Goal: Task Accomplishment & Management: Complete application form

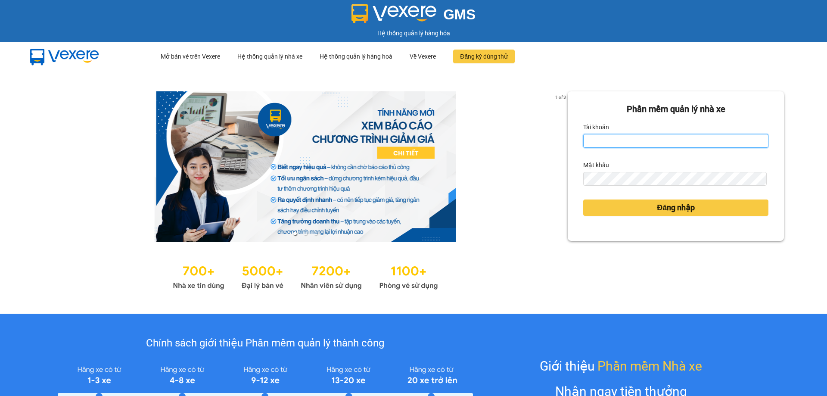
click at [621, 140] on input "Tài khoản" at bounding box center [675, 141] width 185 height 14
type input "duongthuhuong.apq"
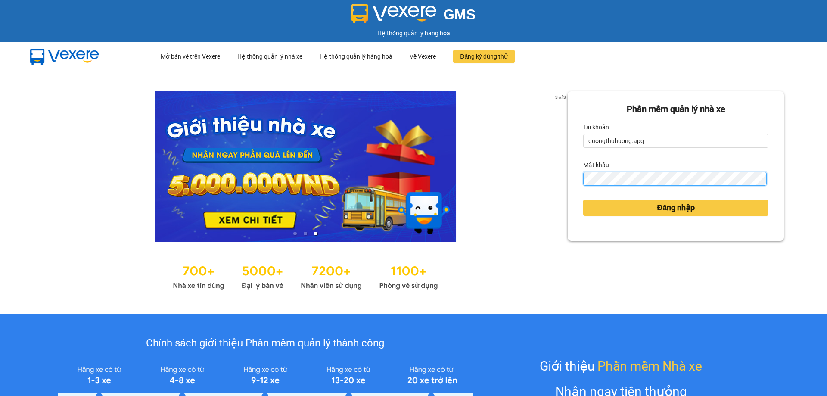
click at [583, 199] on button "Đăng nhập" at bounding box center [675, 207] width 185 height 16
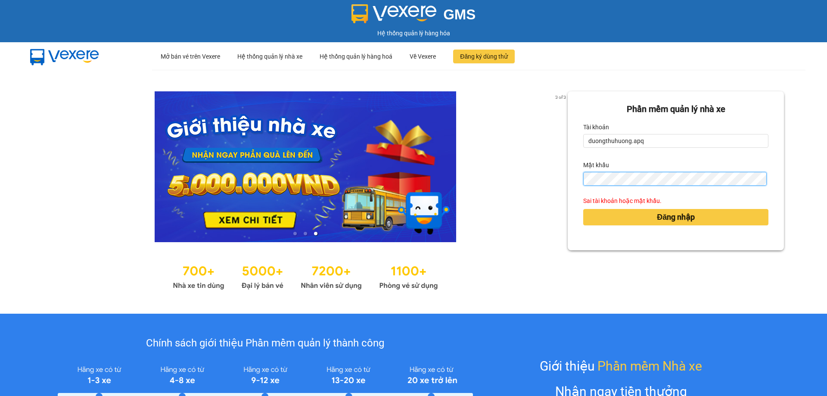
click at [567, 178] on div "Phần mềm quản lý nhà xe Tài khoản duongthuhuong.apq Mật khẩu Sai tài khoản hoặc…" at bounding box center [675, 170] width 216 height 159
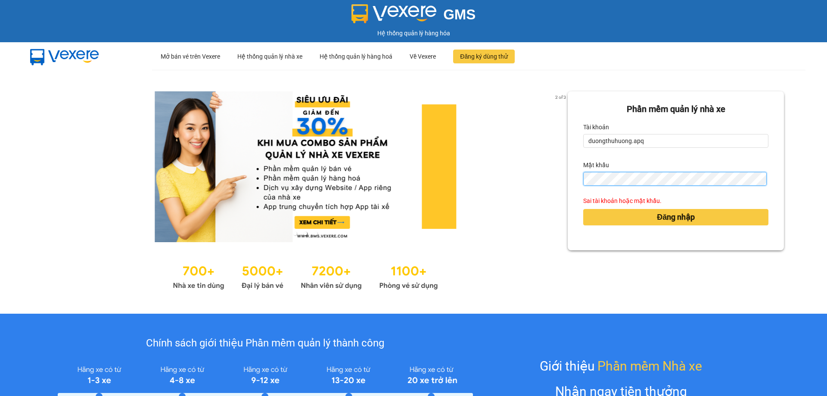
click at [583, 209] on button "Đăng nhập" at bounding box center [675, 217] width 185 height 16
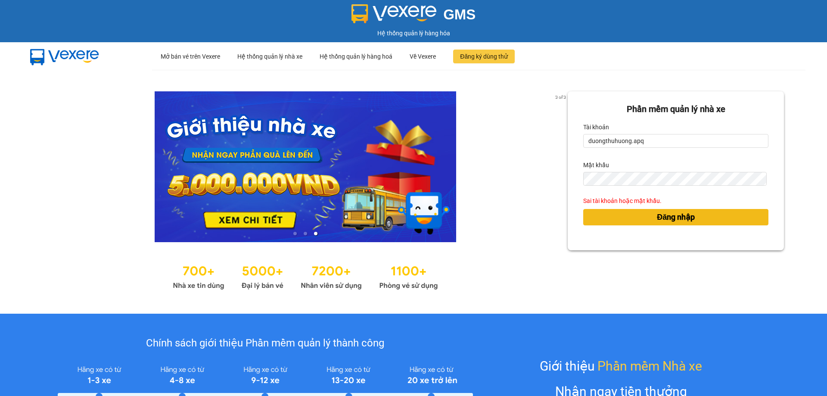
click at [657, 218] on span "Đăng nhập" at bounding box center [676, 217] width 38 height 12
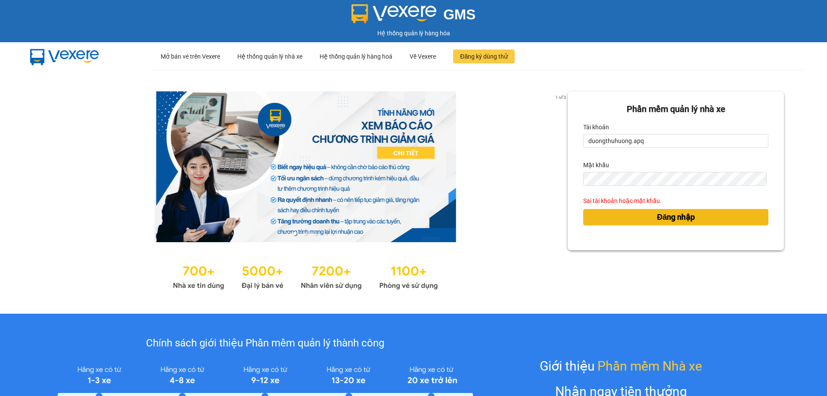
click at [638, 213] on button "Đăng nhập" at bounding box center [675, 217] width 185 height 16
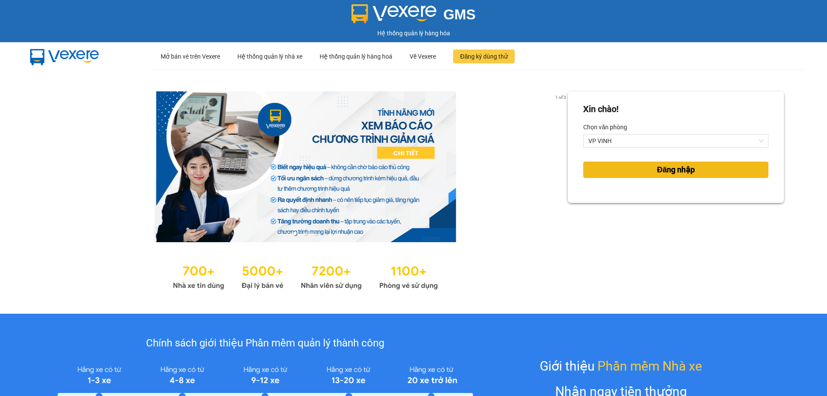
click at [676, 173] on span "Đăng nhập" at bounding box center [676, 170] width 38 height 12
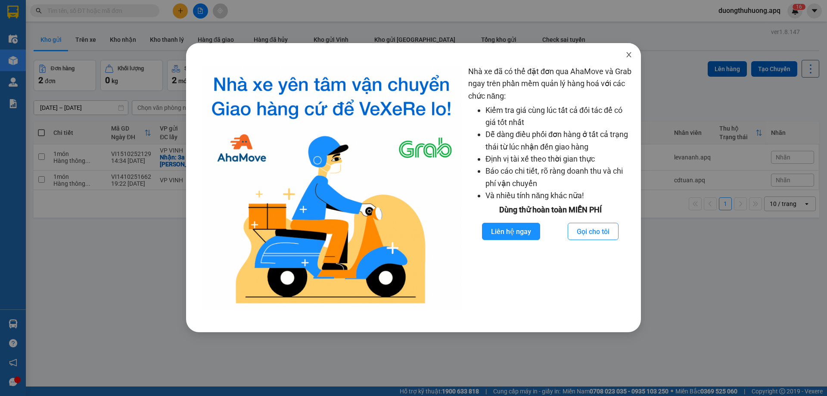
click at [632, 55] on icon "close" at bounding box center [628, 54] width 7 height 7
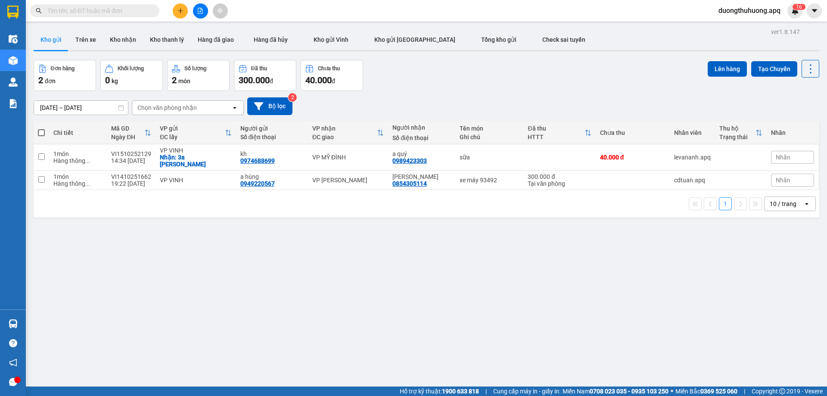
click at [336, 276] on div "ver 1.8.147 Kho gửi Trên xe Kho nhận Kho thanh lý Hàng đã giao Hàng đã hủy Kho …" at bounding box center [426, 224] width 792 height 396
click at [141, 10] on input "text" at bounding box center [98, 10] width 102 height 9
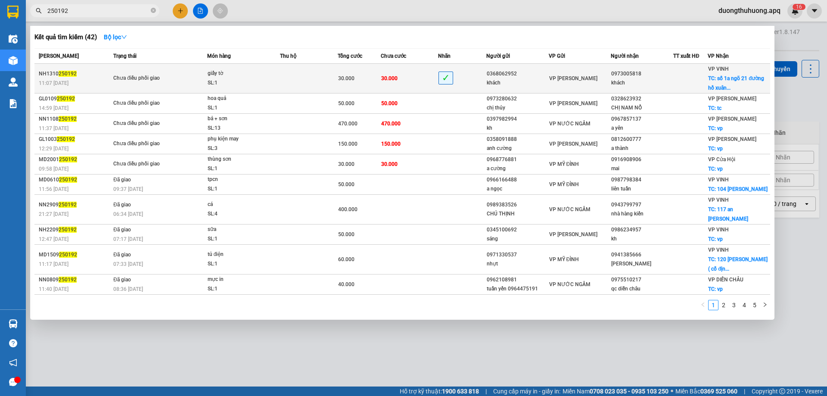
type input "250192"
click at [262, 78] on div "SL: 1" at bounding box center [240, 82] width 65 height 9
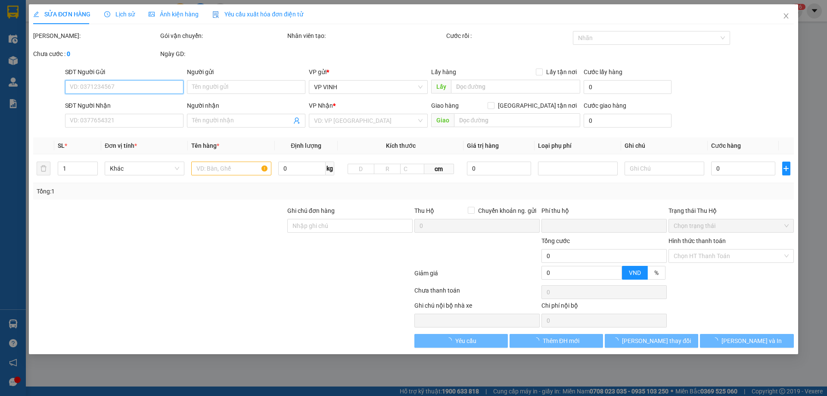
type input "0368062952"
type input "khách"
type input "0973005818"
type input "khách"
checkbox input "true"
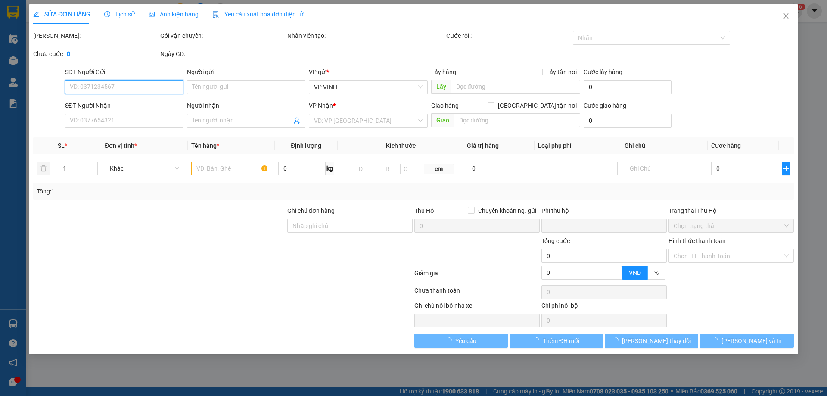
type input "số 1a ngõ 21 đường hồ xuân hương"
type input "0"
type input "30.000"
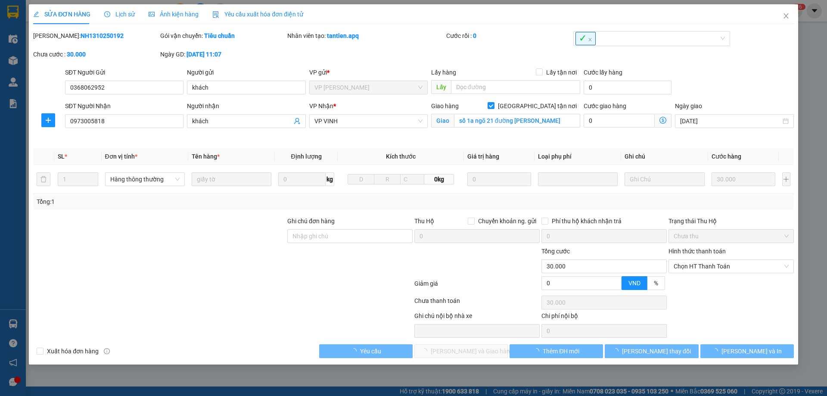
click at [124, 16] on span "Lịch sử" at bounding box center [119, 14] width 31 height 7
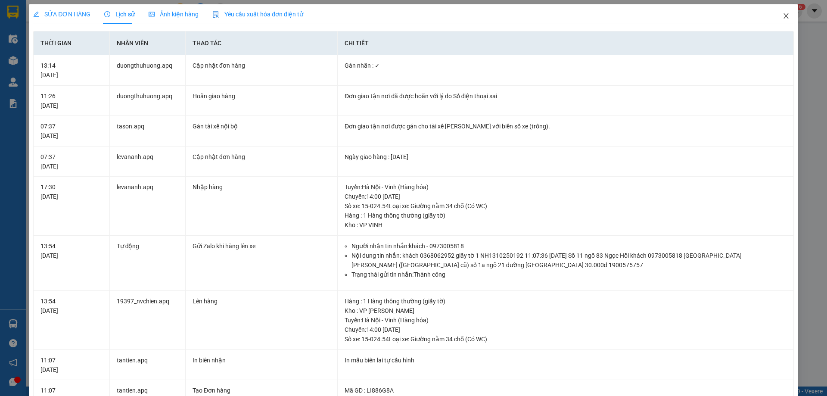
click at [782, 17] on icon "close" at bounding box center [785, 15] width 7 height 7
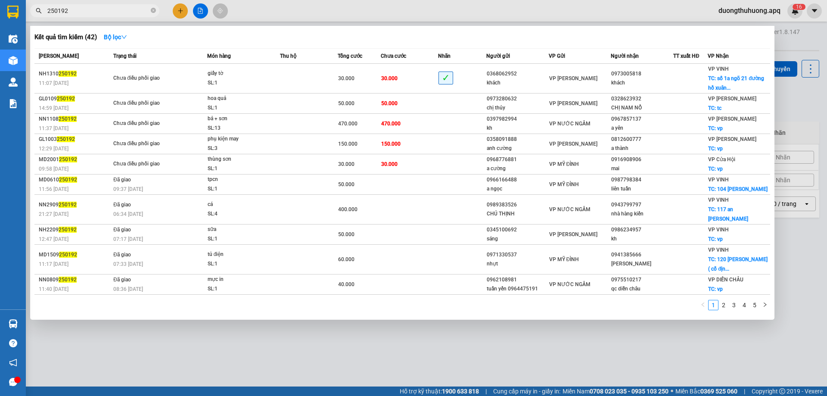
drag, startPoint x: 153, startPoint y: 9, endPoint x: 139, endPoint y: 11, distance: 14.3
click at [152, 9] on icon "close-circle" at bounding box center [153, 10] width 5 height 5
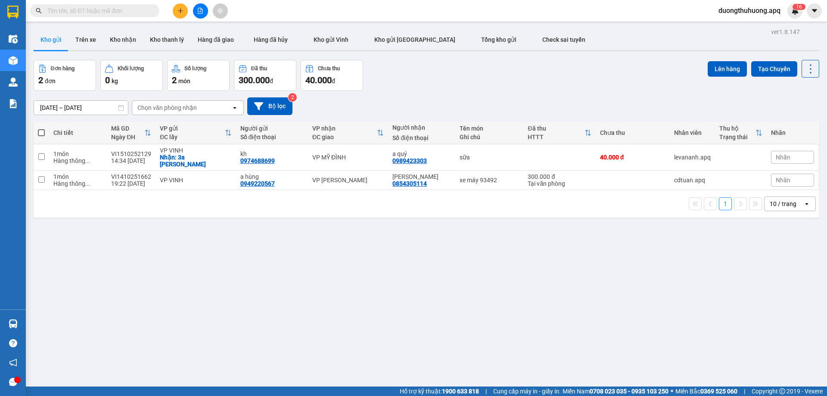
click at [130, 11] on input "text" at bounding box center [98, 10] width 102 height 9
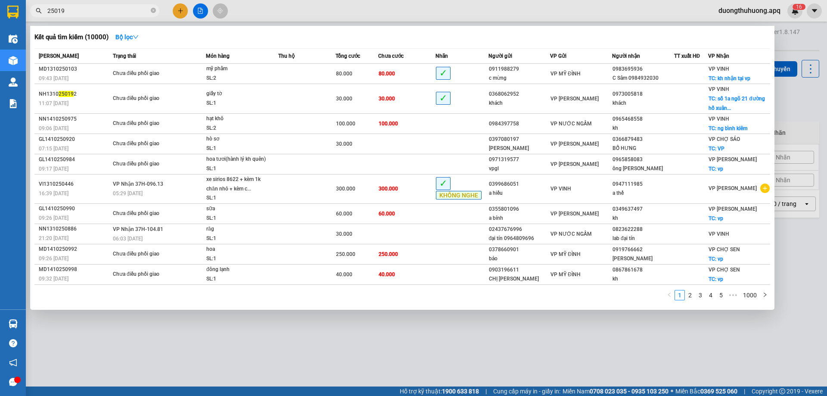
type input "250192"
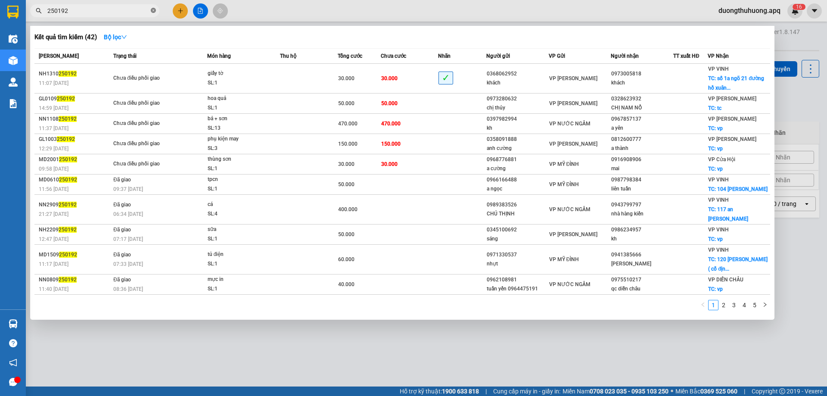
click at [151, 10] on icon "close-circle" at bounding box center [153, 10] width 5 height 5
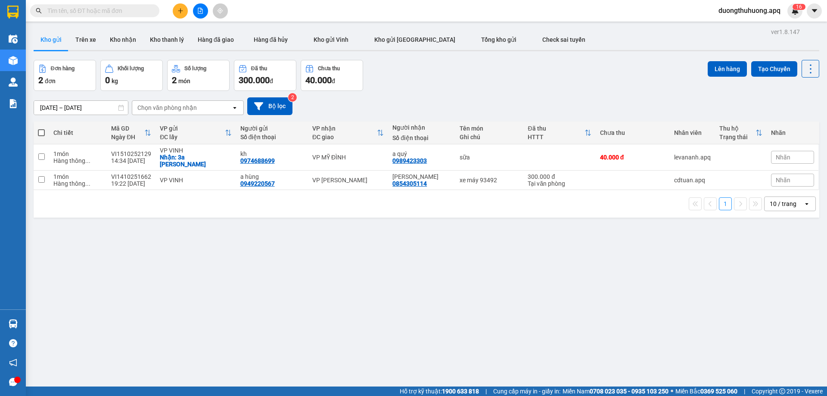
click at [122, 12] on input "text" at bounding box center [98, 10] width 102 height 9
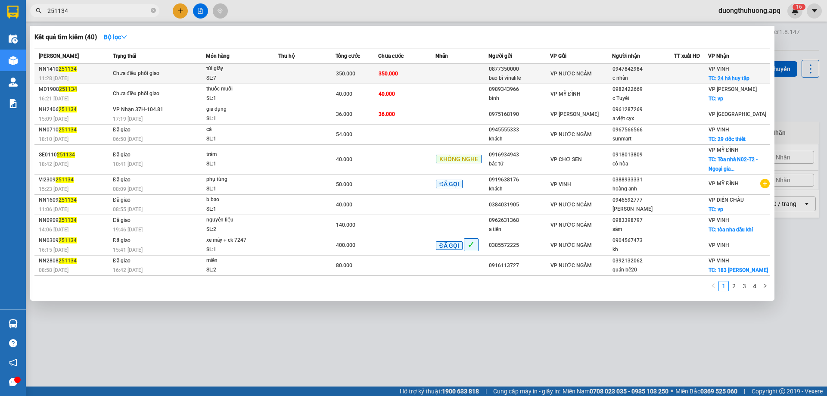
type input "251134"
click at [406, 75] on td "350.000" at bounding box center [406, 74] width 57 height 20
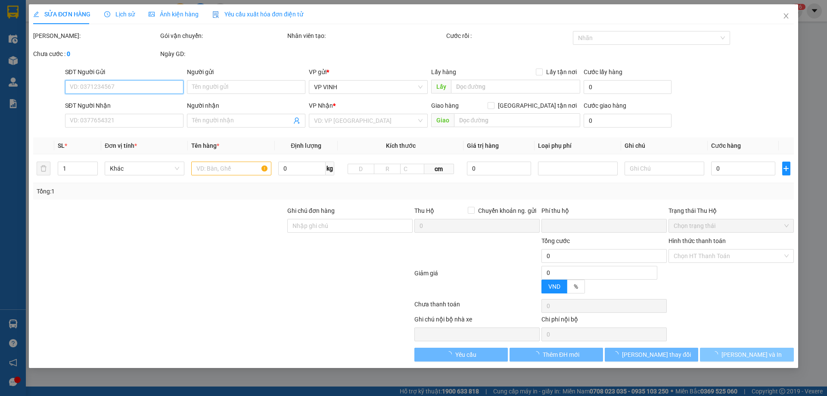
type input "0877350000"
type input "bao bì vinalife"
type input "0947842984"
type input "c nhàn"
checkbox input "true"
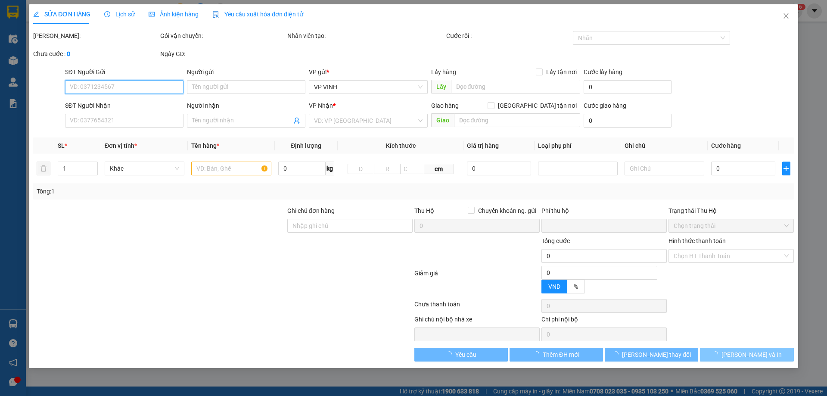
type input "24 hà huy tập"
type input "0"
type input "350.000"
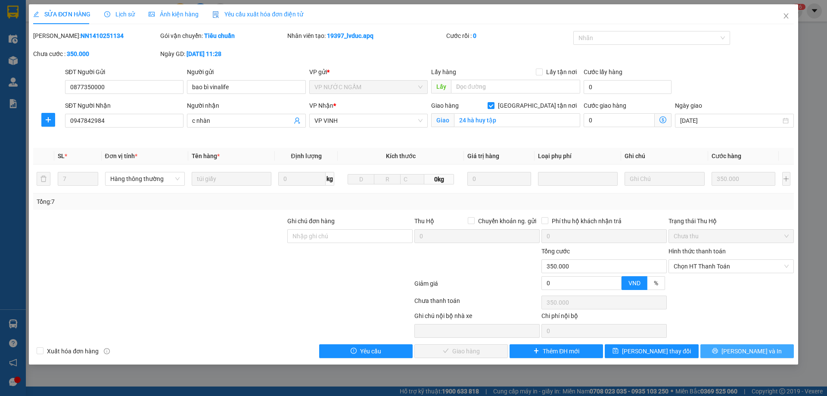
click at [718, 352] on button "Lưu và In" at bounding box center [746, 351] width 93 height 14
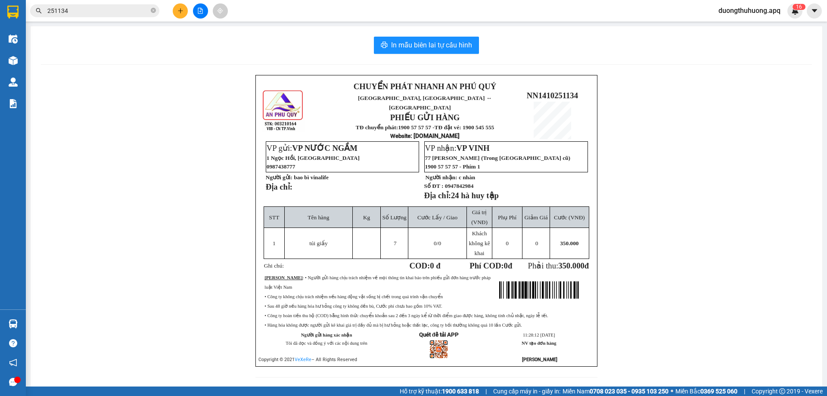
click at [234, 122] on div "CHUYỂN PHÁT NHANH AN PHÚ QUÝ NGHỆ AN, HÀ TĨNH ↔ HÀ NỘI PHIẾU GỬI HÀNG TĐ chuyển…" at bounding box center [426, 231] width 771 height 313
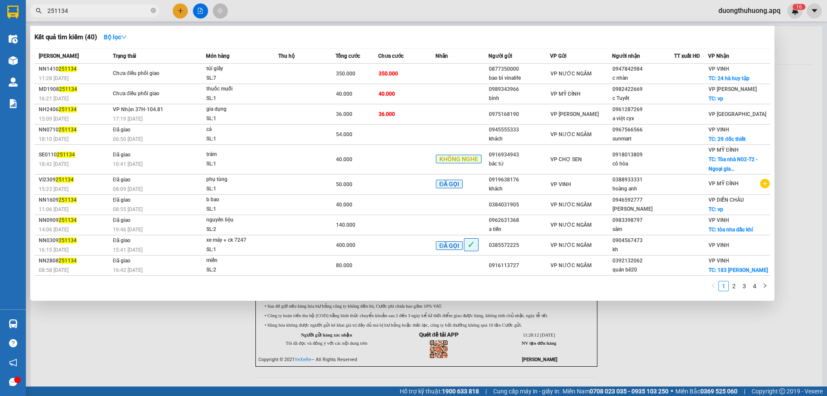
click at [91, 11] on input "251134" at bounding box center [98, 10] width 102 height 9
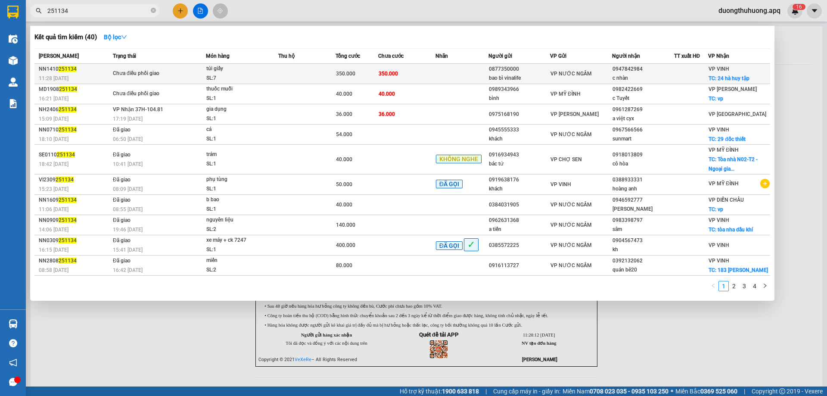
click at [247, 75] on div "SL: 7" at bounding box center [238, 78] width 65 height 9
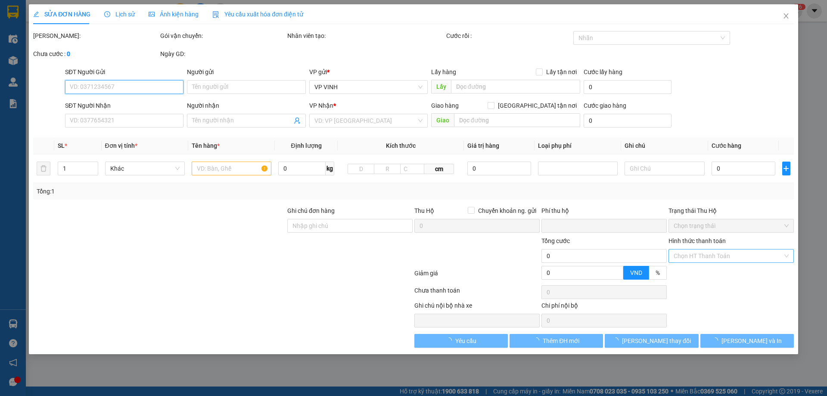
type input "0877350000"
type input "bao bì vinalife"
type input "0947842984"
type input "c nhàn"
checkbox input "true"
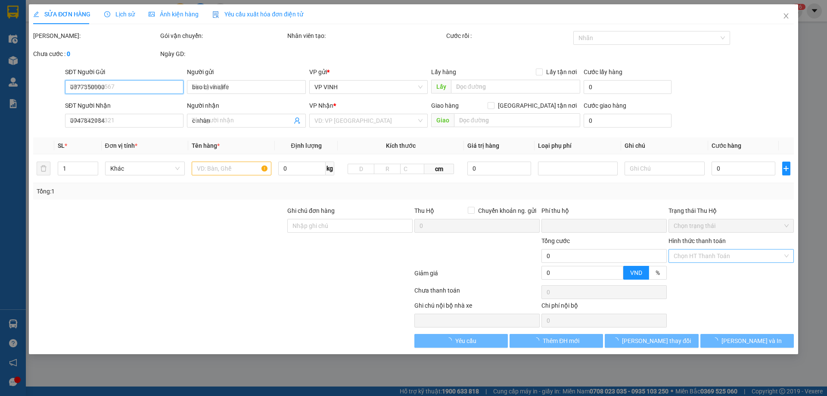
type input "24 hà huy tập"
type input "0"
type input "350.000"
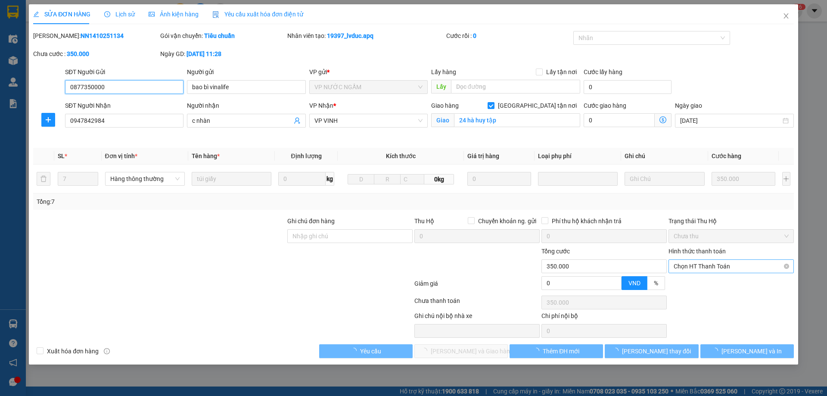
click at [757, 260] on span "Chọn HT Thanh Toán" at bounding box center [730, 266] width 115 height 13
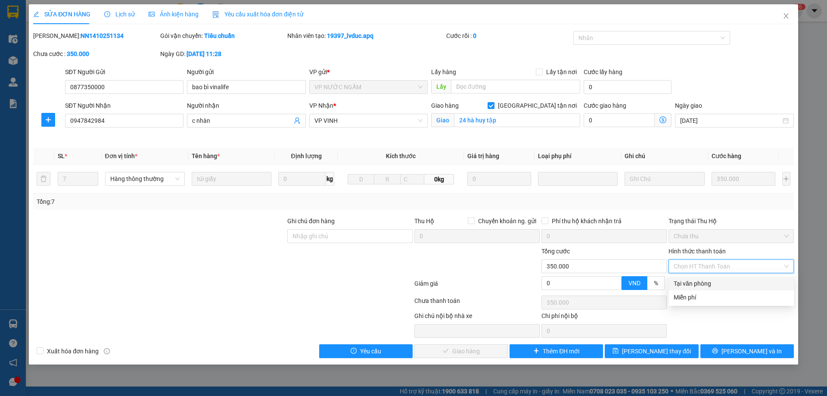
drag, startPoint x: 693, startPoint y: 286, endPoint x: 560, endPoint y: 334, distance: 141.8
click at [692, 285] on div "Tại văn phòng" at bounding box center [730, 283] width 115 height 9
type input "0"
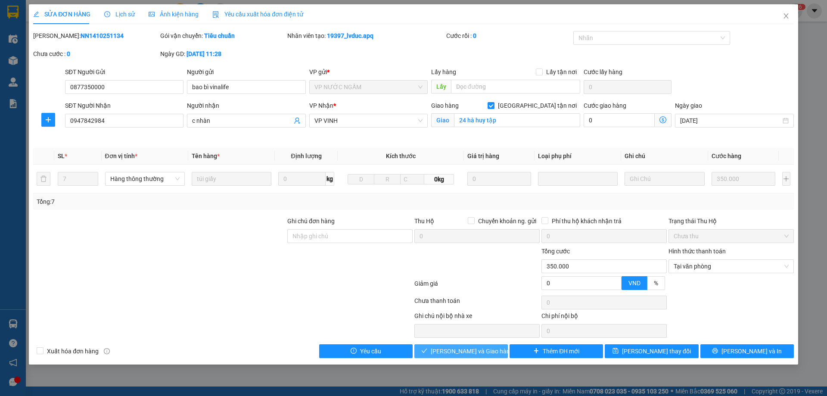
click at [479, 352] on span "Lưu và Giao hàng" at bounding box center [472, 350] width 83 height 9
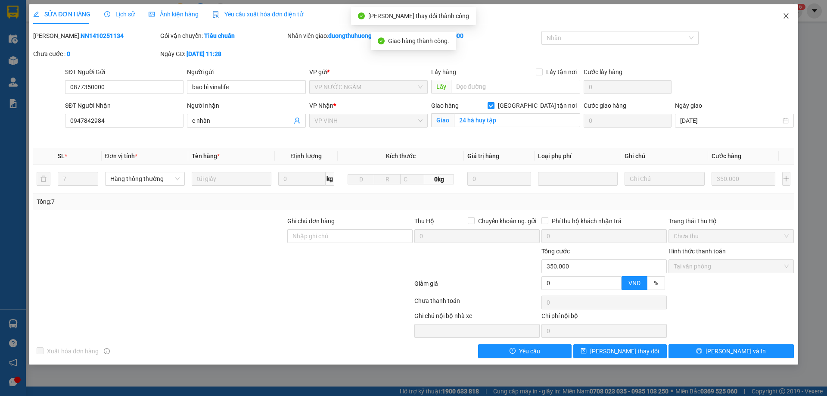
click at [787, 18] on icon "close" at bounding box center [785, 15] width 7 height 7
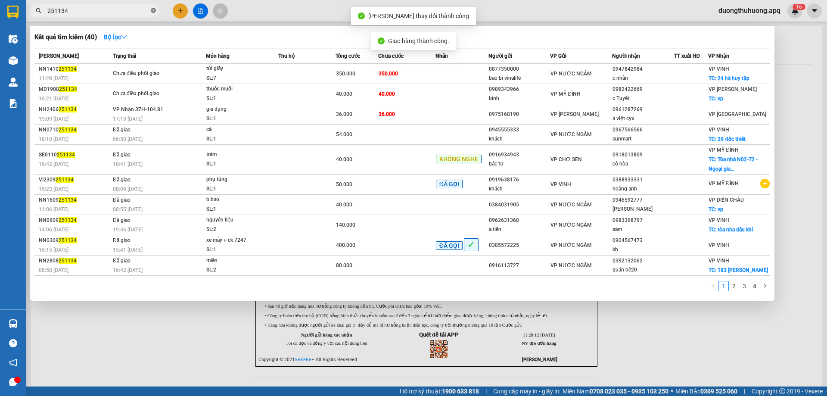
click at [152, 10] on icon "close-circle" at bounding box center [153, 10] width 5 height 5
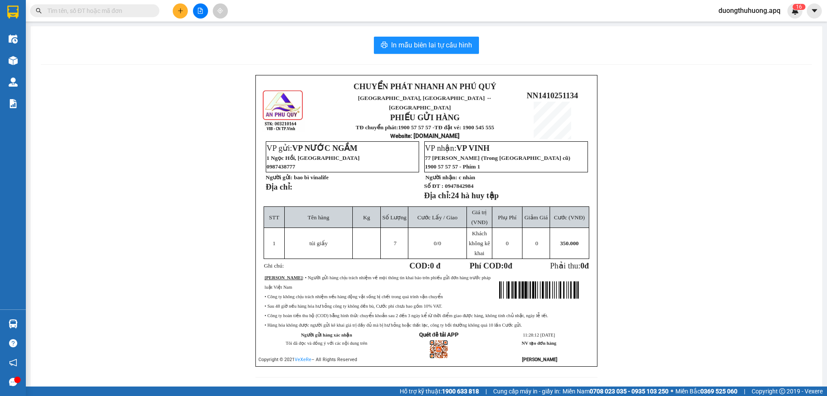
click at [76, 9] on input "text" at bounding box center [98, 10] width 102 height 9
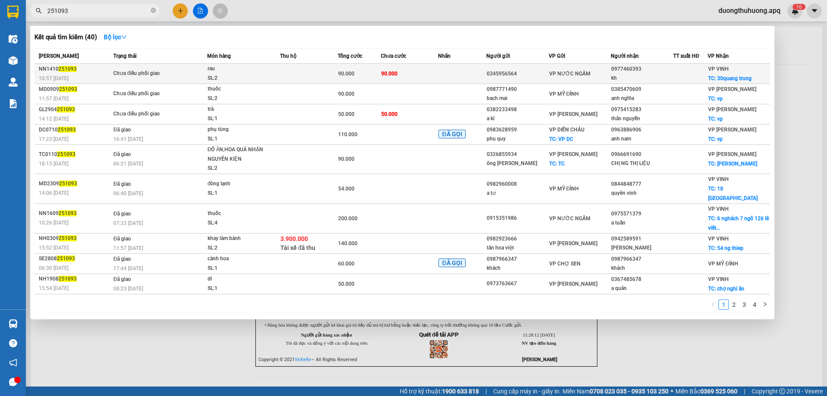
type input "251093"
click at [231, 77] on div "SL: 2" at bounding box center [240, 78] width 65 height 9
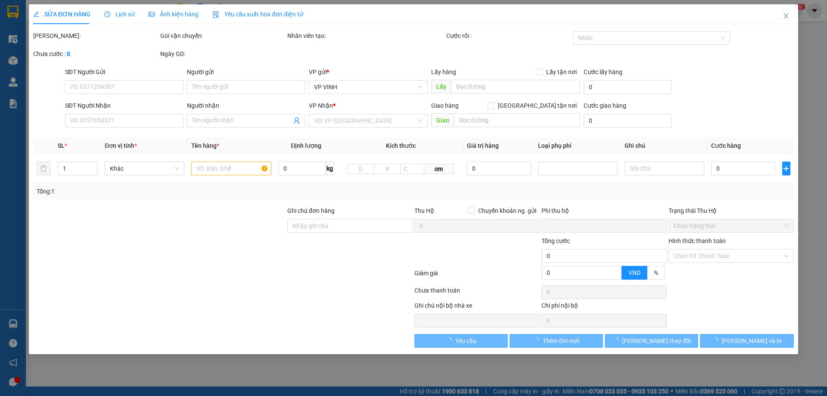
type input "0345956564"
type input "0977460393"
type input "kh"
checkbox input "true"
type input "30quang trung"
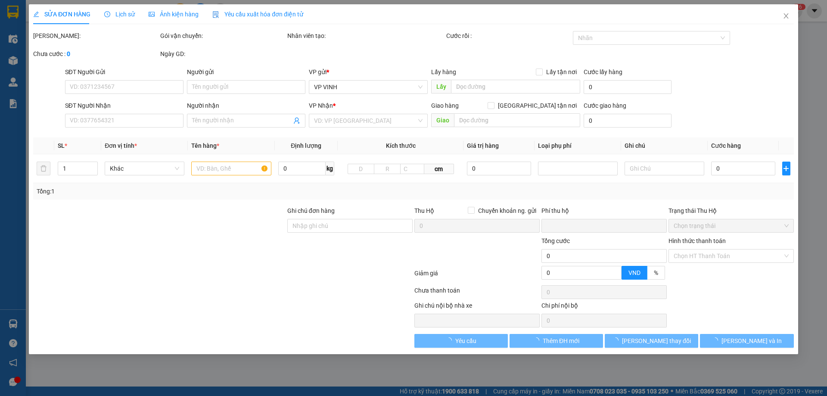
type input "0"
type input "90.000"
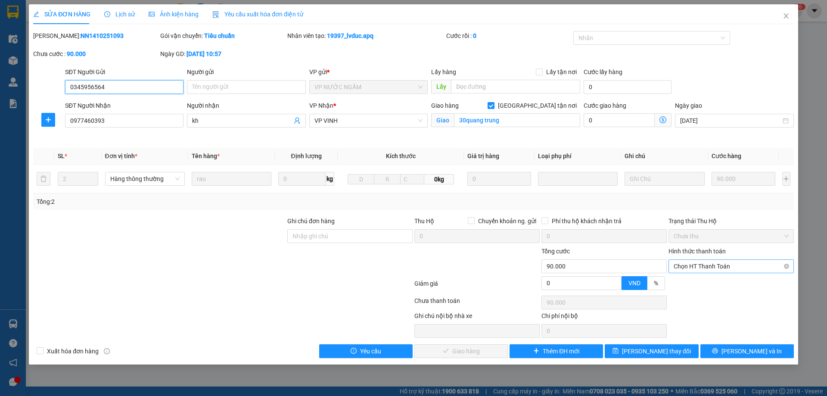
click at [749, 269] on span "Chọn HT Thanh Toán" at bounding box center [730, 266] width 115 height 13
drag, startPoint x: 691, startPoint y: 284, endPoint x: 571, endPoint y: 323, distance: 126.8
click at [691, 284] on div "Tại văn phòng" at bounding box center [730, 283] width 115 height 9
type input "0"
click at [482, 352] on span "Lưu và Giao hàng" at bounding box center [472, 350] width 83 height 9
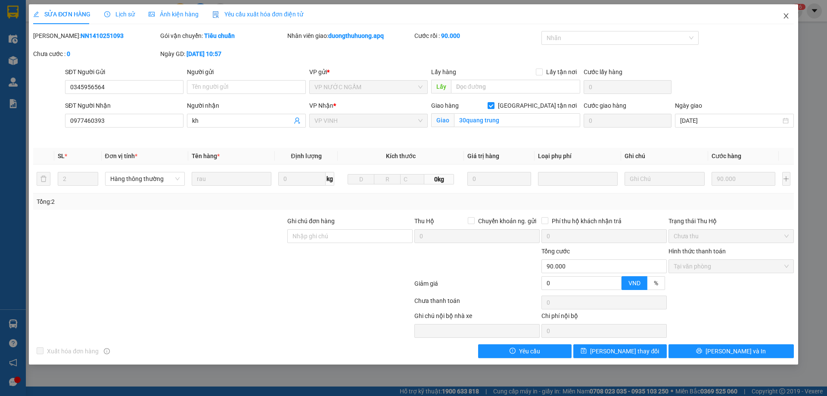
click at [786, 17] on icon "close" at bounding box center [785, 15] width 5 height 5
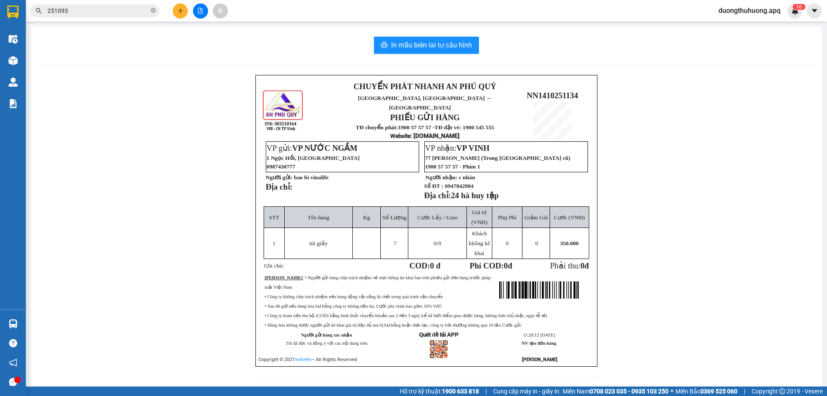
click at [88, 240] on div "CHUYỂN PHÁT NHANH AN PHÚ QUÝ NGHỆ AN, HÀ TĨNH ↔ HÀ NỘI PHIẾU GỬI HÀNG TĐ chuyển…" at bounding box center [426, 231] width 771 height 313
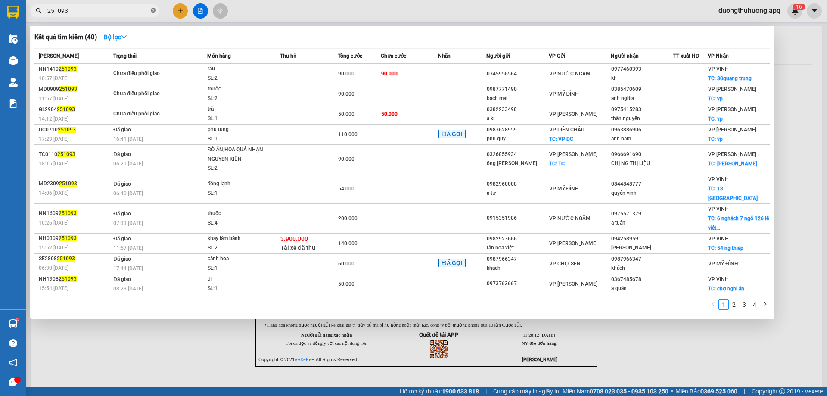
click at [155, 11] on icon "close-circle" at bounding box center [153, 10] width 5 height 5
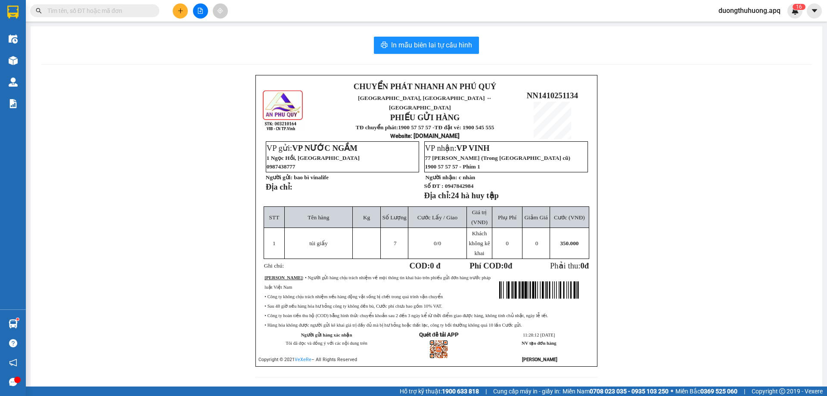
click at [144, 12] on input "text" at bounding box center [98, 10] width 102 height 9
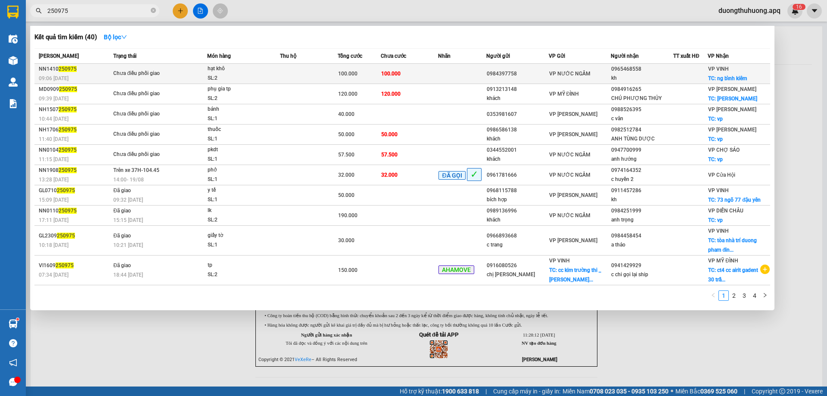
type input "250975"
click at [254, 78] on div "SL: 2" at bounding box center [240, 78] width 65 height 9
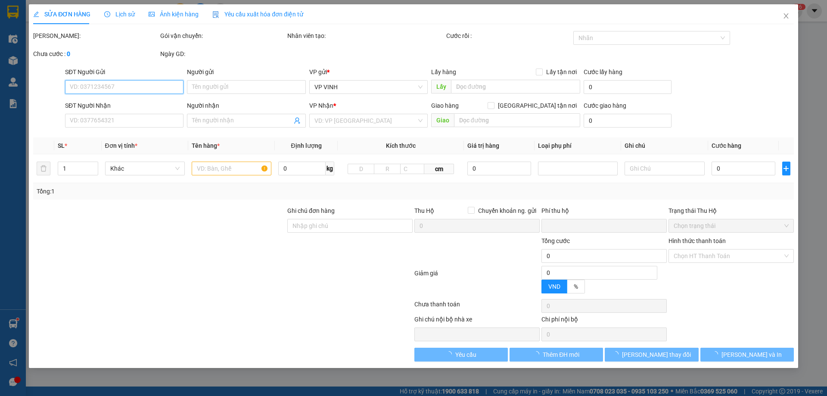
type input "0984397758"
type input "0965468558"
type input "kh"
checkbox input "true"
type input "ng bỉnh kiêm"
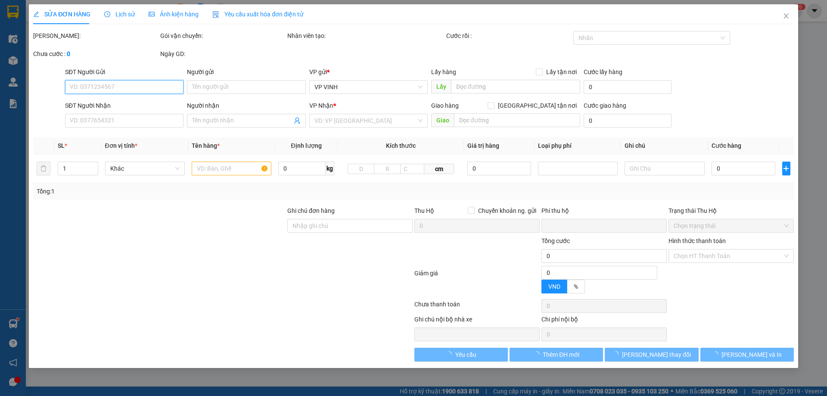
type input "0"
type input "100.000"
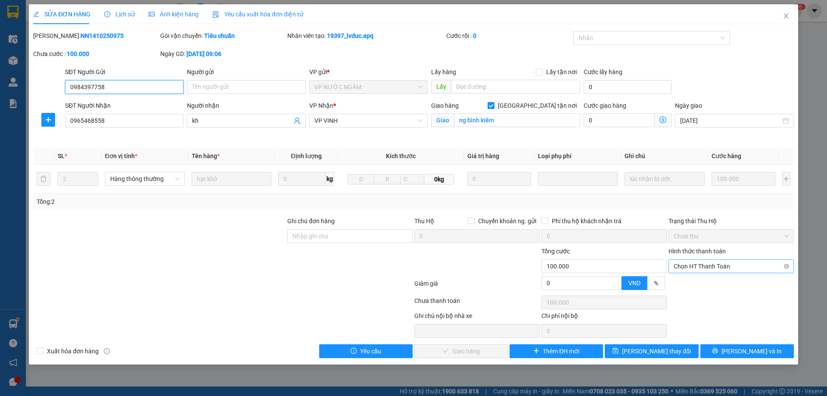
click at [747, 268] on span "Chọn HT Thanh Toán" at bounding box center [730, 266] width 115 height 13
drag, startPoint x: 694, startPoint y: 285, endPoint x: 485, endPoint y: 319, distance: 211.5
click at [693, 285] on div "Tại văn phòng" at bounding box center [730, 283] width 115 height 9
type input "0"
click at [459, 354] on span "Lưu và Giao hàng" at bounding box center [472, 350] width 83 height 9
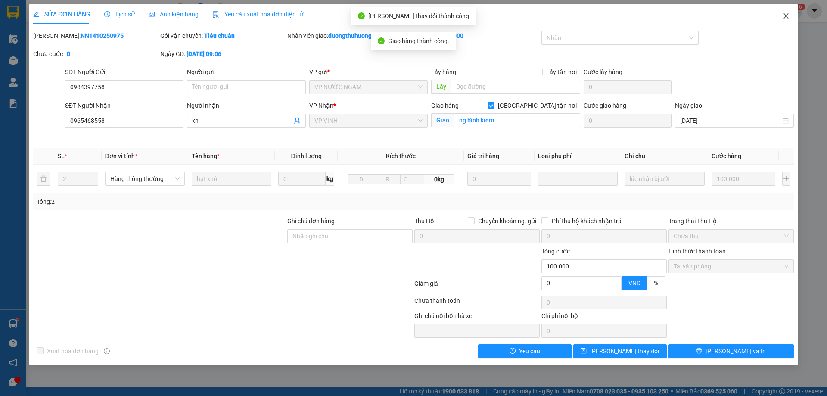
click at [788, 15] on icon "close" at bounding box center [785, 15] width 7 height 7
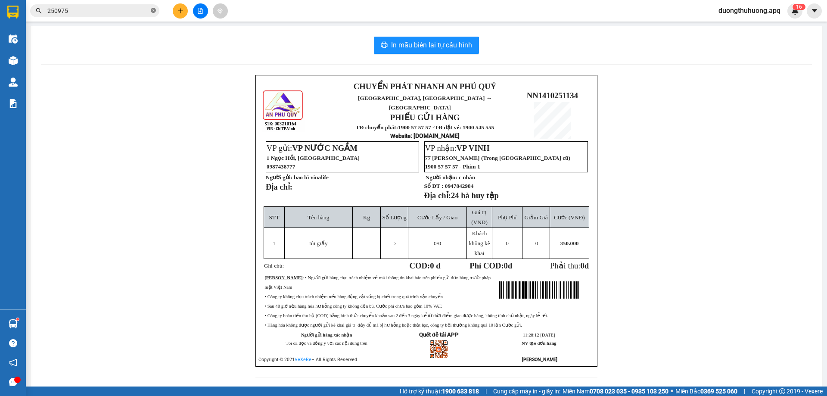
click at [152, 10] on icon "close-circle" at bounding box center [153, 10] width 5 height 5
click at [143, 12] on input "text" at bounding box center [98, 10] width 102 height 9
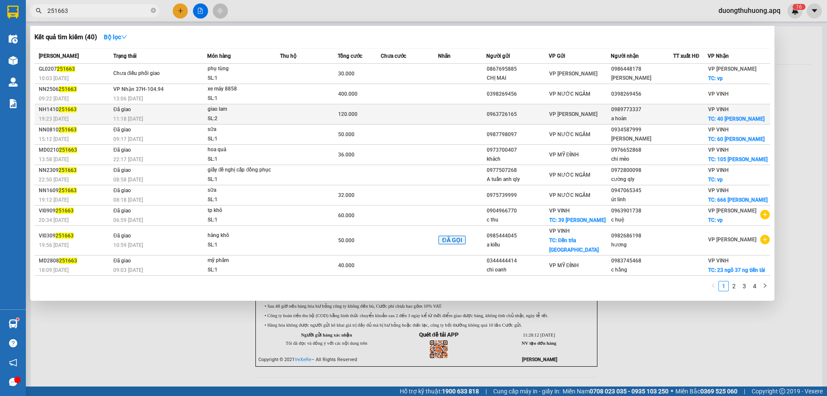
type input "251663"
click at [262, 118] on div "SL: 2" at bounding box center [240, 118] width 65 height 9
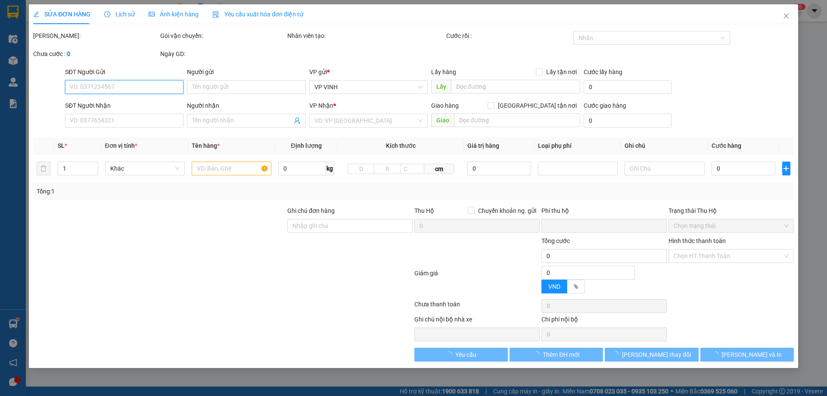
type input "0963726165"
type input "0989773337"
type input "a hoàn"
checkbox input "true"
type input "40 nguyễn văn trỗi"
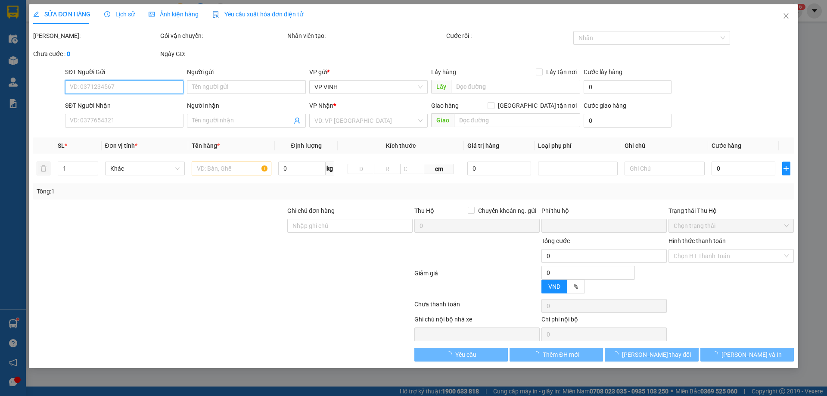
type input "0"
type input "120.000"
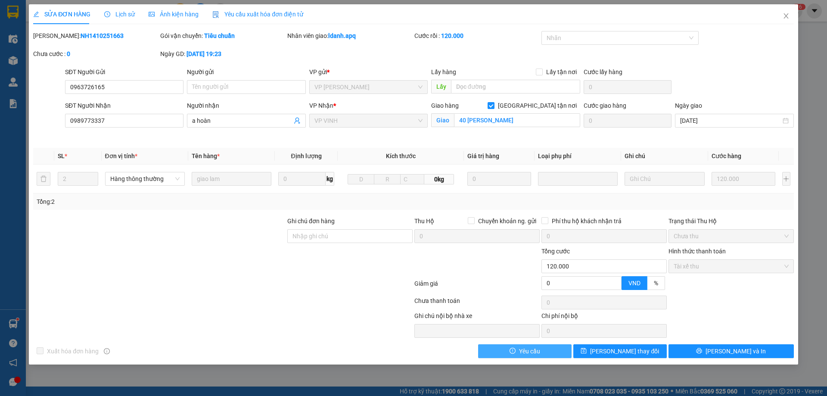
click at [549, 350] on button "Yêu cầu" at bounding box center [524, 351] width 93 height 14
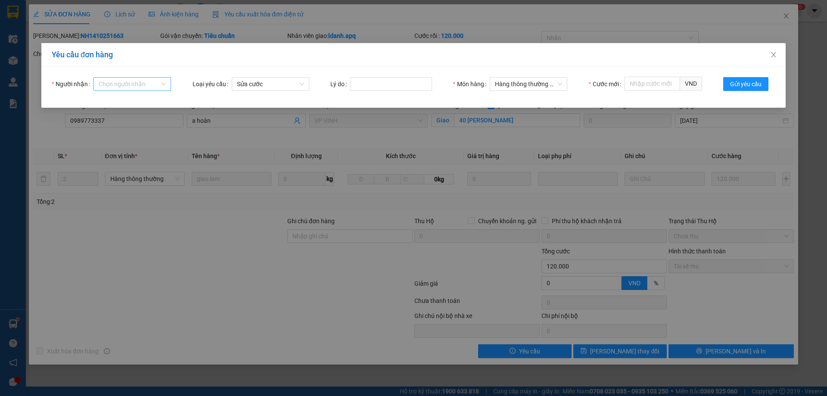
click at [144, 82] on input "Người nhận" at bounding box center [129, 84] width 61 height 13
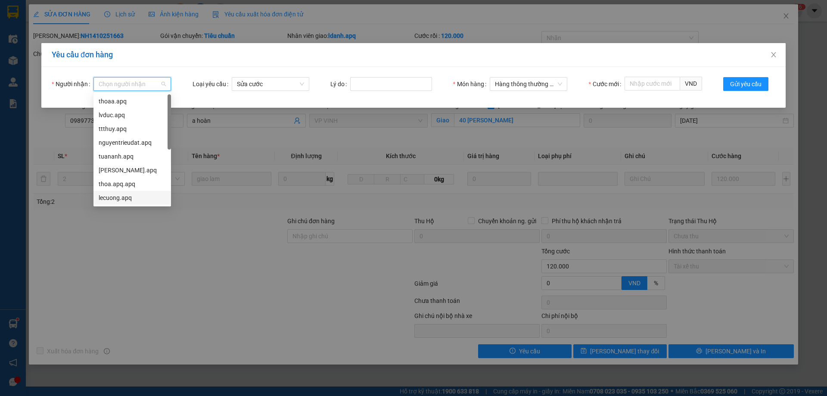
click at [115, 201] on div "lecuong.apq" at bounding box center [132, 197] width 67 height 9
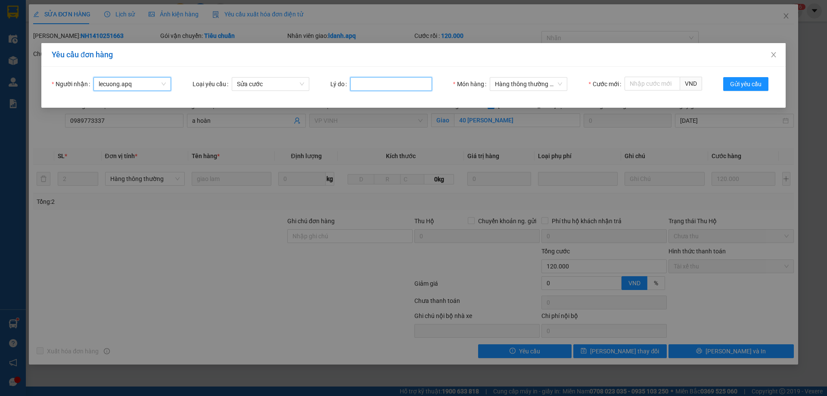
click at [379, 78] on input "Lý do" at bounding box center [391, 84] width 82 height 14
type input "khách hợp đồng"
click at [648, 81] on input "Cước mới" at bounding box center [652, 84] width 56 height 14
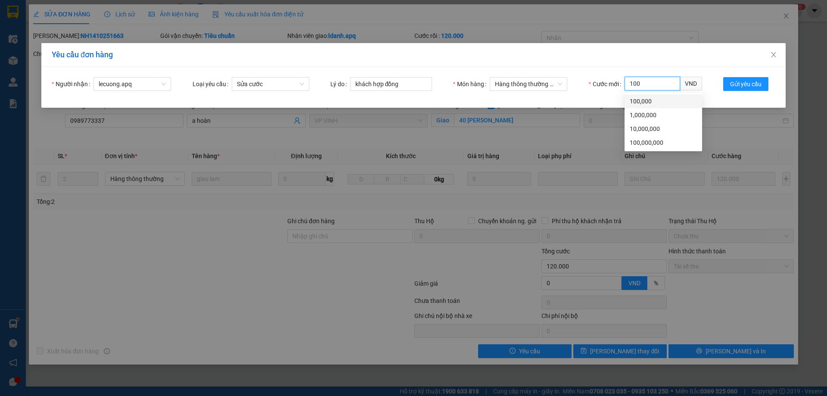
drag, startPoint x: 639, startPoint y: 106, endPoint x: 651, endPoint y: 102, distance: 13.0
click at [649, 103] on div "100,000" at bounding box center [663, 101] width 78 height 14
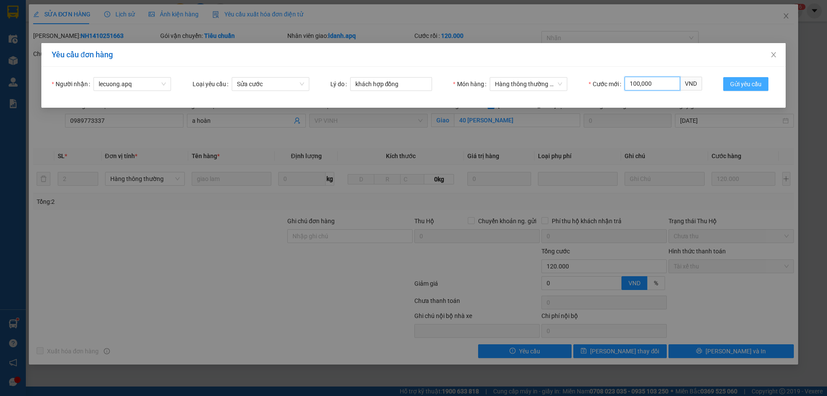
type input "100,000"
click at [736, 85] on span "Gửi yêu cầu" at bounding box center [745, 83] width 31 height 9
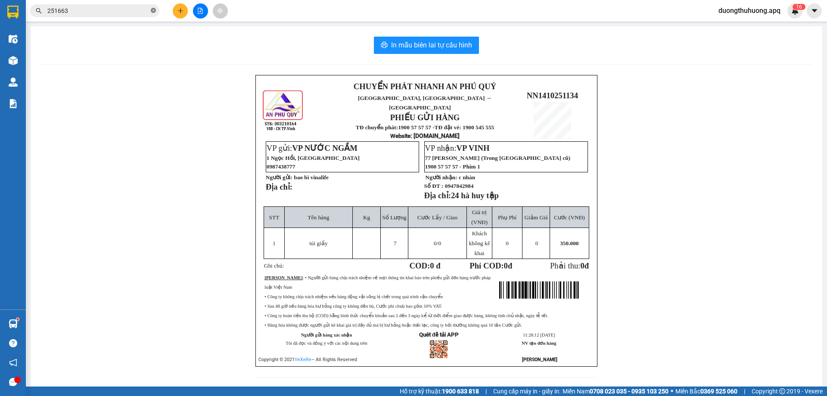
click at [153, 9] on icon "close-circle" at bounding box center [153, 10] width 5 height 5
click at [142, 10] on input "text" at bounding box center [98, 10] width 102 height 9
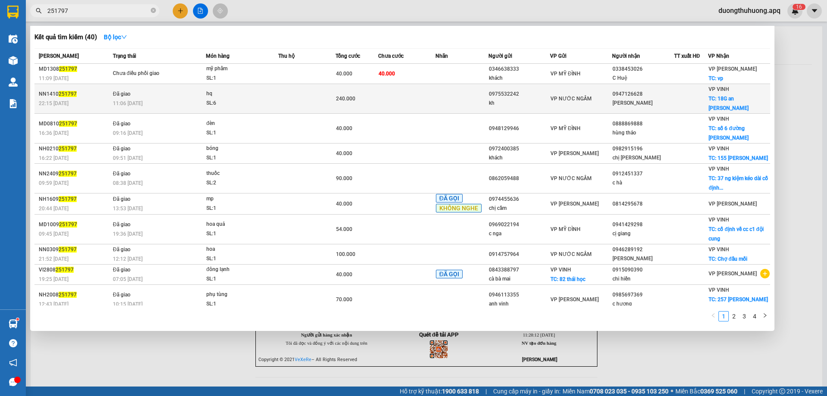
type input "251797"
click at [253, 99] on div "SL: 6" at bounding box center [238, 103] width 65 height 9
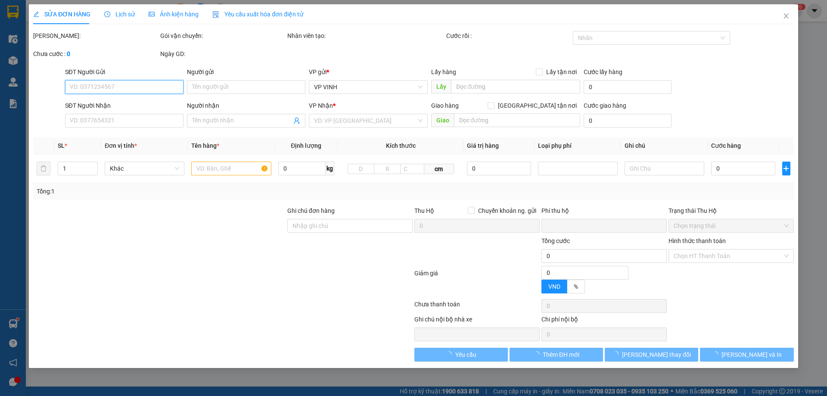
type input "0975532242"
type input "kh"
type input "0947126628"
type input "cao lan"
checkbox input "true"
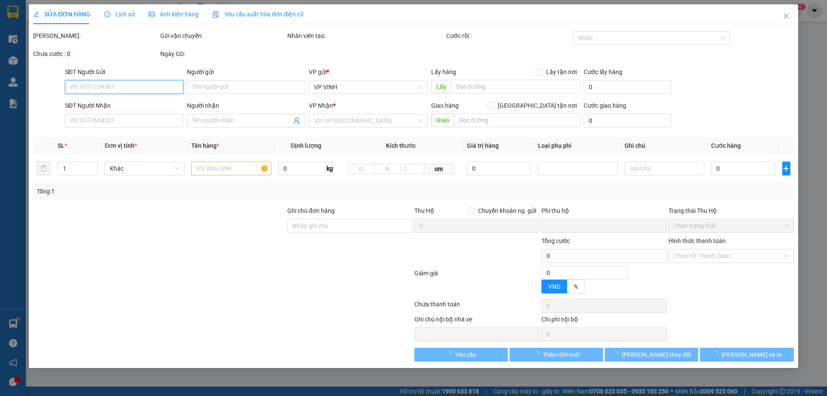
type input "18G an dương vương"
type input "0"
type input "240.000"
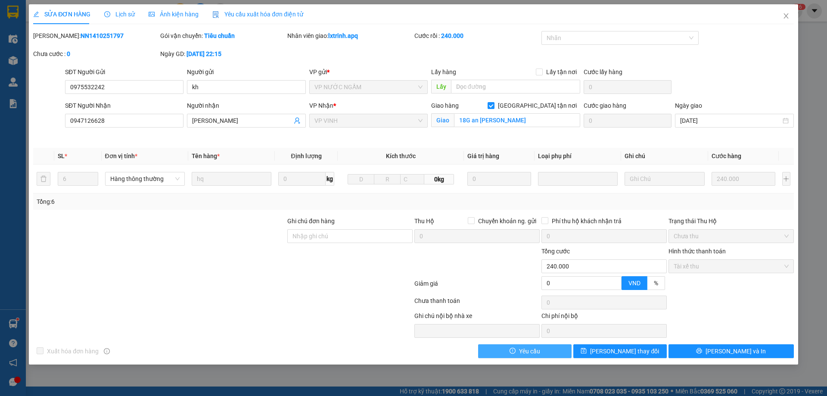
click at [536, 352] on span "Yêu cầu" at bounding box center [529, 350] width 21 height 9
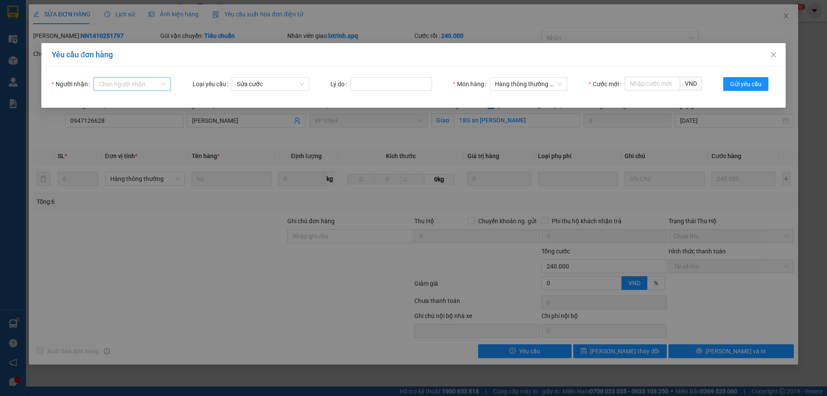
click at [101, 85] on input "Người nhận" at bounding box center [129, 84] width 61 height 13
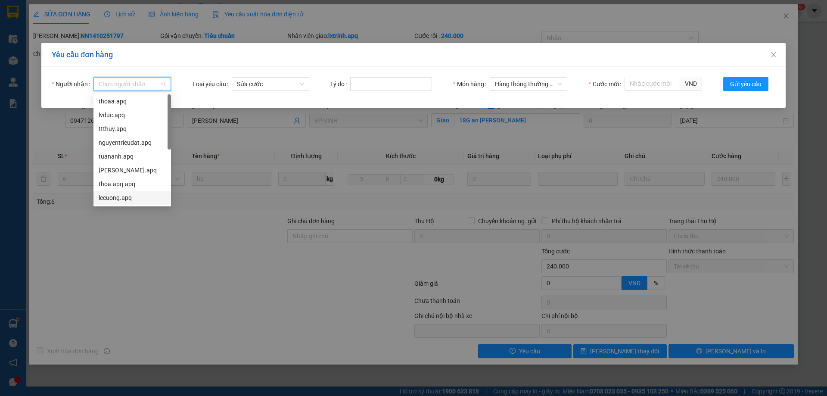
click at [114, 196] on div "lecuong.apq" at bounding box center [132, 197] width 67 height 9
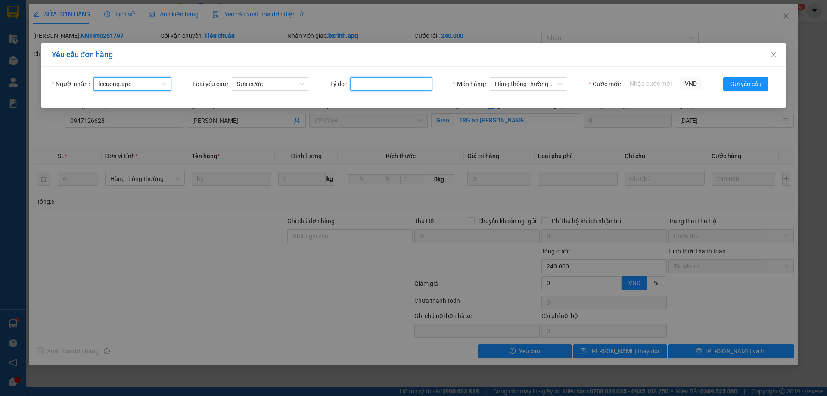
click at [397, 84] on input "Lý do" at bounding box center [391, 84] width 82 height 14
type input "sai cước + sai số kiện"
click at [657, 84] on input "Cước mới" at bounding box center [652, 84] width 56 height 14
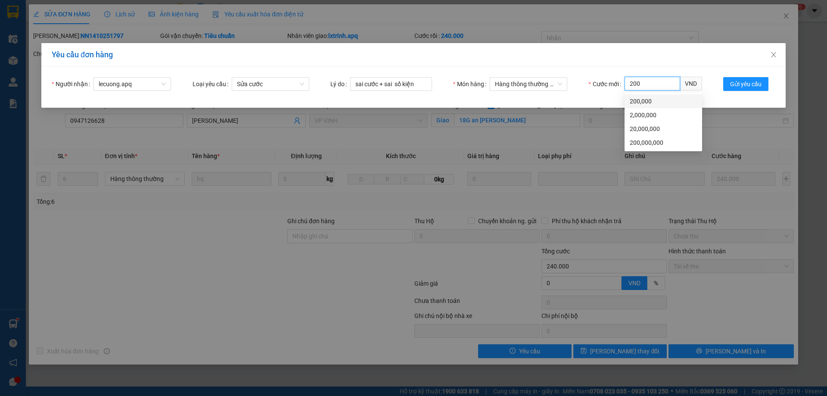
click at [642, 105] on div "200,000" at bounding box center [662, 100] width 67 height 9
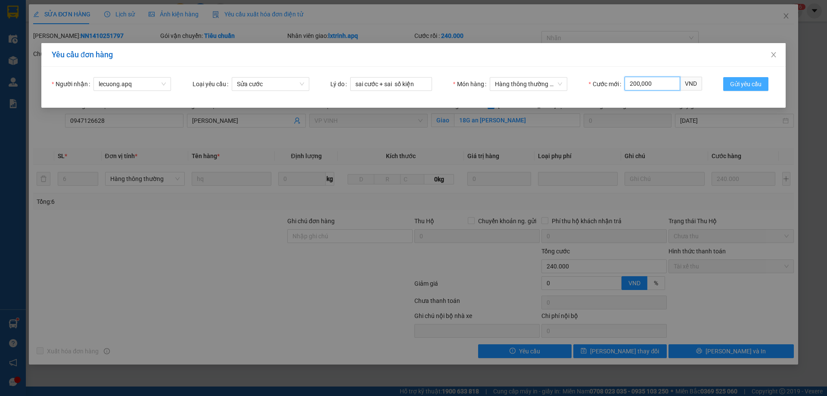
type input "200,000"
click at [739, 86] on span "Gửi yêu cầu" at bounding box center [745, 83] width 31 height 9
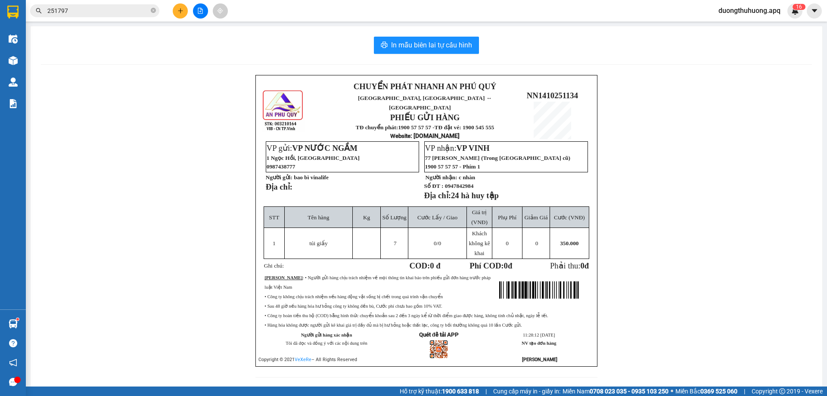
drag, startPoint x: 263, startPoint y: 52, endPoint x: 360, endPoint y: 0, distance: 110.2
click at [267, 50] on div "In mẫu biên lai tự cấu hình" at bounding box center [426, 45] width 771 height 17
drag, startPoint x: 155, startPoint y: 10, endPoint x: 138, endPoint y: 10, distance: 16.4
click at [152, 10] on icon "close-circle" at bounding box center [153, 10] width 5 height 5
click at [136, 10] on input "text" at bounding box center [98, 10] width 102 height 9
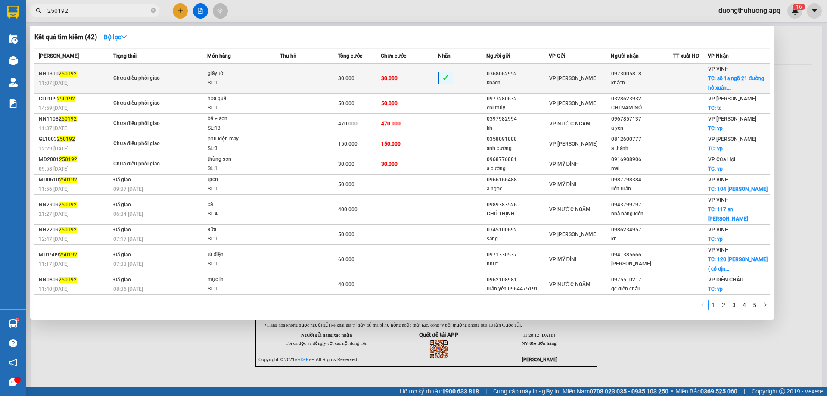
type input "250192"
click at [230, 77] on div "giấy tờ" at bounding box center [240, 73] width 65 height 9
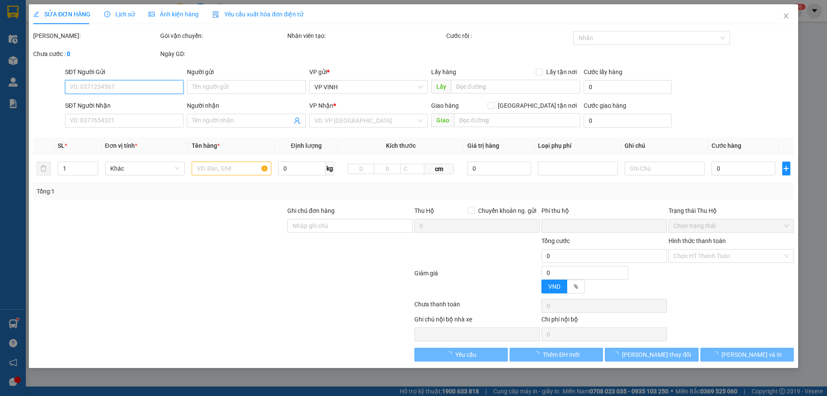
type input "0368062952"
type input "khách"
type input "0973005818"
type input "khách"
checkbox input "true"
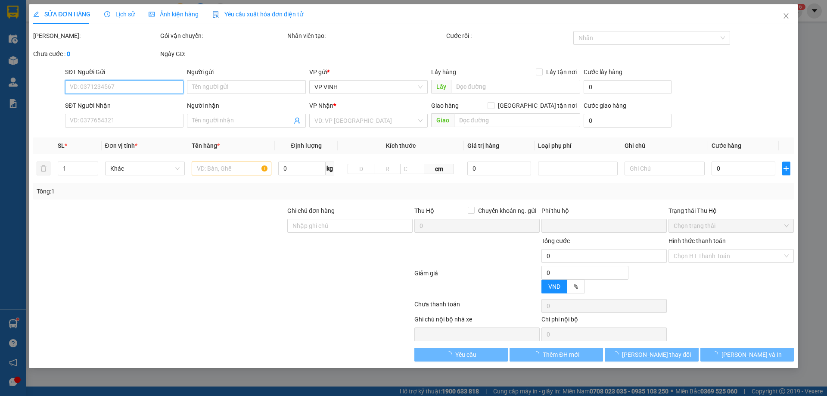
type input "số 1a ngõ 21 đường hồ xuân hương"
type input "0"
type input "30.000"
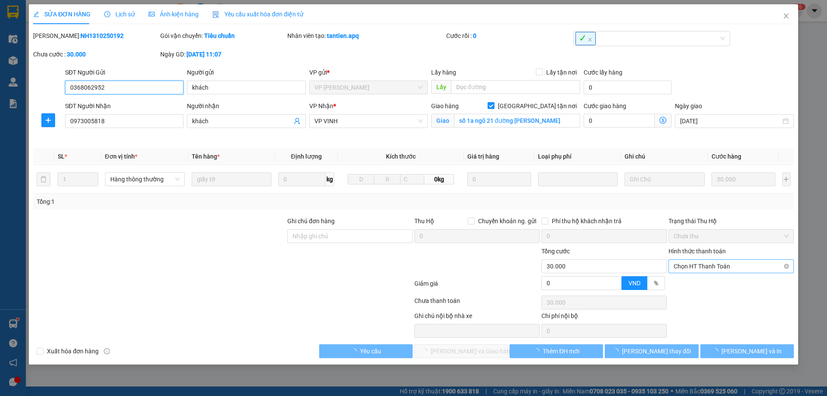
click at [760, 268] on span "Chọn HT Thanh Toán" at bounding box center [730, 266] width 115 height 13
click at [708, 283] on div "Tại văn phòng" at bounding box center [730, 283] width 115 height 9
type input "0"
click at [487, 352] on span "Lưu và Giao hàng" at bounding box center [472, 350] width 83 height 9
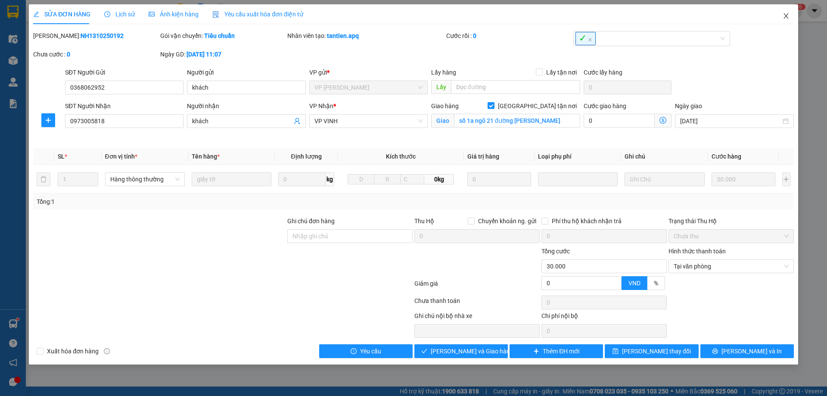
click at [788, 16] on icon "close" at bounding box center [785, 15] width 7 height 7
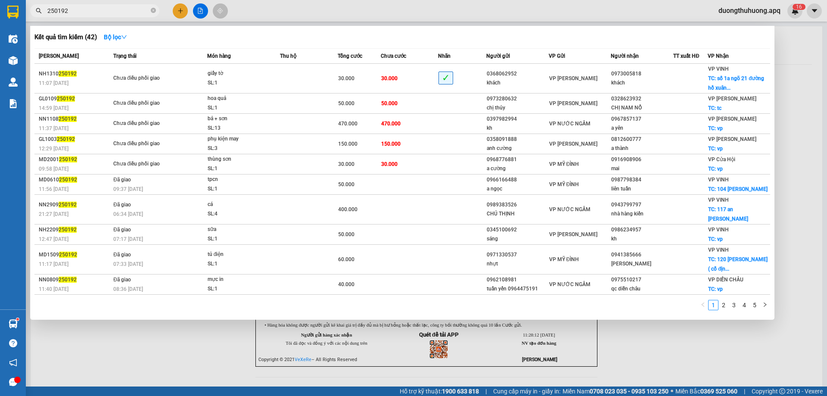
drag, startPoint x: 153, startPoint y: 12, endPoint x: 141, endPoint y: 9, distance: 12.8
click at [153, 12] on icon "close-circle" at bounding box center [153, 10] width 5 height 5
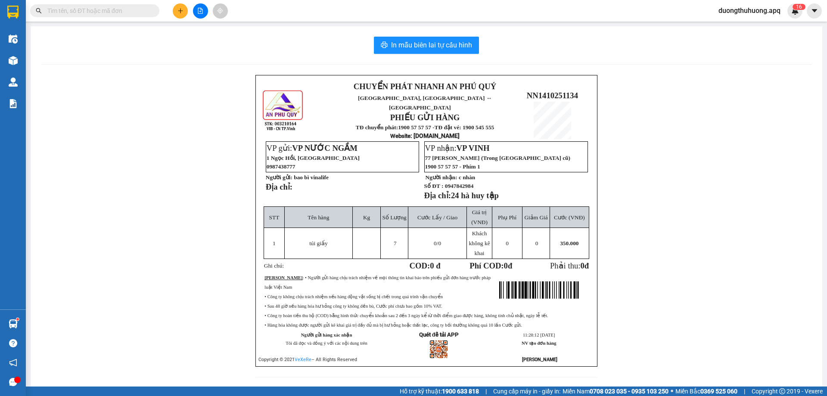
click at [137, 9] on input "text" at bounding box center [98, 10] width 102 height 9
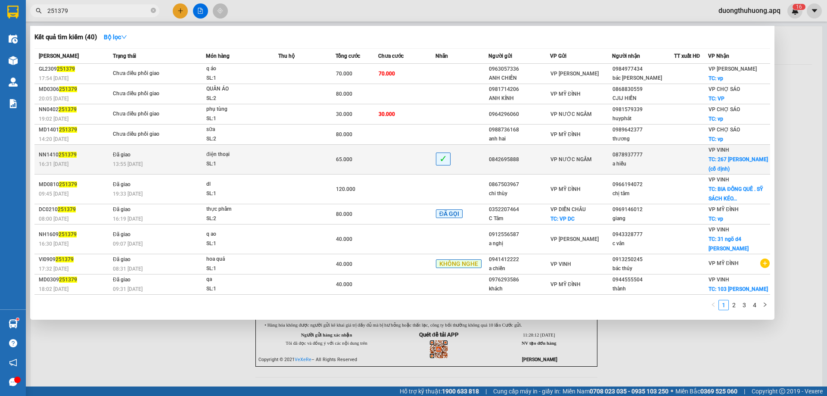
type input "251379"
click at [175, 159] on div "13:55 - 15/10" at bounding box center [159, 163] width 93 height 9
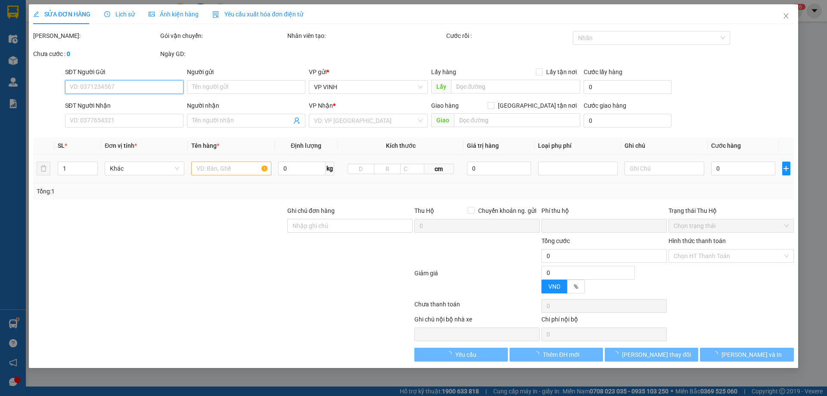
type input "0842695888"
type input "0878937777"
type input "a hiếu"
checkbox input "true"
type input "267 lê duẩn (cố định)"
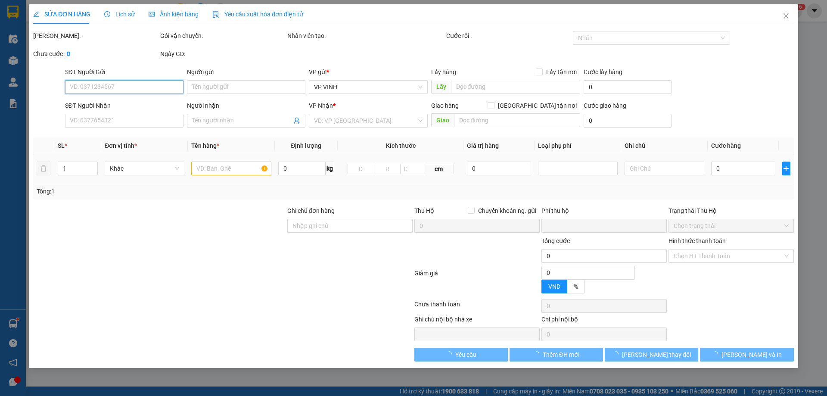
type input "0"
type input "65.000"
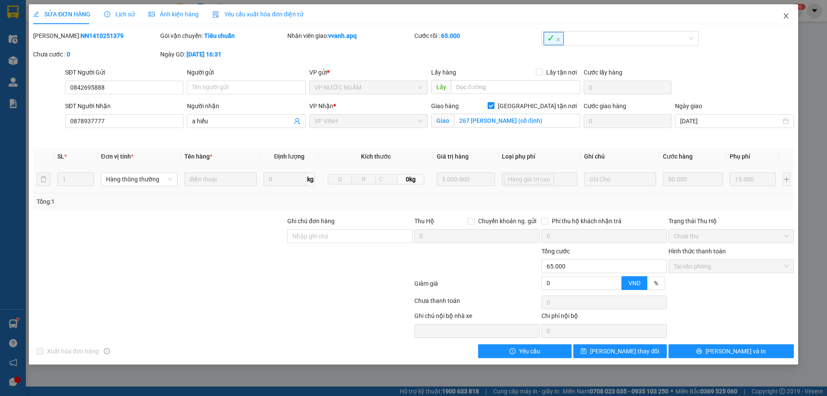
click at [786, 17] on icon "close" at bounding box center [785, 15] width 5 height 5
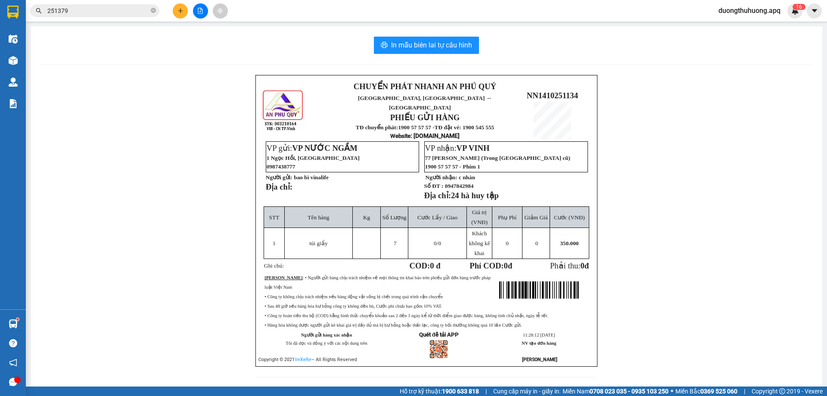
click at [126, 12] on input "251379" at bounding box center [98, 10] width 102 height 9
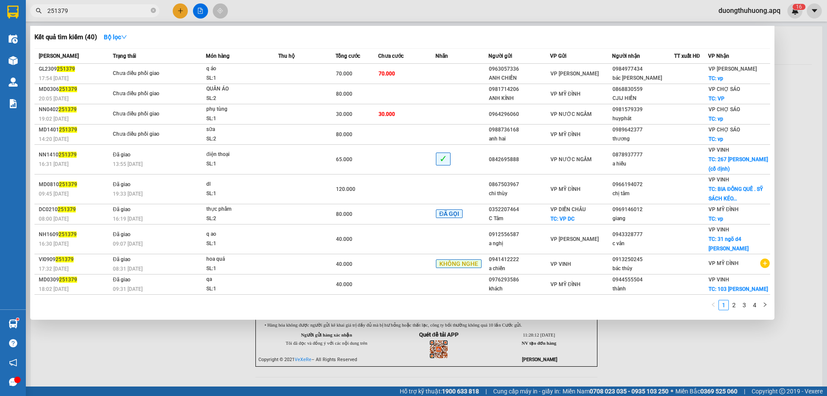
click at [133, 13] on input "251379" at bounding box center [98, 10] width 102 height 9
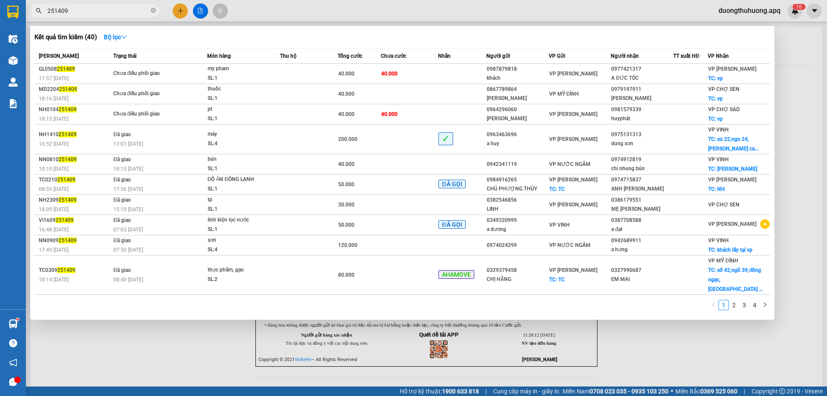
type input "251409"
click at [111, 13] on input "251409" at bounding box center [98, 10] width 102 height 9
click at [113, 11] on input "251409" at bounding box center [98, 10] width 102 height 9
click at [187, 341] on div at bounding box center [413, 198] width 827 height 396
click at [120, 12] on input "251409" at bounding box center [98, 10] width 102 height 9
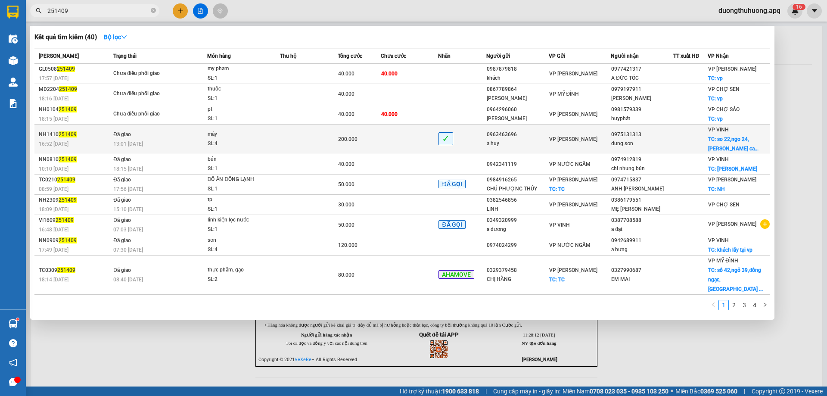
click at [152, 143] on div "13:01 - 15/10" at bounding box center [159, 143] width 93 height 9
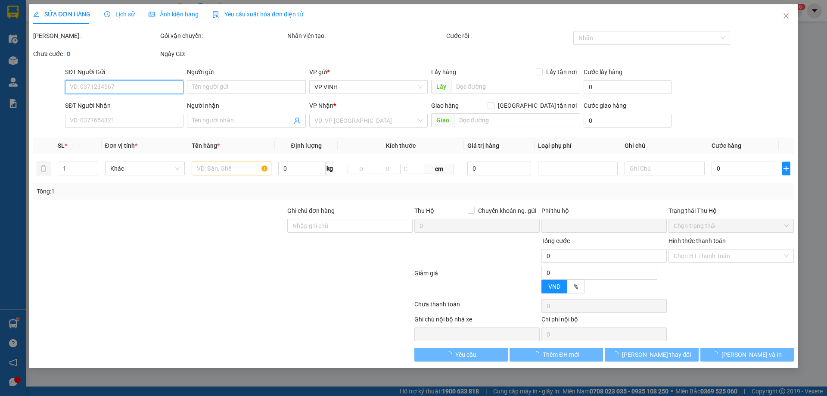
type input "0963463696"
type input "a huy"
type input "0975131313"
type input "dung sơn"
checkbox input "true"
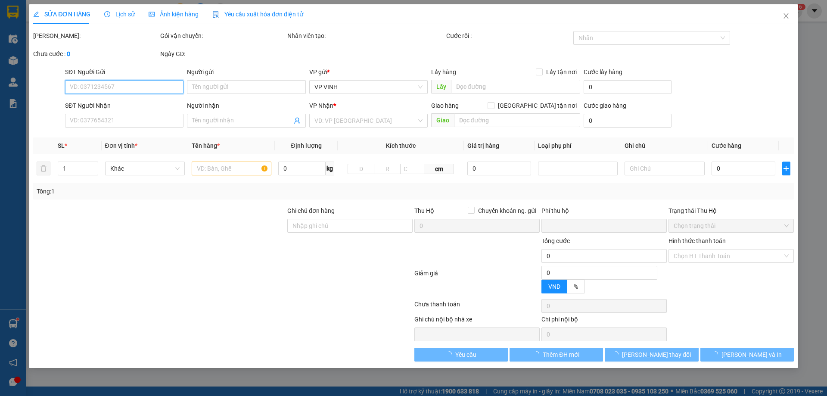
type input "so 22,ngo 24,nguyen duc canh"
type input "0"
type input "200.000"
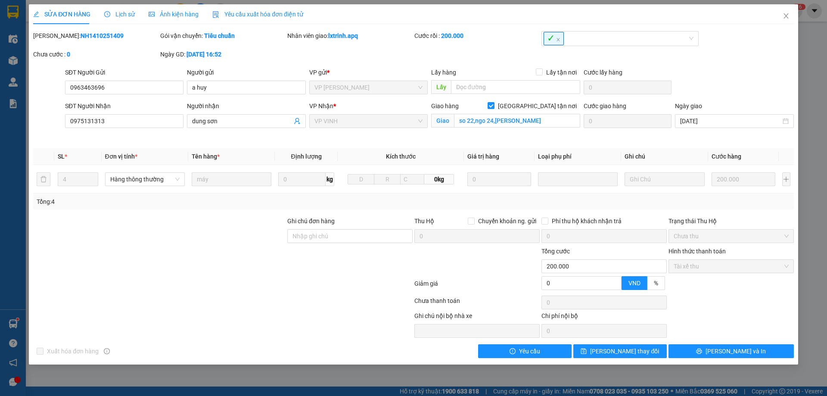
click at [239, 285] on div at bounding box center [222, 284] width 381 height 17
click at [785, 17] on icon "close" at bounding box center [785, 15] width 7 height 7
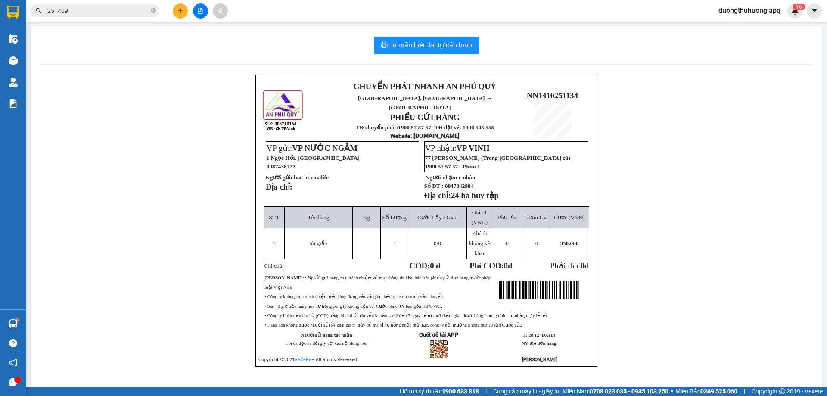
click at [83, 9] on input "251409" at bounding box center [98, 10] width 102 height 9
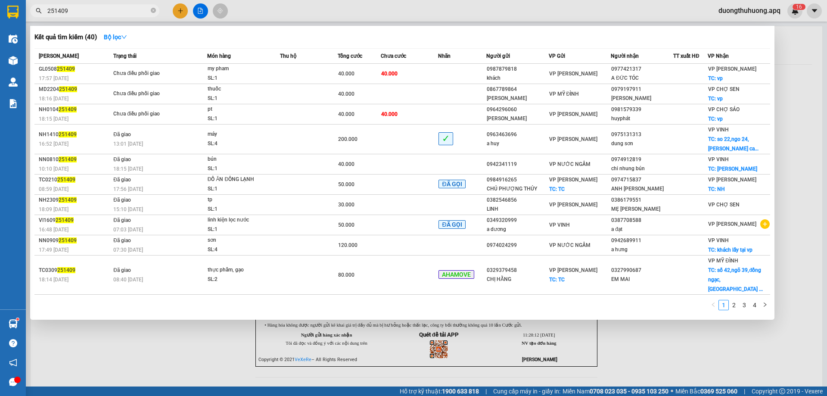
click at [115, 12] on input "251409" at bounding box center [98, 10] width 102 height 9
drag, startPoint x: 153, startPoint y: 11, endPoint x: 137, endPoint y: 9, distance: 16.6
click at [152, 11] on icon "close-circle" at bounding box center [153, 10] width 5 height 5
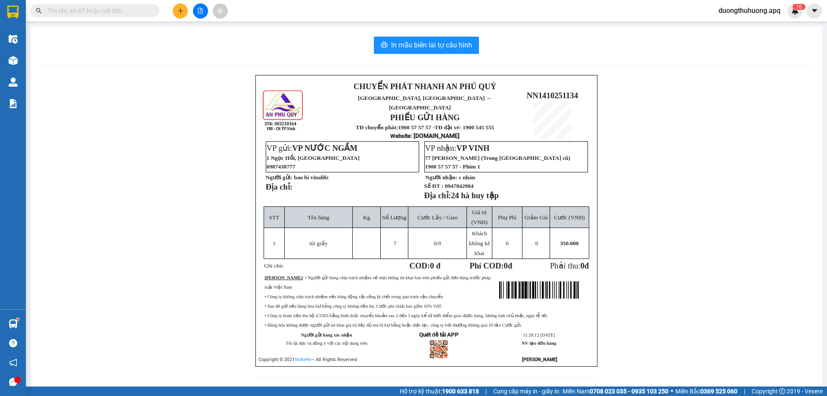
click at [126, 10] on input "text" at bounding box center [98, 10] width 102 height 9
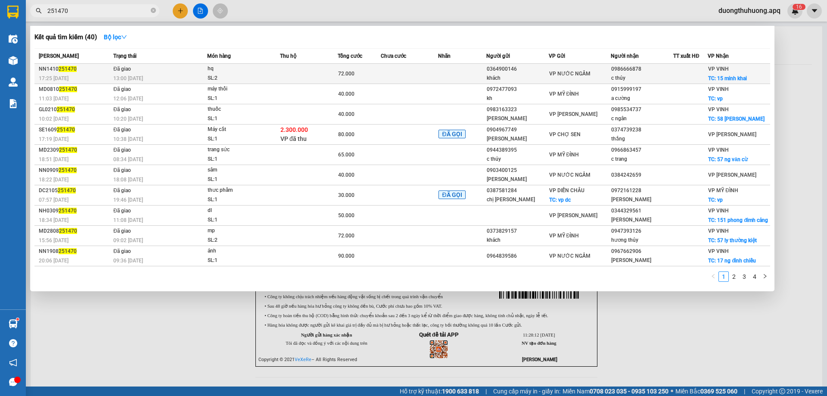
type input "251470"
click at [243, 71] on div "hq" at bounding box center [240, 68] width 65 height 9
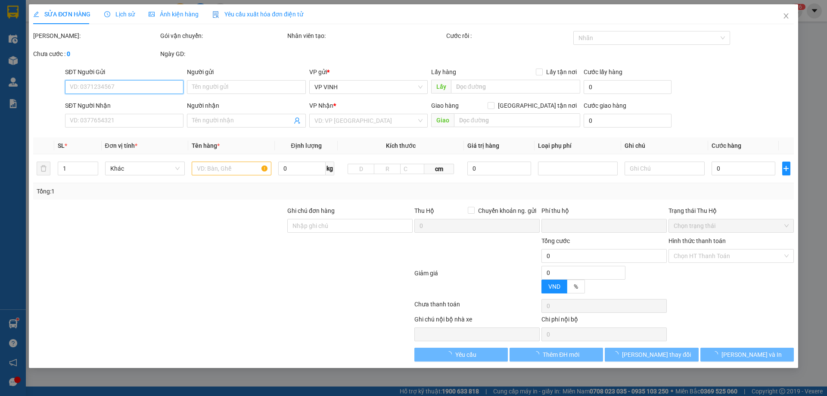
type input "0364900146"
type input "khách"
type input "0986666878"
type input "c thủy"
checkbox input "true"
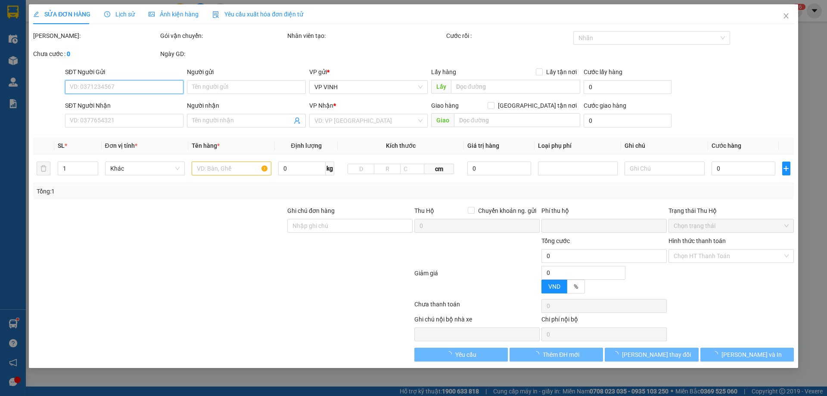
type input "15 minh khai"
type input "0"
type input "72.000"
type input "10"
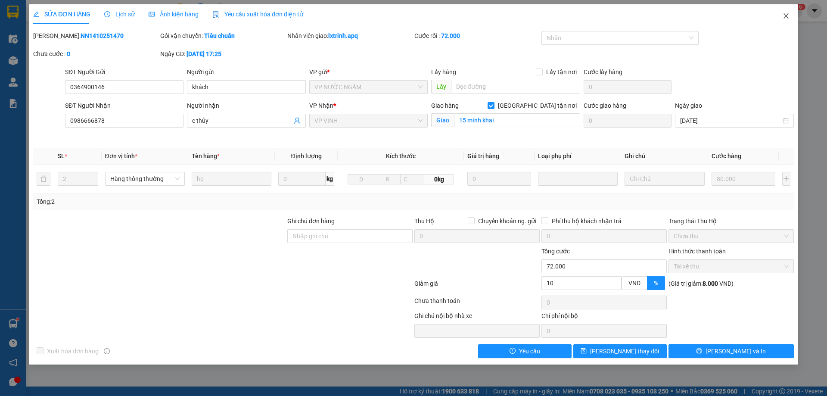
click at [786, 16] on icon "close" at bounding box center [785, 15] width 7 height 7
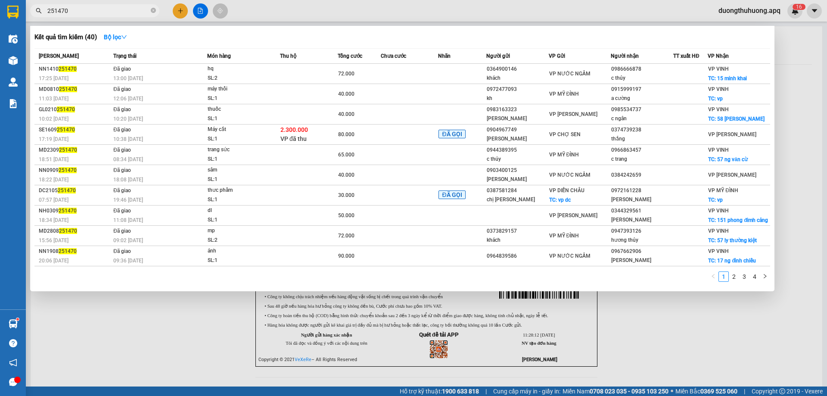
click at [123, 8] on input "251470" at bounding box center [98, 10] width 102 height 9
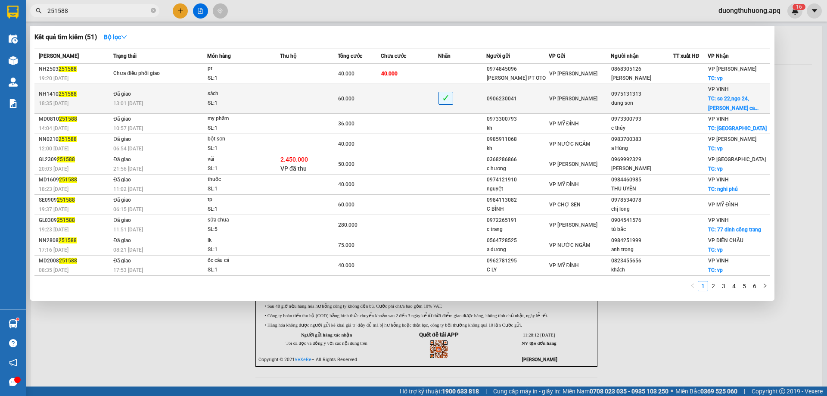
type input "251588"
click at [177, 105] on div "13:01 - 15/10" at bounding box center [159, 103] width 93 height 9
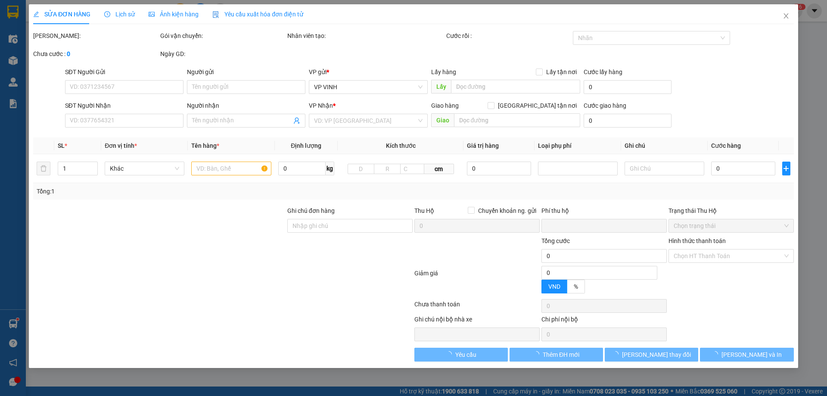
type input "0906230041"
type input "0975131313"
type input "dung sơn"
checkbox input "true"
type input "so 22,ngo 24,nguyen duc canh"
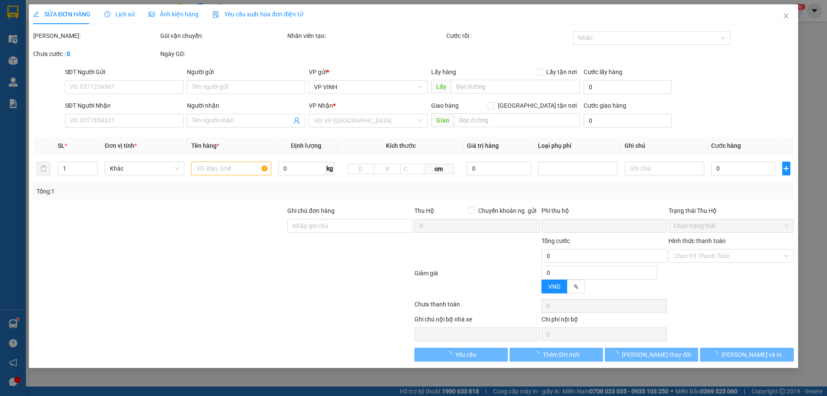
type input "0"
type input "60.000"
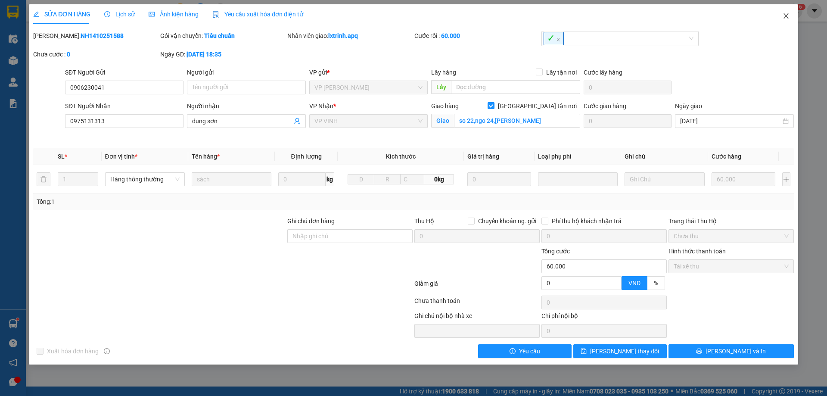
click at [786, 17] on icon "close" at bounding box center [785, 15] width 5 height 5
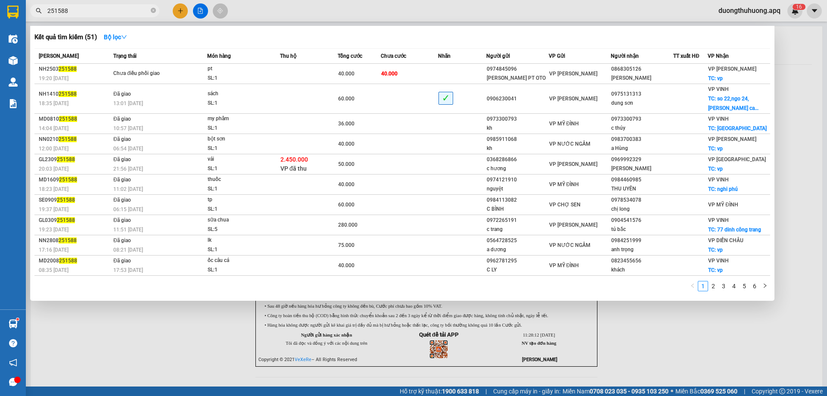
click at [96, 10] on input "251588" at bounding box center [98, 10] width 102 height 9
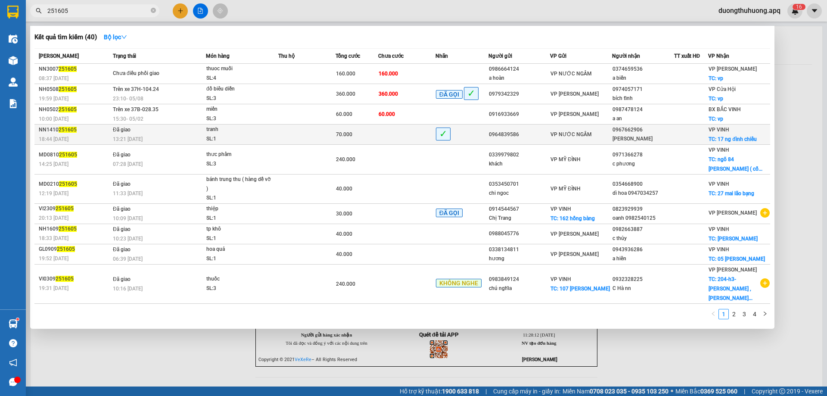
type input "251605"
click at [239, 134] on div "tranh" at bounding box center [238, 129] width 65 height 9
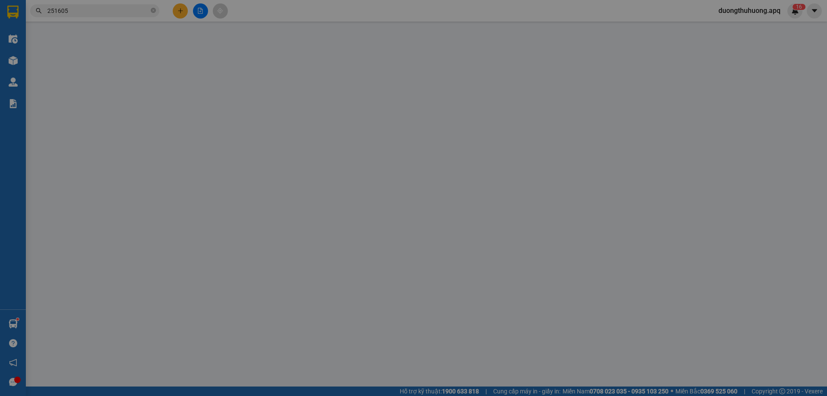
type input "0964839586"
type input "0967662906"
type input "mạnh cường"
checkbox input "true"
type input "17 ng đình chiểu"
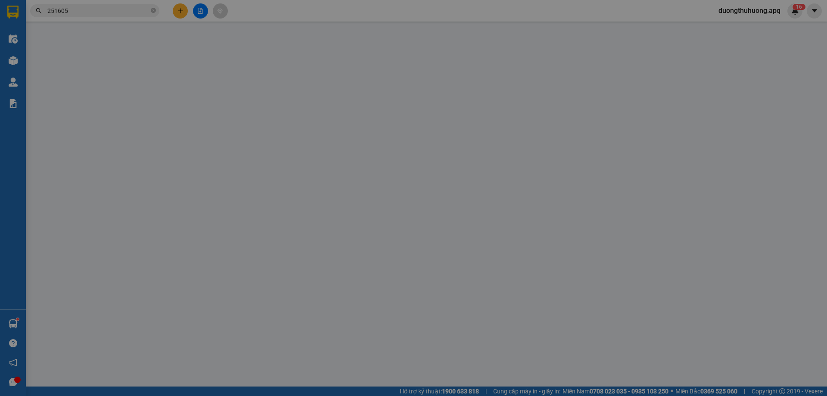
type input "0"
type input "70.000"
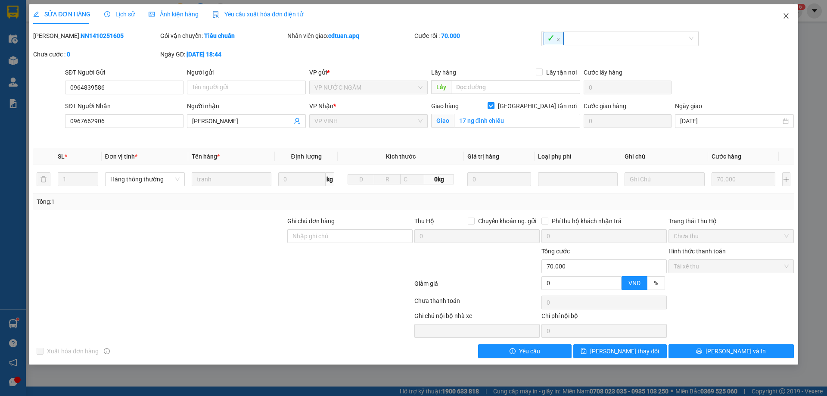
click at [788, 16] on icon "close" at bounding box center [785, 15] width 7 height 7
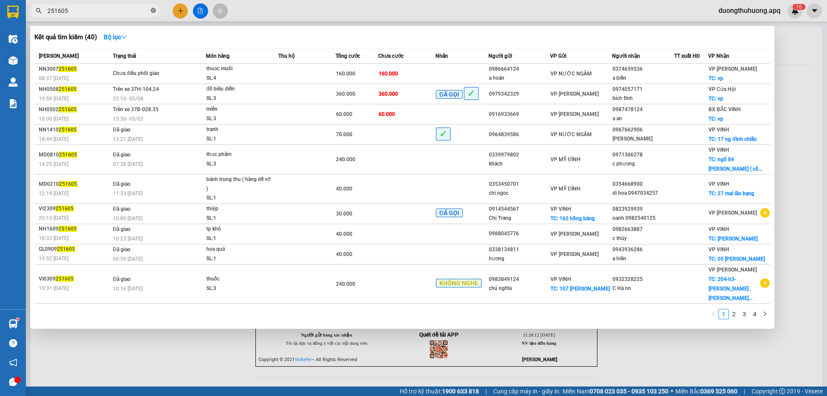
click at [153, 12] on icon "close-circle" at bounding box center [153, 10] width 5 height 5
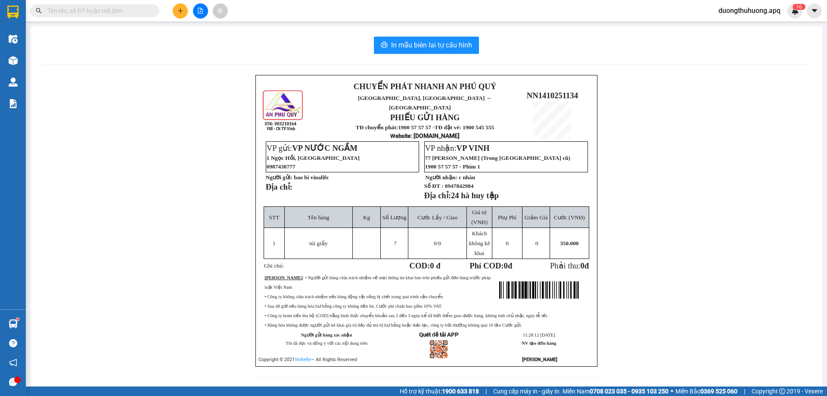
click at [139, 13] on input "text" at bounding box center [98, 10] width 102 height 9
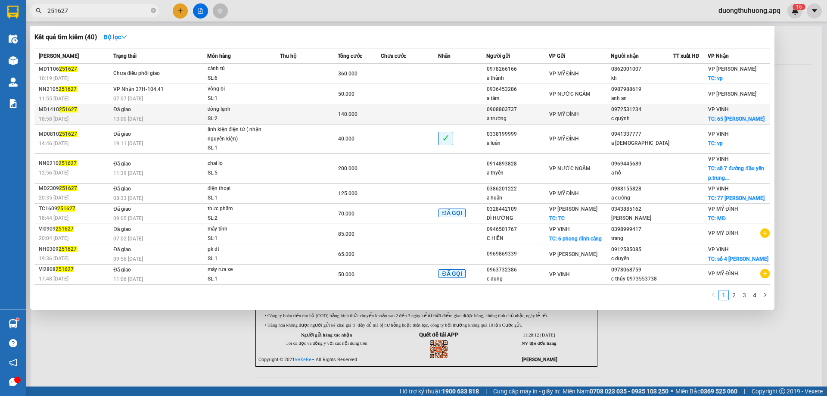
type input "251627"
click at [261, 121] on div "SL: 2" at bounding box center [240, 118] width 65 height 9
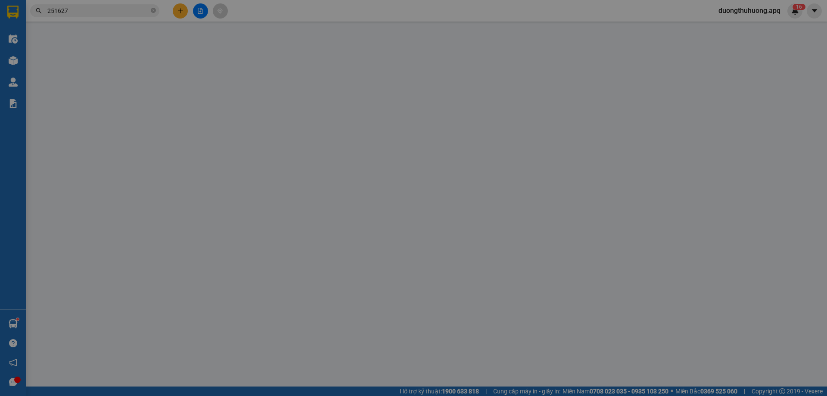
type input "0908803737"
type input "a trường"
type input "0972531234"
type input "c quỳnh"
checkbox input "true"
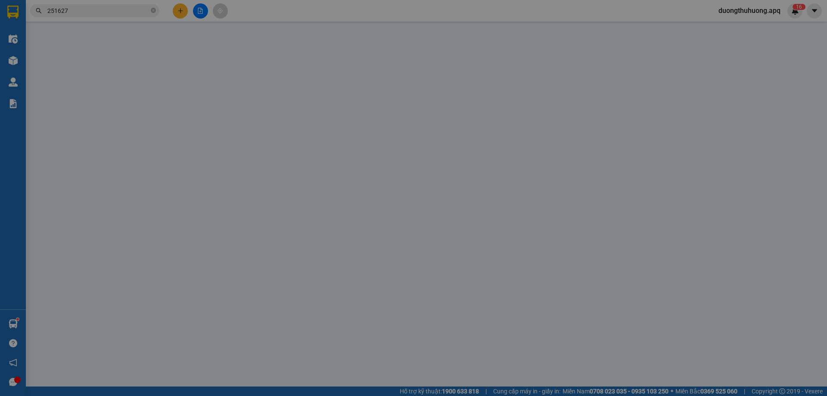
type input "65 trần thủ độ"
type input "0"
type input "140.000"
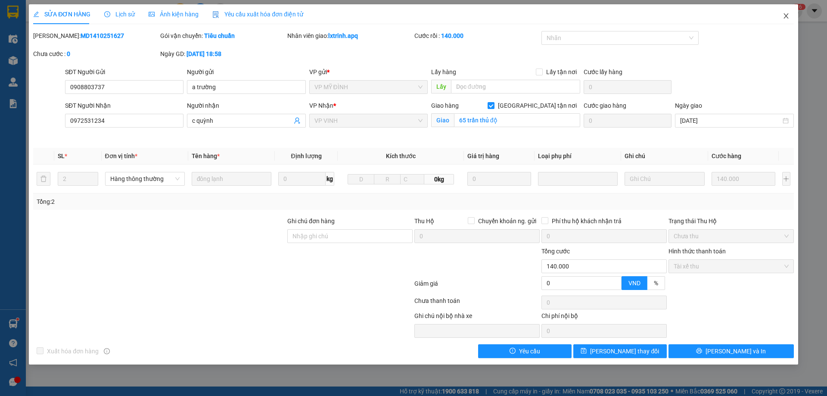
click at [787, 14] on icon "close" at bounding box center [785, 15] width 7 height 7
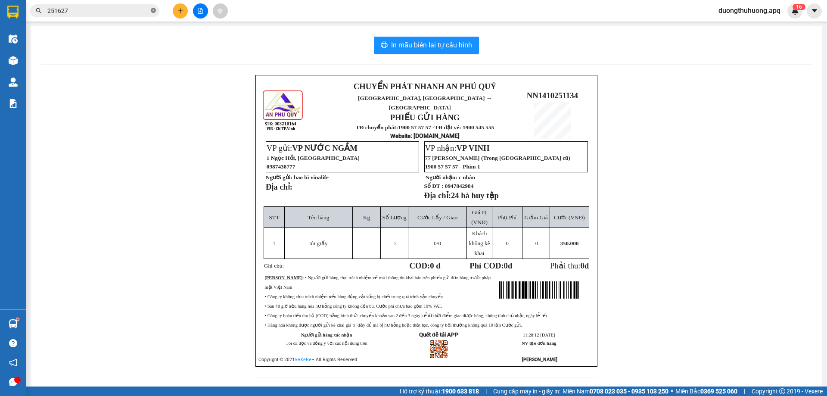
click at [152, 12] on icon "close-circle" at bounding box center [153, 10] width 5 height 5
click at [141, 12] on input "text" at bounding box center [98, 10] width 102 height 9
drag, startPoint x: 70, startPoint y: 178, endPoint x: 77, endPoint y: 157, distance: 22.1
click at [73, 172] on div "CHUYỂN PHÁT NHANH AN PHÚ QUÝ NGHỆ AN, HÀ TĨNH ↔ HÀ NỘI PHIẾU GỬI HÀNG TĐ chuyển…" at bounding box center [426, 231] width 771 height 313
click at [135, 10] on input "text" at bounding box center [98, 10] width 102 height 9
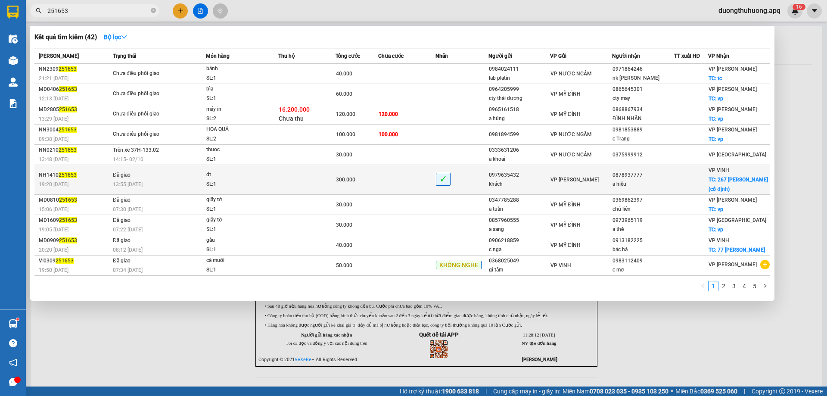
type input "251653"
click at [226, 180] on div "SL: 1" at bounding box center [238, 184] width 65 height 9
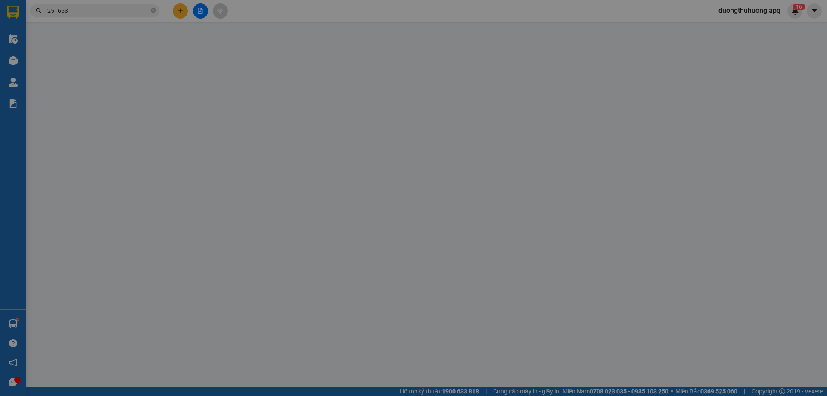
type input "0979635432"
type input "khách"
type input "0878937777"
type input "a hiếu"
checkbox input "true"
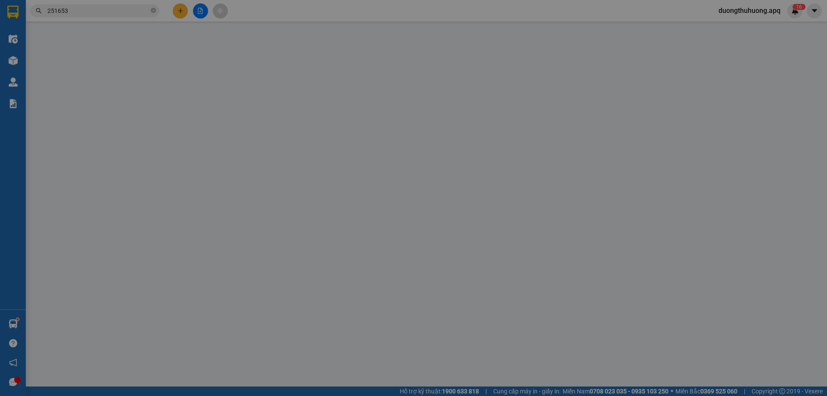
type input "267 lê duẩn (cố định)"
type input "0"
type input "300.000"
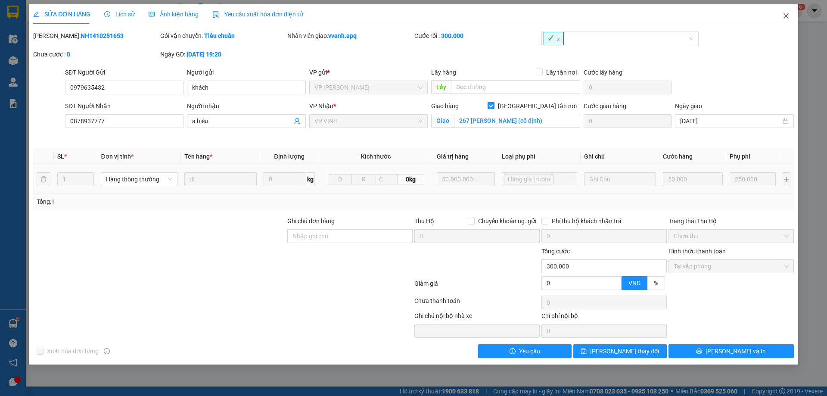
click at [786, 16] on icon "close" at bounding box center [785, 15] width 5 height 5
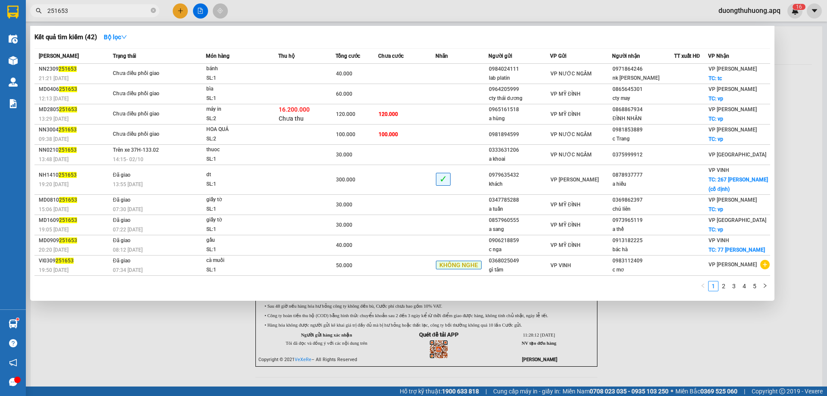
click at [130, 10] on input "251653" at bounding box center [98, 10] width 102 height 9
click at [153, 10] on icon "close-circle" at bounding box center [153, 10] width 5 height 5
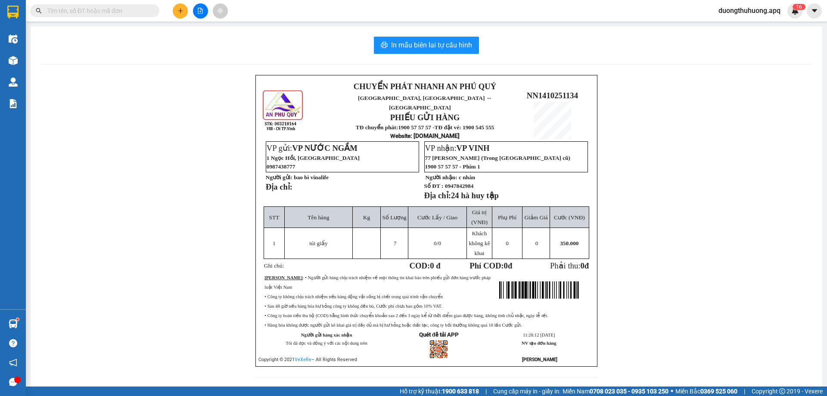
click at [144, 11] on input "text" at bounding box center [98, 10] width 102 height 9
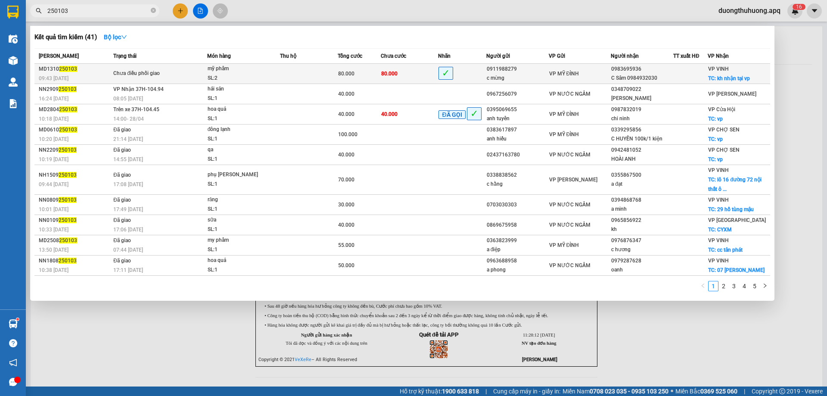
type input "250103"
click at [246, 73] on div "mỹ phẩm" at bounding box center [240, 68] width 65 height 9
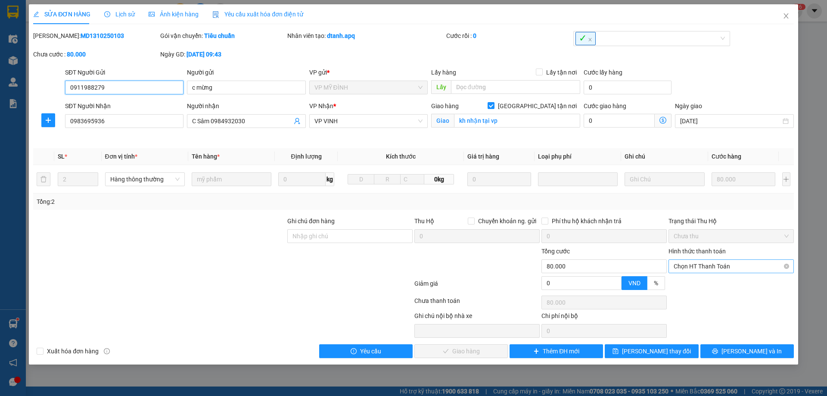
click at [746, 268] on span "Chọn HT Thanh Toán" at bounding box center [730, 266] width 115 height 13
click at [699, 285] on div "Tại văn phòng" at bounding box center [730, 283] width 115 height 9
type input "0"
click at [459, 355] on span "Lưu và Giao hàng" at bounding box center [472, 350] width 83 height 9
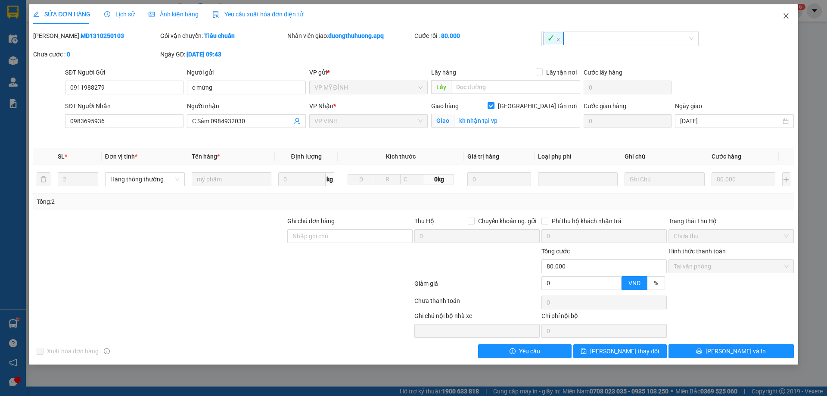
click at [787, 16] on icon "close" at bounding box center [785, 15] width 7 height 7
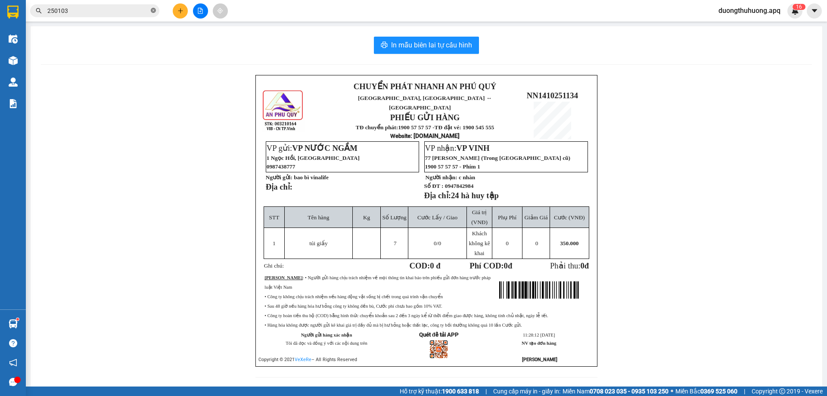
click at [153, 10] on icon "close-circle" at bounding box center [153, 10] width 5 height 5
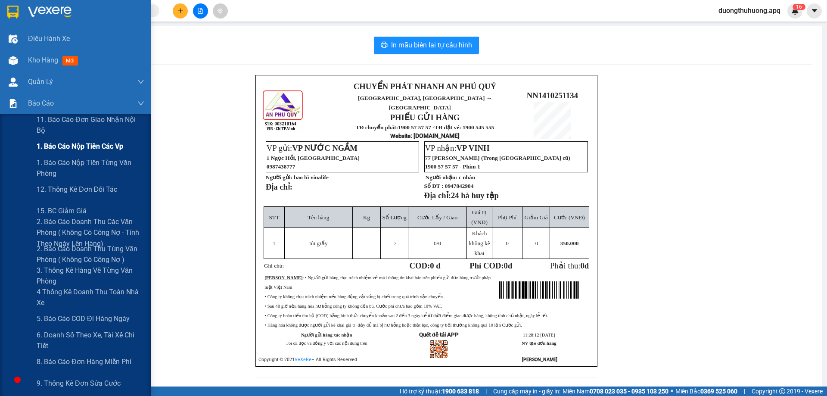
click at [67, 151] on span "1. Báo cáo nộp tiền các vp" at bounding box center [80, 146] width 87 height 11
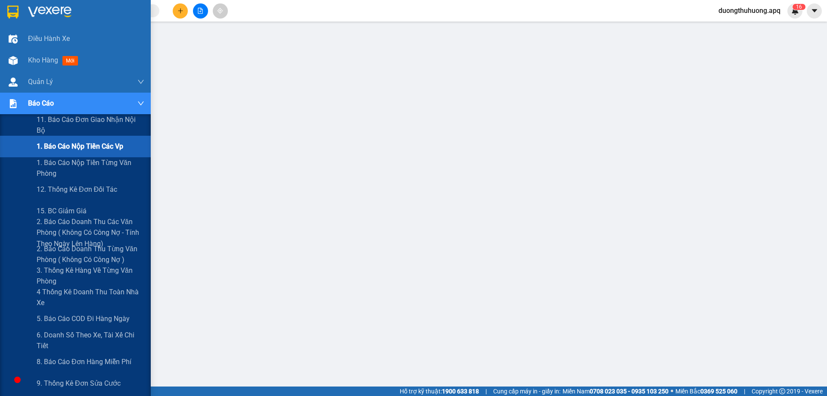
click at [66, 146] on span "1. Báo cáo nộp tiền các vp" at bounding box center [80, 146] width 87 height 11
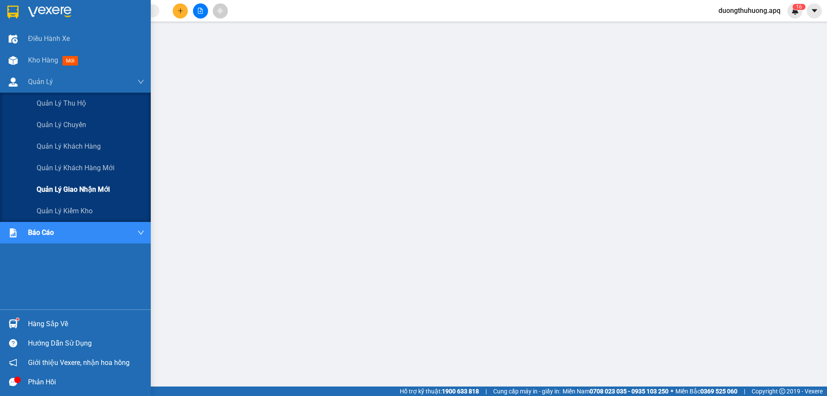
click at [74, 190] on span "Quản lý giao nhận mới" at bounding box center [73, 189] width 73 height 11
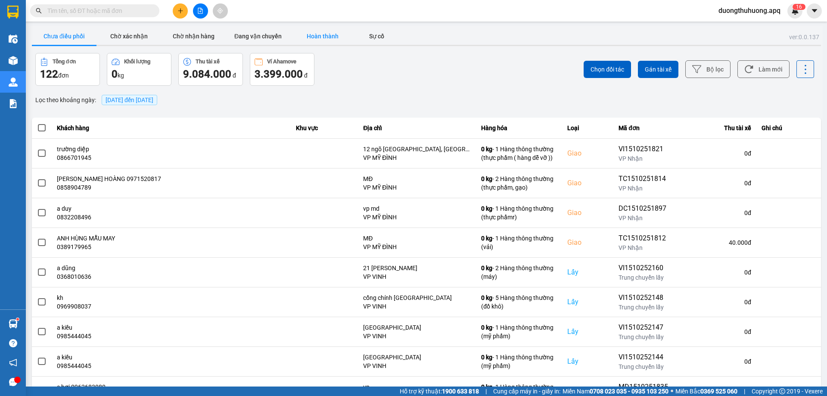
click at [321, 36] on button "Hoàn thành" at bounding box center [322, 36] width 65 height 17
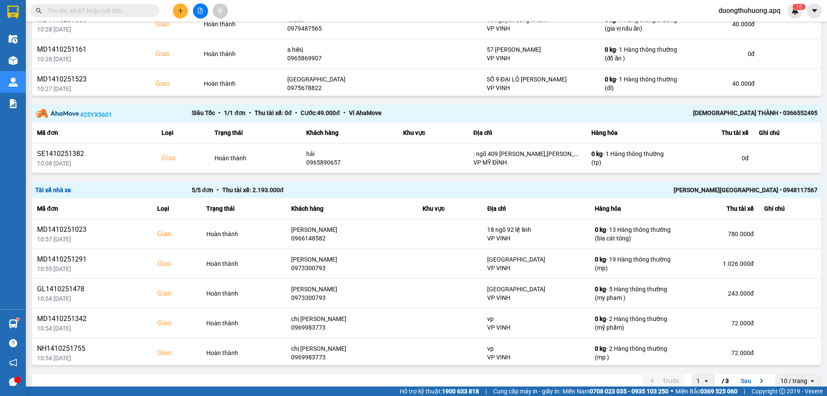
scroll to position [1188, 0]
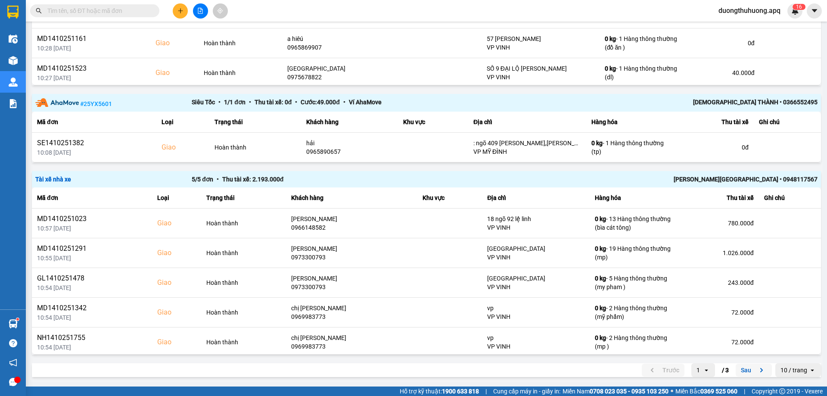
click at [738, 368] on button "Sau" at bounding box center [753, 369] width 36 height 13
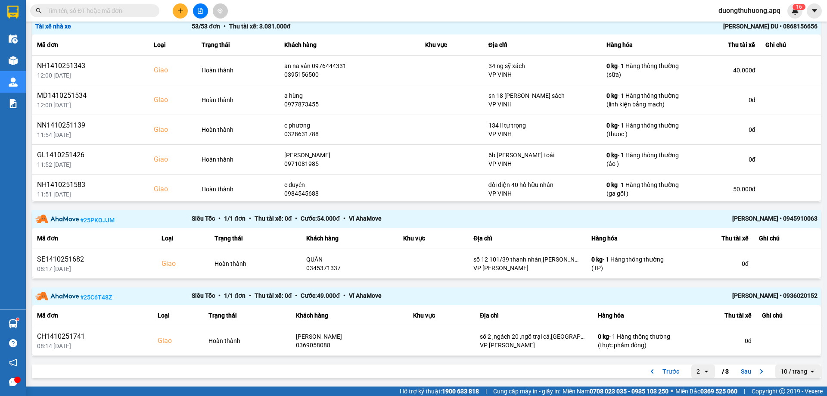
scroll to position [639, 0]
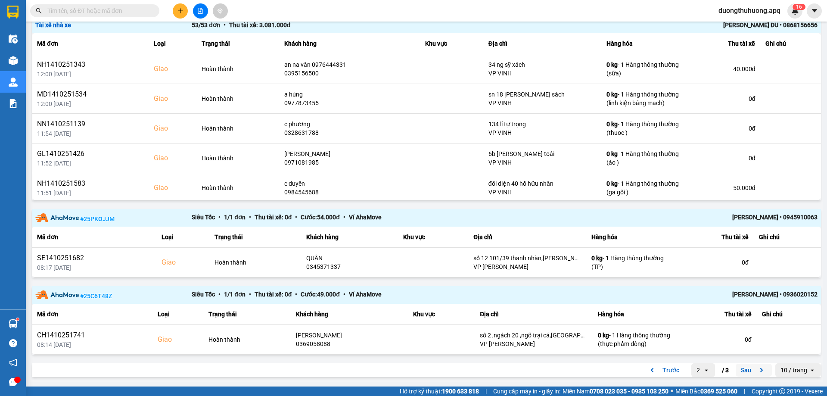
click at [742, 369] on button "Sau" at bounding box center [753, 369] width 36 height 13
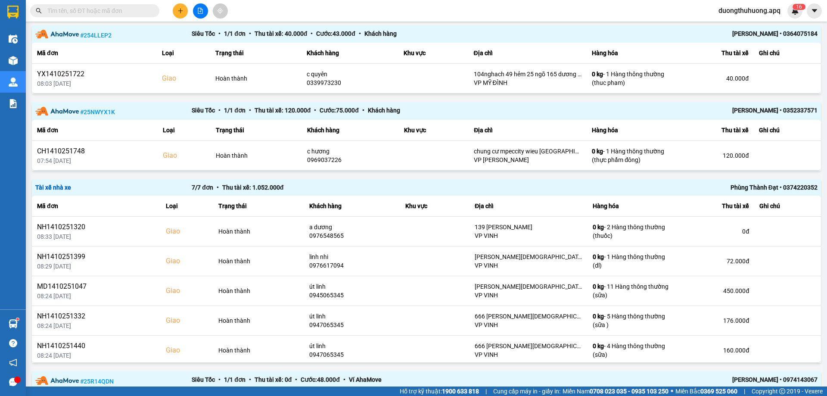
scroll to position [478, 0]
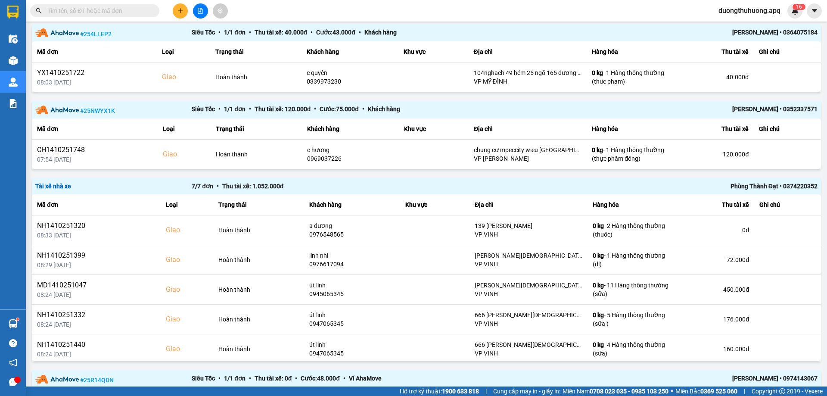
click at [742, 186] on div "Phùng Thành Đạt • 0374220352" at bounding box center [661, 185] width 313 height 9
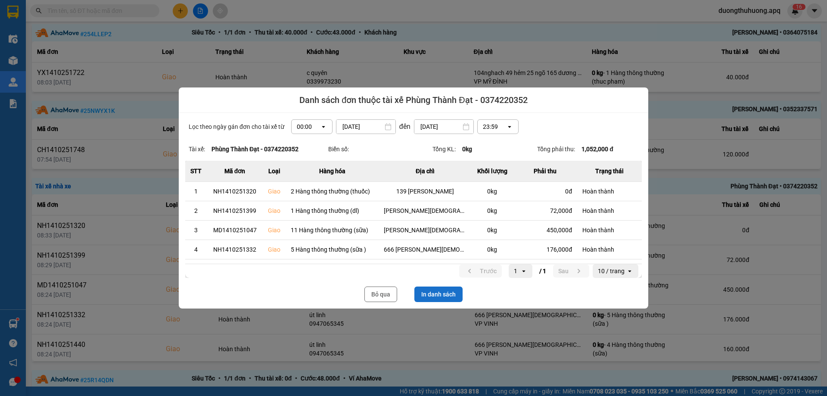
click at [439, 295] on button "In danh sách" at bounding box center [438, 294] width 48 height 16
click at [391, 293] on button "Bỏ qua" at bounding box center [380, 294] width 33 height 16
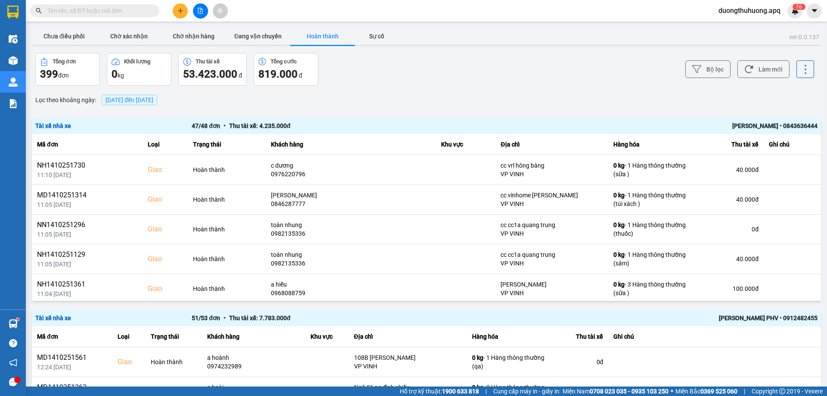
click at [742, 9] on span "duongthuhuong.apq" at bounding box center [749, 10] width 76 height 11
click at [741, 26] on span "Đăng xuất" at bounding box center [752, 26] width 60 height 9
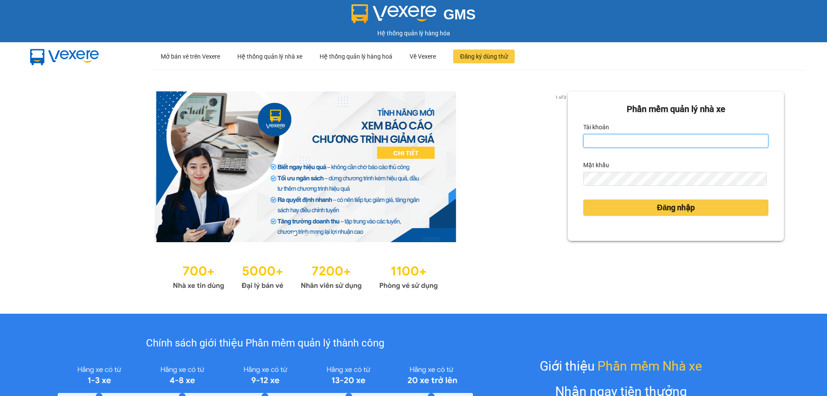
click at [656, 136] on input "Tài khoản" at bounding box center [675, 141] width 185 height 14
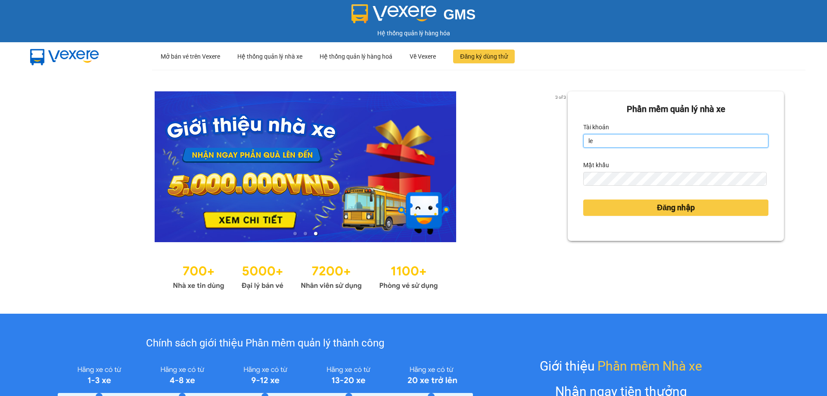
type input "lecuong.apq"
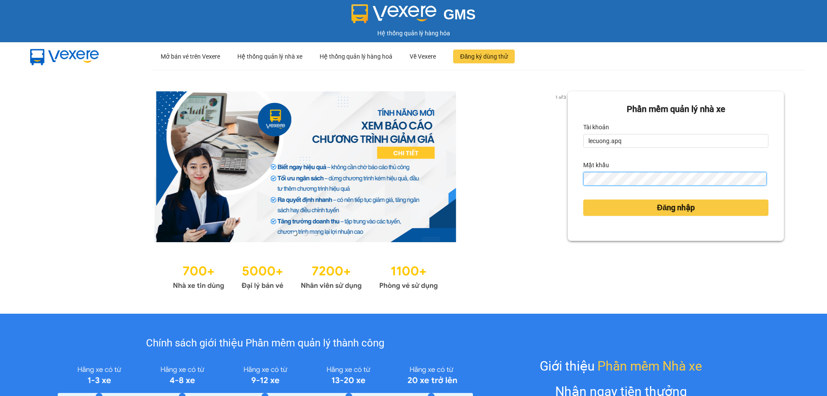
click at [583, 199] on button "Đăng nhập" at bounding box center [675, 207] width 185 height 16
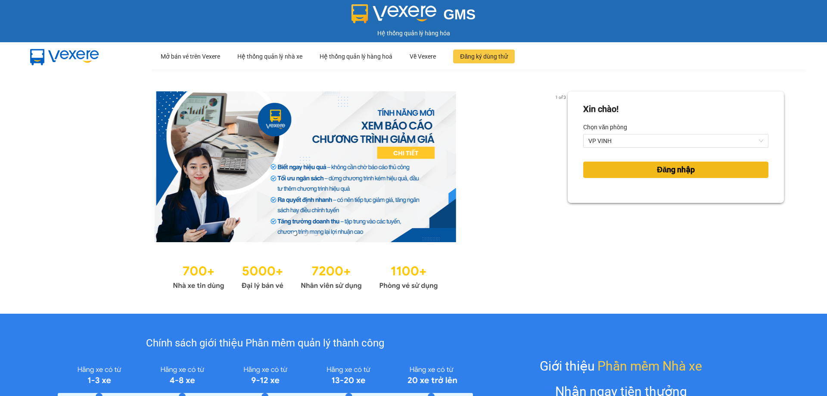
click at [665, 169] on span "Đăng nhập" at bounding box center [676, 170] width 38 height 12
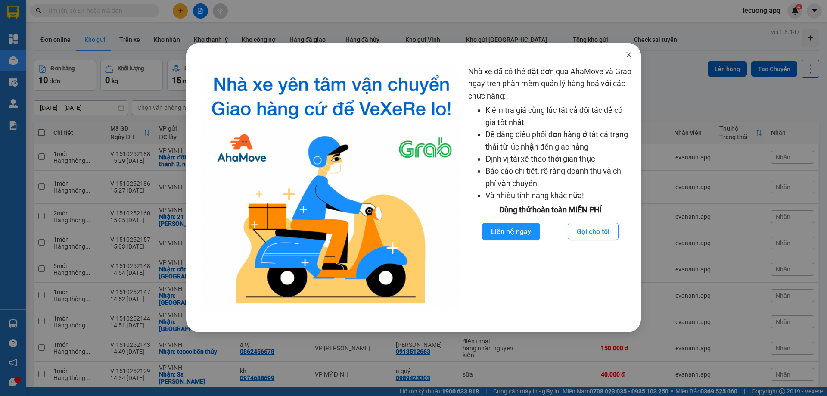
click at [631, 55] on icon "close" at bounding box center [628, 54] width 7 height 7
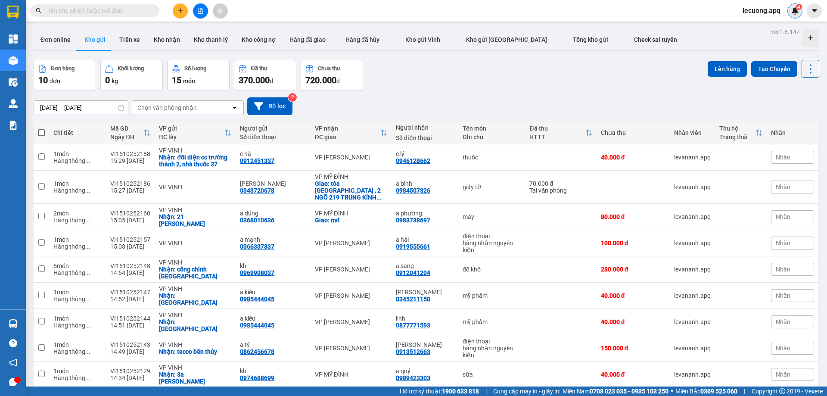
click at [796, 9] on sup "4" at bounding box center [799, 7] width 6 height 6
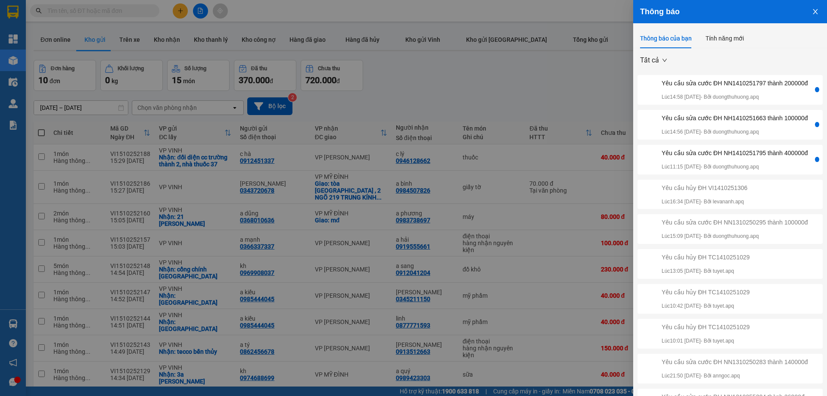
click at [815, 162] on div at bounding box center [817, 159] width 4 height 5
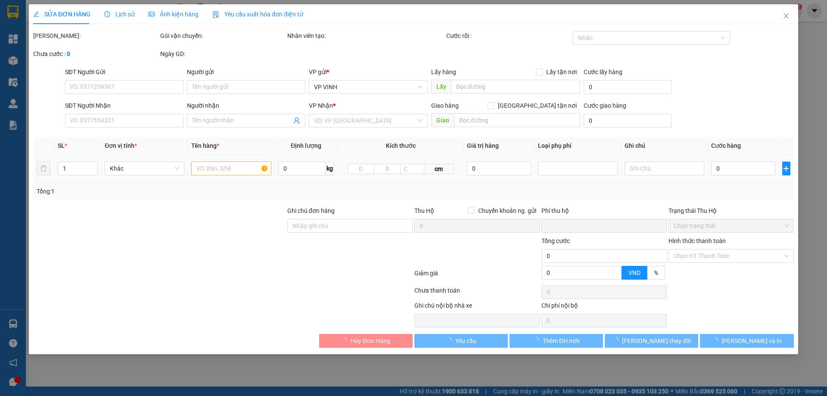
type input "0567801998"
type input "0945291187"
type input "phuong anh"
checkbox input "true"
type input "39 lý tự trọng"
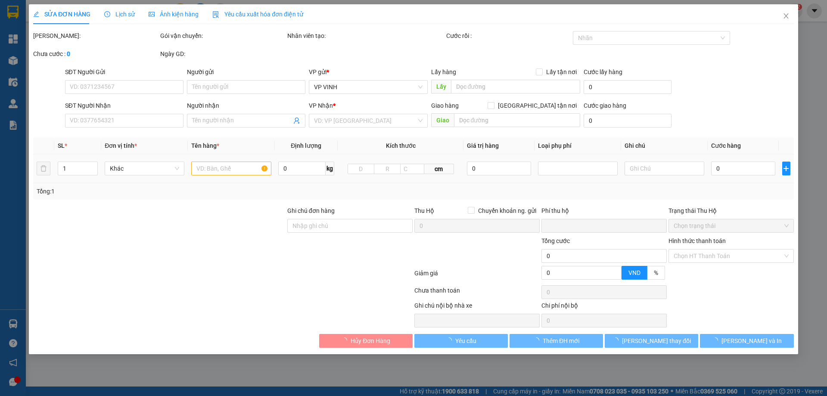
type input "0"
type input "520.000"
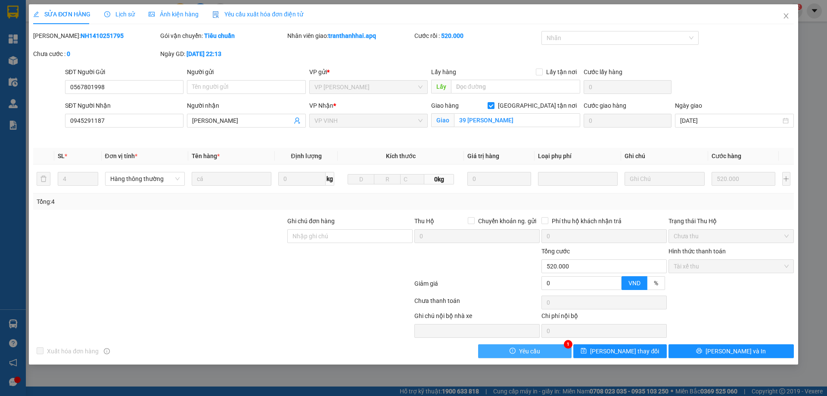
click at [550, 354] on button "Yêu cầu" at bounding box center [524, 351] width 93 height 14
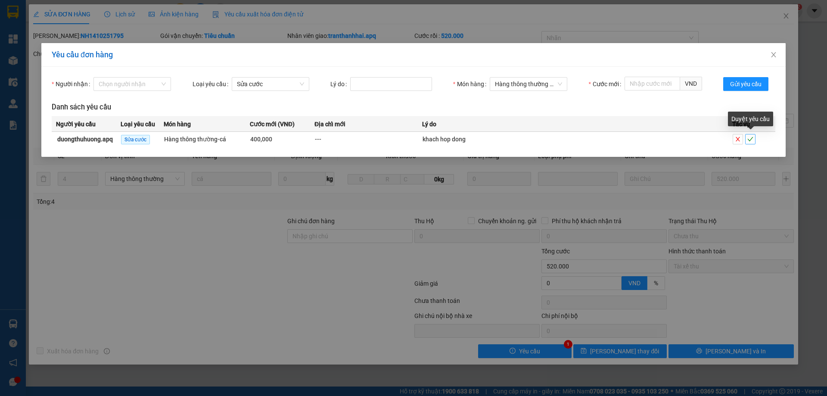
click at [751, 140] on icon "check" at bounding box center [750, 139] width 6 height 6
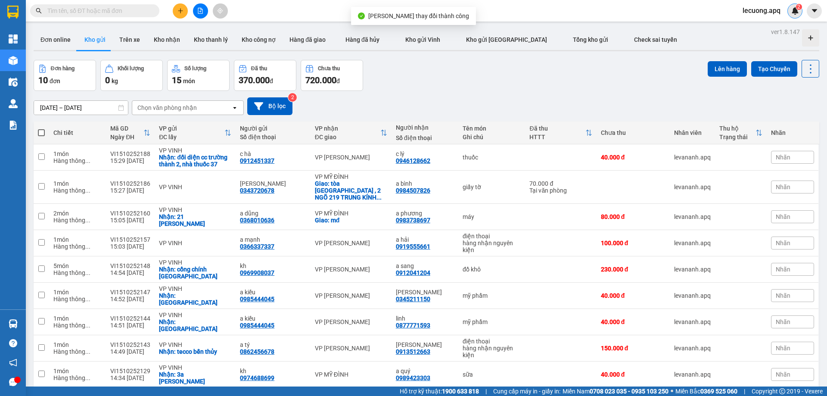
click at [795, 11] on img at bounding box center [795, 11] width 8 height 8
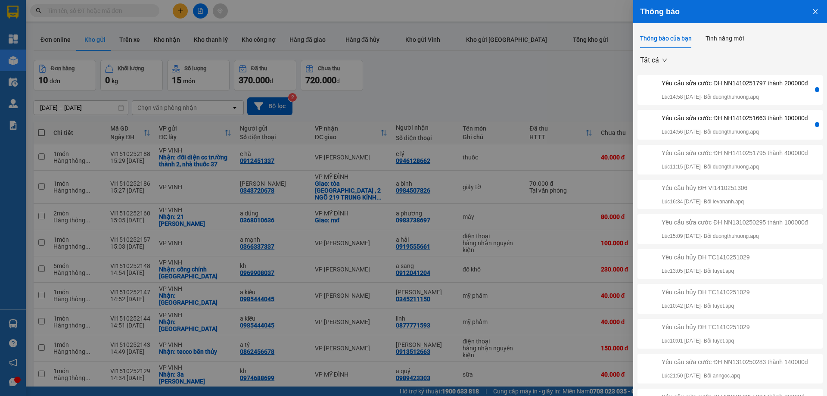
click at [815, 127] on div at bounding box center [817, 124] width 4 height 5
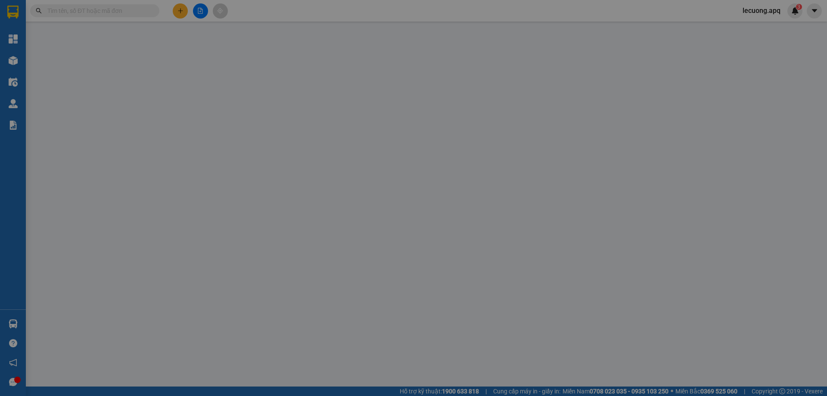
type input "0963726165"
type input "0989773337"
type input "a hoàn"
checkbox input "true"
type input "40 nguyễn văn trỗi"
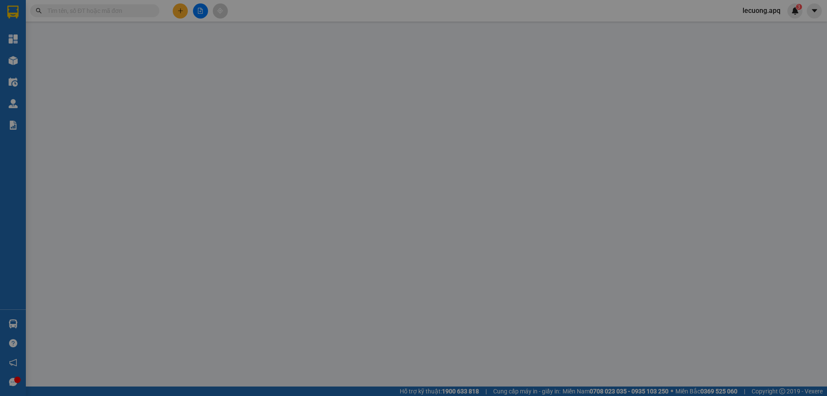
type input "0"
type input "120.000"
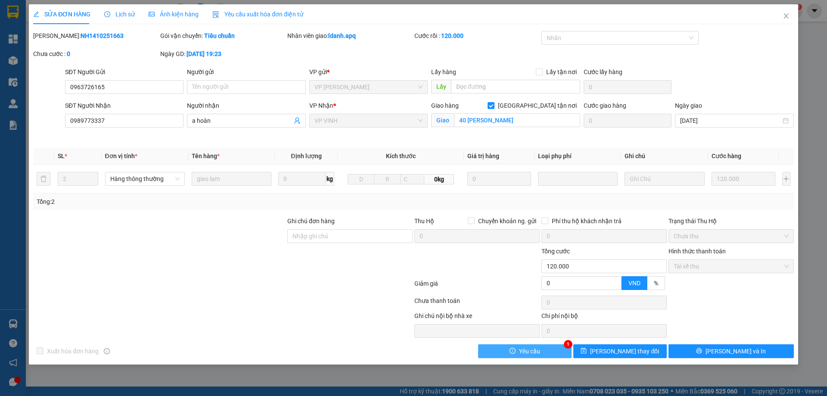
click at [552, 354] on button "Yêu cầu" at bounding box center [524, 351] width 93 height 14
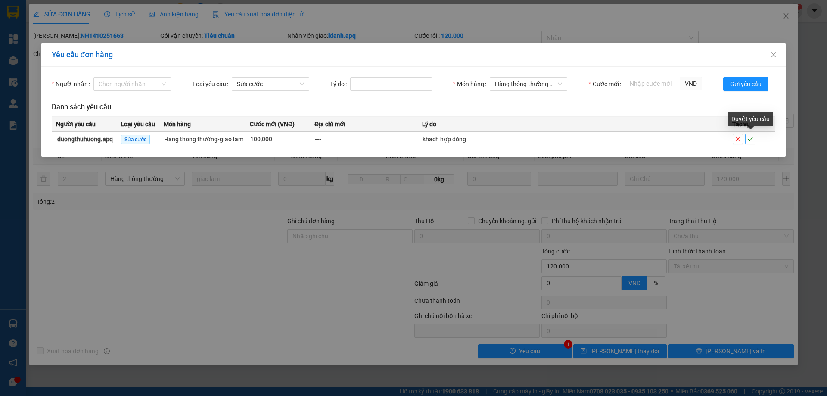
click at [749, 140] on icon "check" at bounding box center [750, 139] width 6 height 6
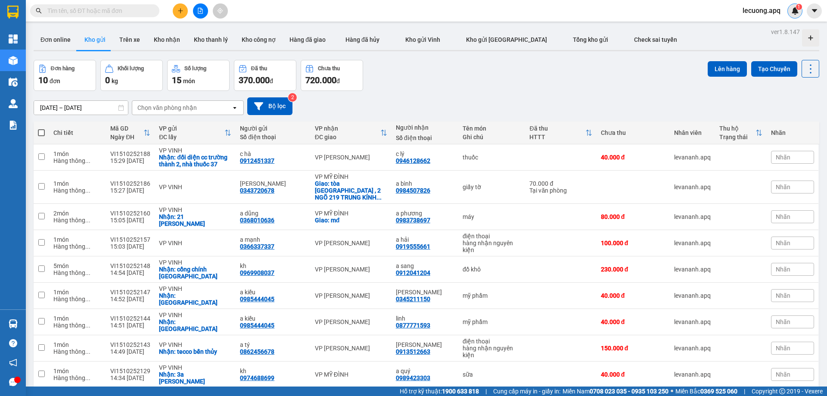
click at [795, 12] on img at bounding box center [795, 11] width 8 height 8
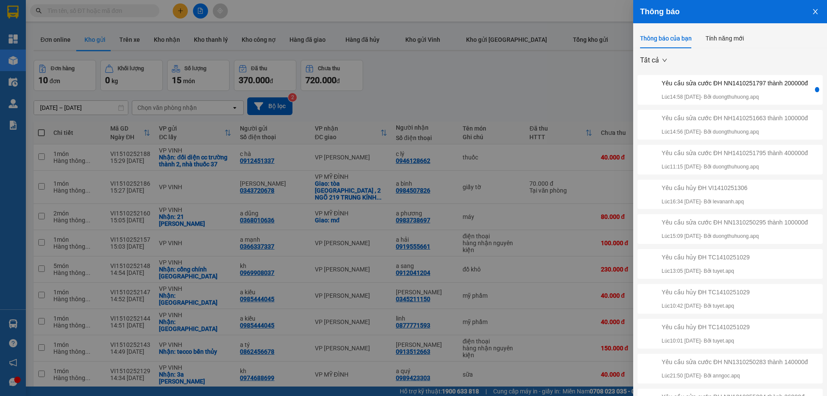
click at [815, 92] on div at bounding box center [817, 89] width 4 height 5
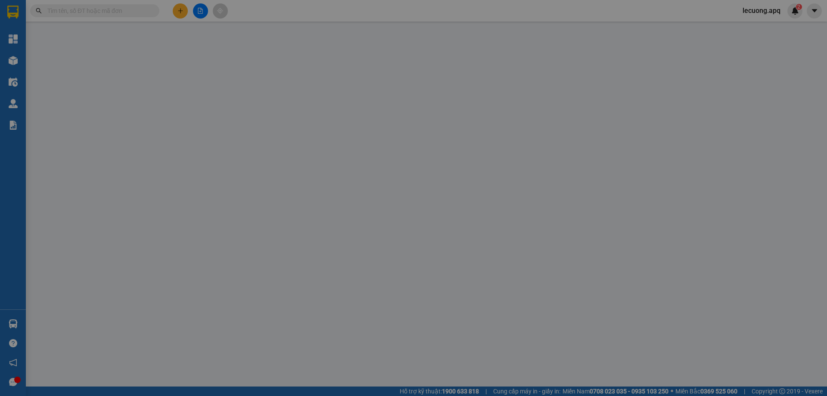
type input "0975532242"
type input "kh"
type input "0947126628"
type input "cao lan"
checkbox input "true"
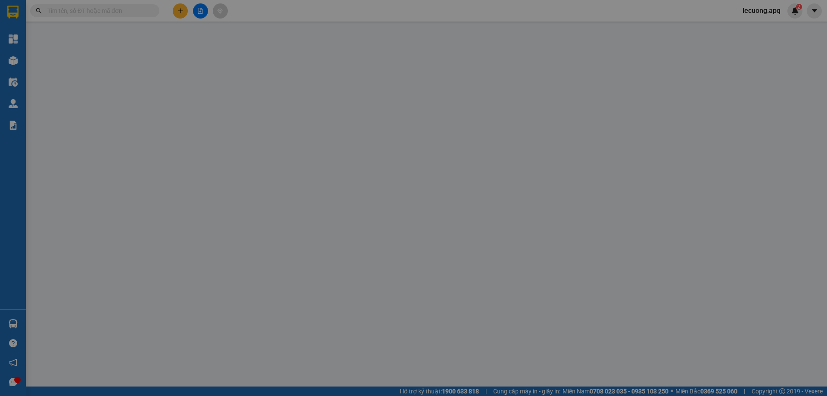
type input "18G an dương vương"
type input "0"
type input "240.000"
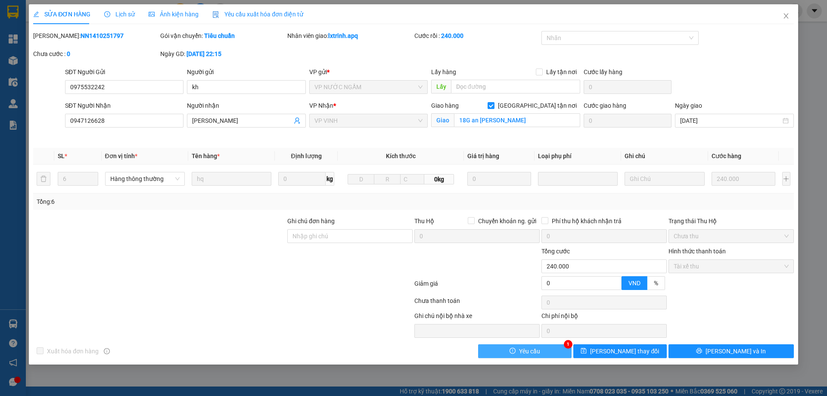
click at [556, 354] on button "Yêu cầu" at bounding box center [524, 351] width 93 height 14
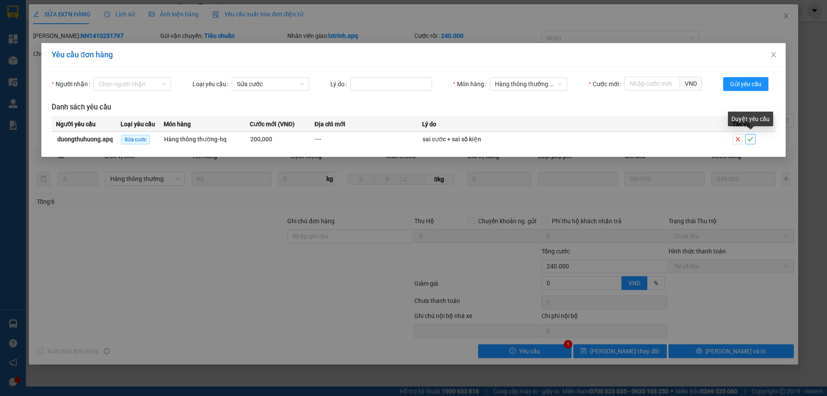
click at [750, 140] on icon "check" at bounding box center [750, 139] width 6 height 4
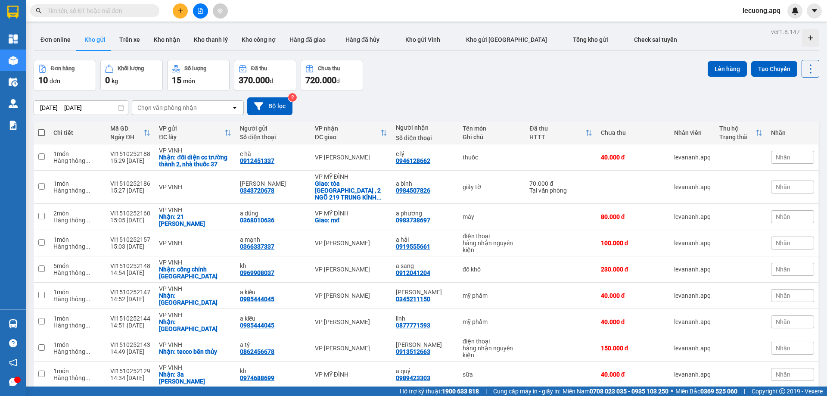
click at [757, 11] on span "lecuong.apq" at bounding box center [761, 10] width 52 height 11
click at [753, 27] on span "Đăng xuất" at bounding box center [766, 26] width 36 height 9
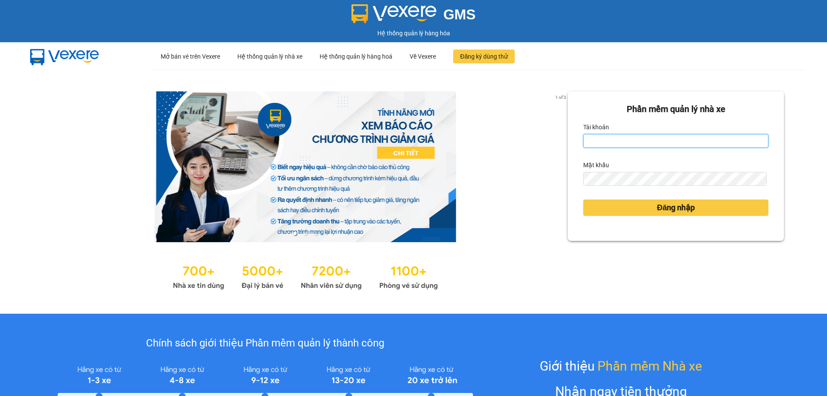
click at [629, 140] on input "Tài khoản" at bounding box center [675, 141] width 185 height 14
type input "duongthuhuong.apq"
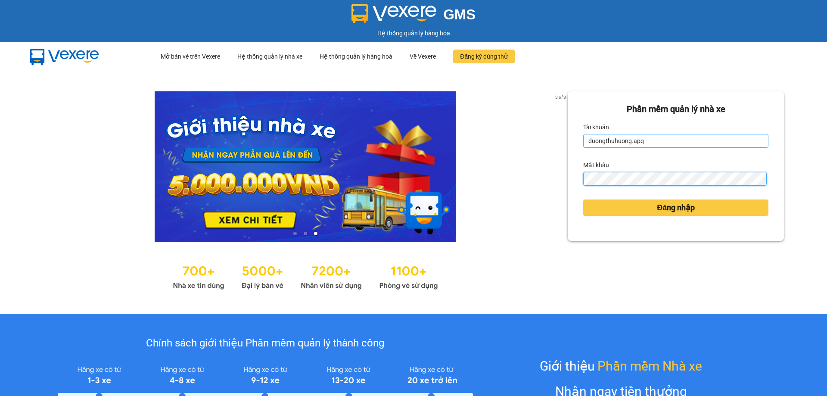
click at [583, 199] on button "Đăng nhập" at bounding box center [675, 207] width 185 height 16
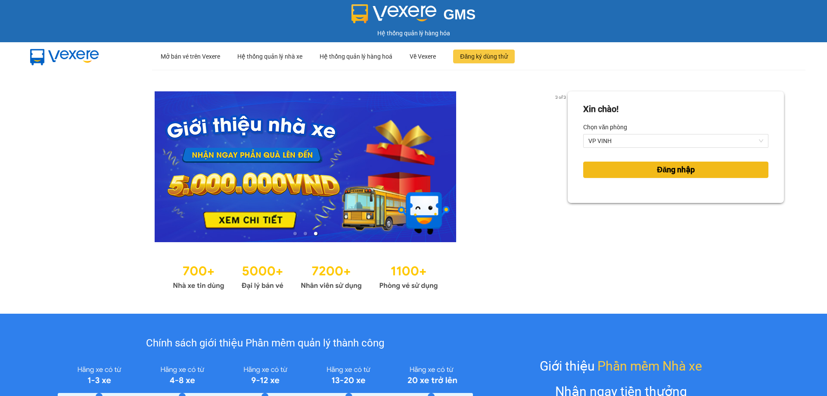
click at [643, 175] on button "Đăng nhập" at bounding box center [675, 169] width 185 height 16
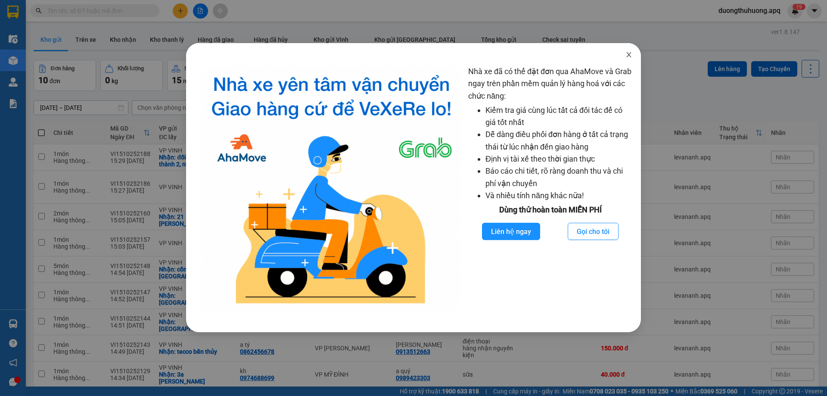
click at [627, 55] on icon "close" at bounding box center [628, 54] width 7 height 7
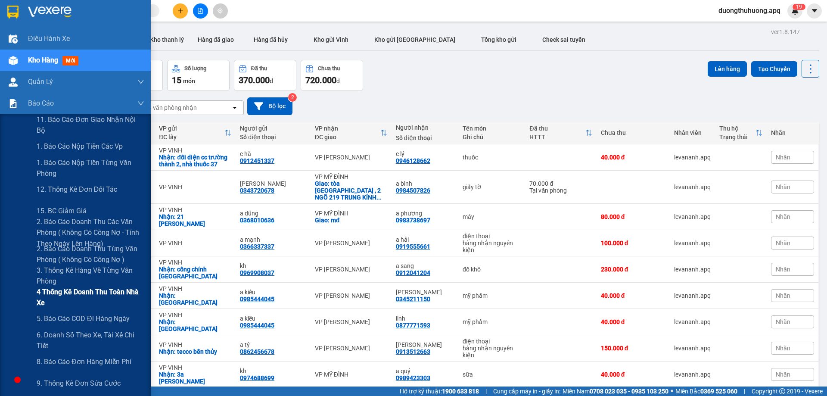
click at [71, 292] on span "4 Thống kê doanh thu toàn nhà xe" at bounding box center [91, 297] width 108 height 22
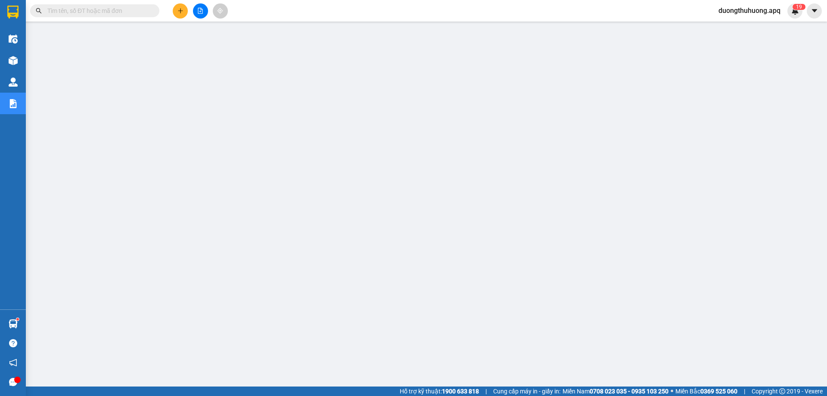
click at [136, 8] on input "text" at bounding box center [98, 10] width 102 height 9
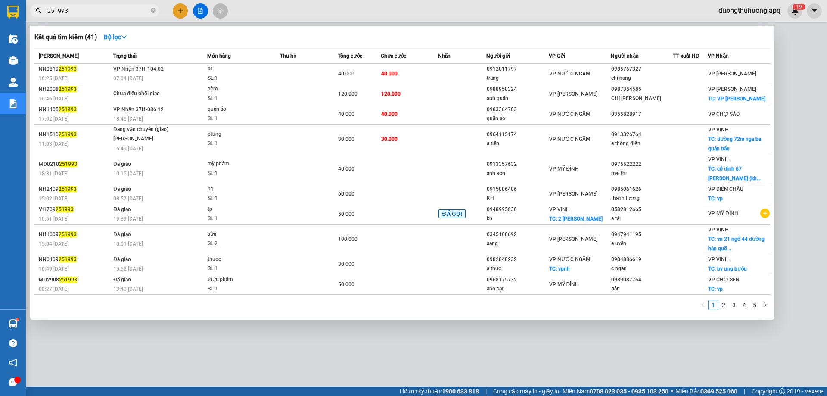
click at [48, 11] on input "251993" at bounding box center [98, 10] width 102 height 9
type input "0251993"
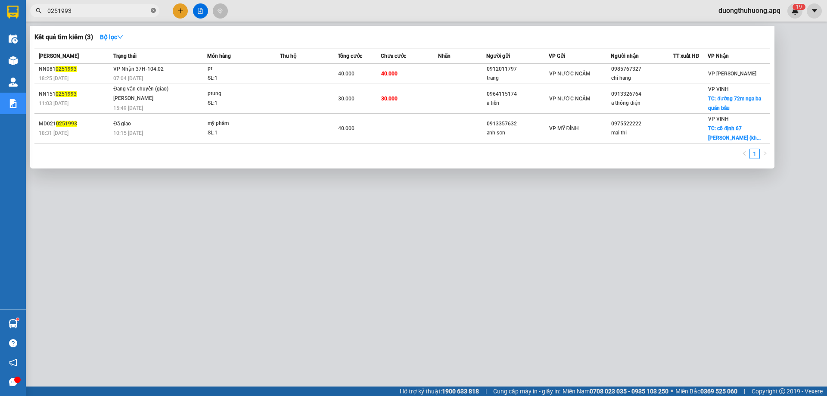
click at [152, 9] on icon "close-circle" at bounding box center [153, 10] width 5 height 5
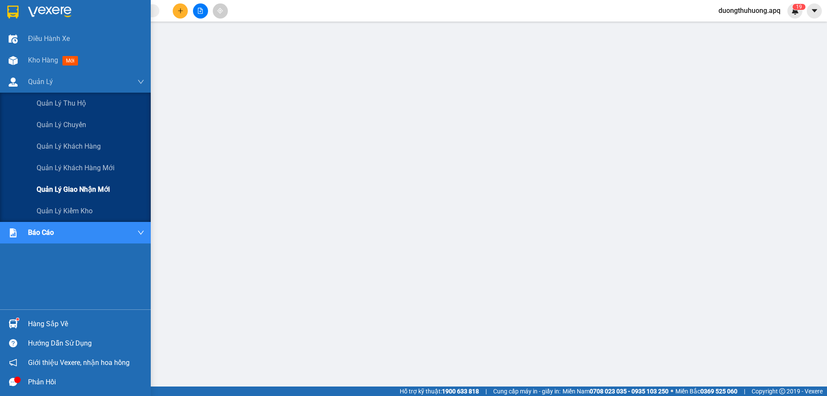
click at [72, 191] on span "Quản lý giao nhận mới" at bounding box center [73, 189] width 73 height 11
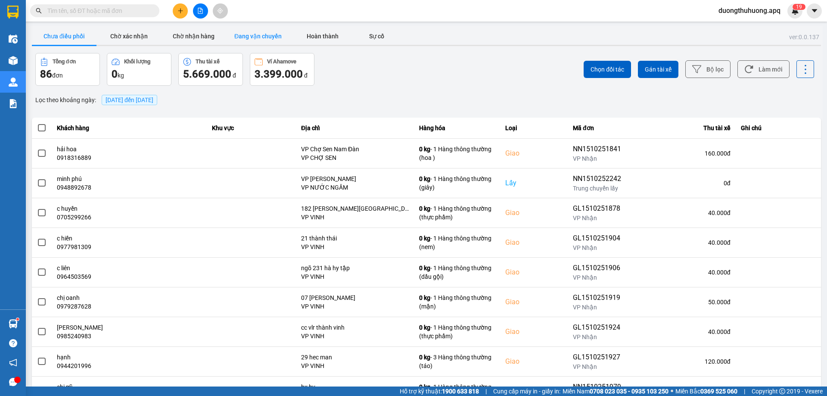
click at [263, 37] on button "Đang vận chuyển" at bounding box center [258, 36] width 65 height 17
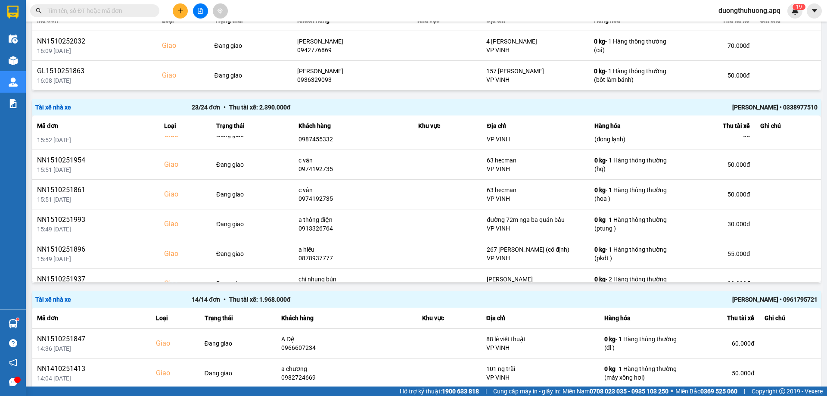
scroll to position [196, 0]
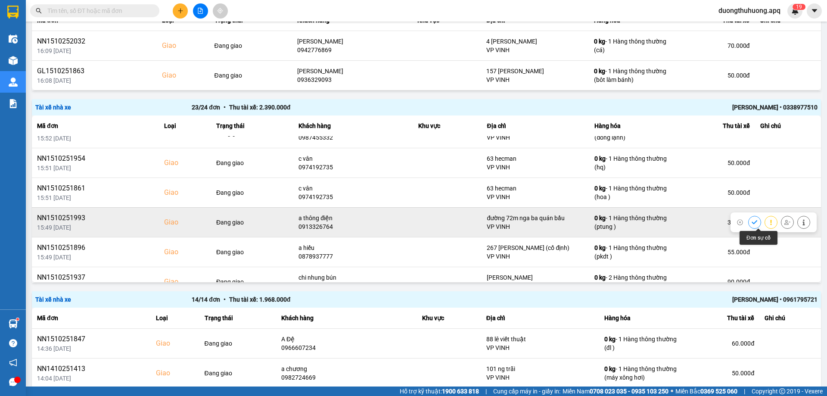
click at [765, 225] on button at bounding box center [771, 221] width 12 height 15
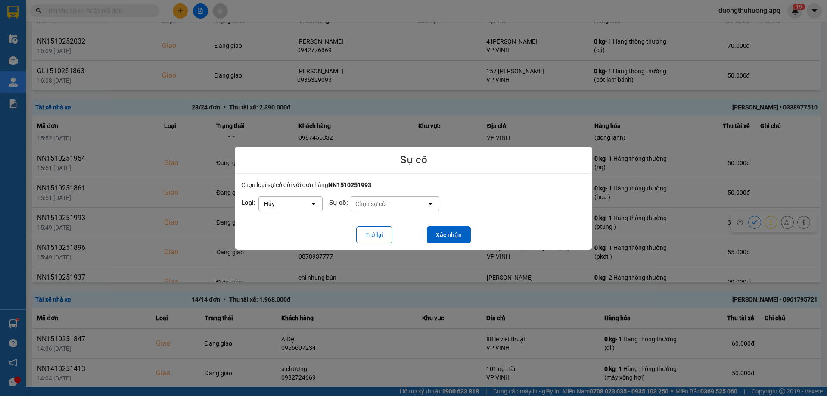
click at [312, 203] on icon "open" at bounding box center [313, 203] width 7 height 7
click at [273, 209] on span "Hoãn" at bounding box center [273, 207] width 16 height 9
click at [441, 236] on button "Xác nhận" at bounding box center [449, 234] width 44 height 17
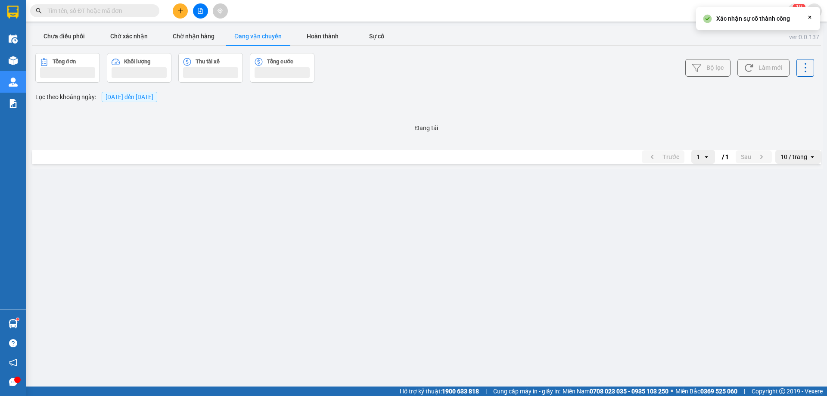
scroll to position [0, 0]
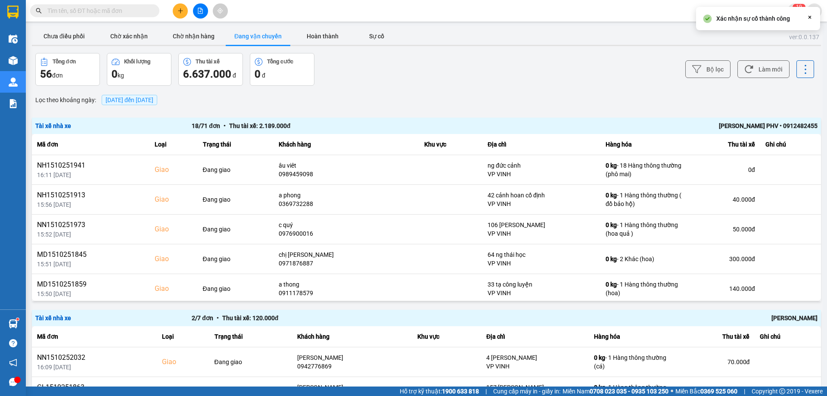
click at [133, 14] on input "text" at bounding box center [98, 10] width 102 height 9
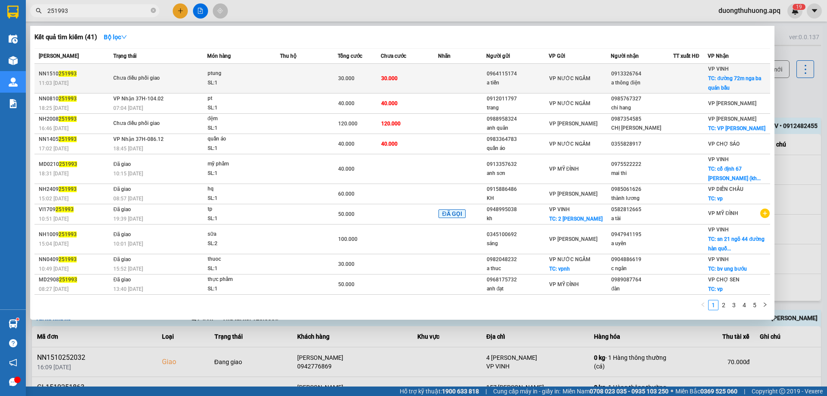
type input "251993"
click at [254, 81] on div "SL: 1" at bounding box center [240, 82] width 65 height 9
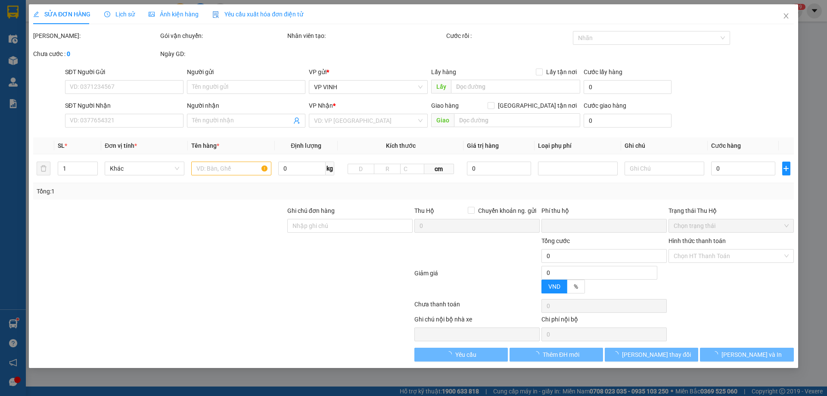
type input "0964115174"
type input "a tiến"
type input "0913326764"
type input "a thông điện"
checkbox input "true"
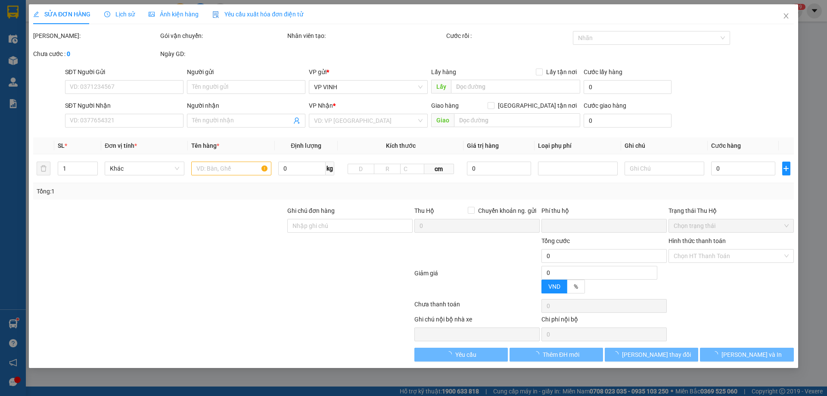
type input "đường 72m nga ba quán bầu"
type input "0"
type input "30.000"
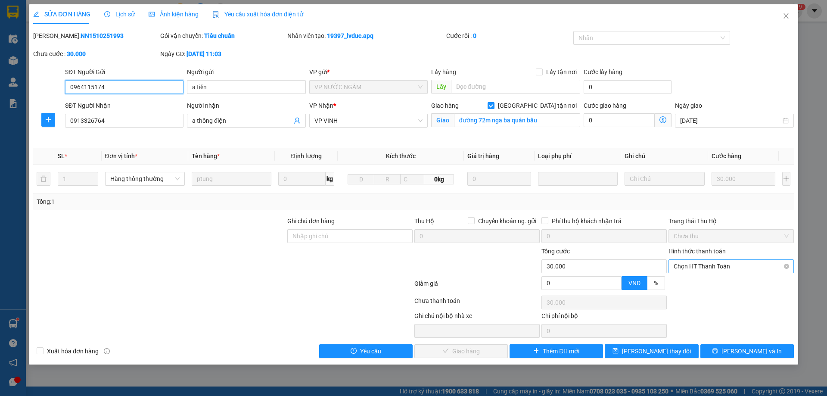
click at [757, 267] on span "Chọn HT Thanh Toán" at bounding box center [730, 266] width 115 height 13
click at [689, 282] on div "Tại văn phòng" at bounding box center [730, 283] width 115 height 9
type input "0"
click at [468, 354] on span "Lưu và Giao hàng" at bounding box center [472, 350] width 83 height 9
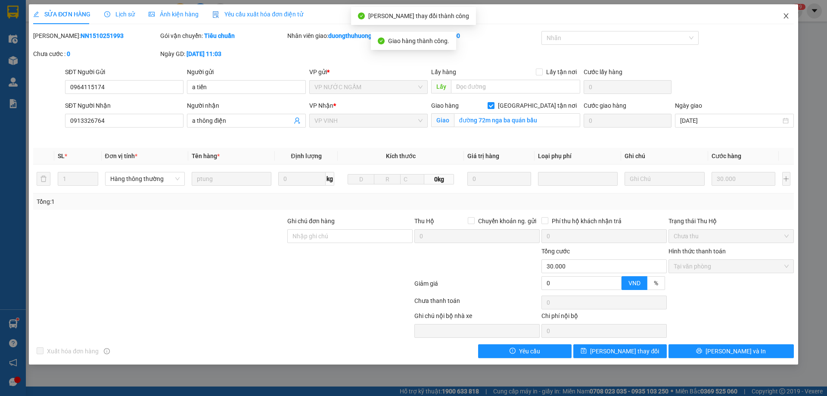
click at [787, 16] on icon "close" at bounding box center [785, 15] width 7 height 7
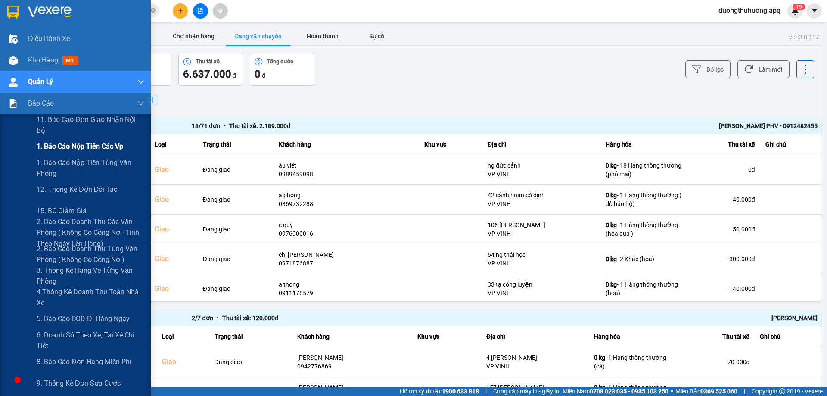
click at [62, 147] on span "1. Báo cáo nộp tiền các vp" at bounding box center [80, 146] width 87 height 11
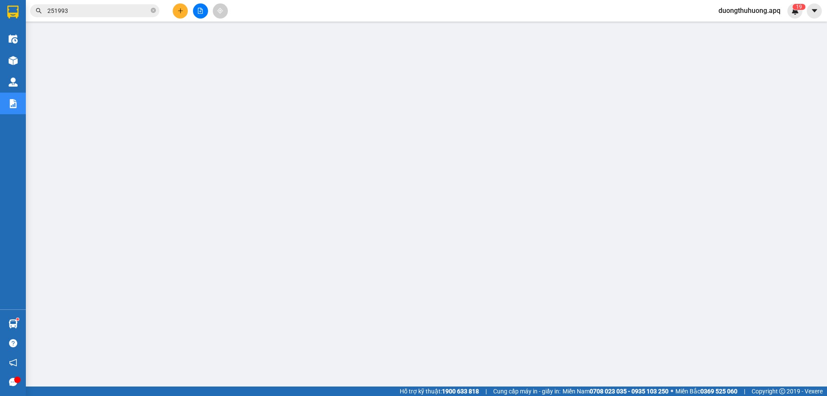
drag, startPoint x: 152, startPoint y: 9, endPoint x: 140, endPoint y: 6, distance: 12.7
click at [150, 9] on span "251993" at bounding box center [94, 10] width 129 height 13
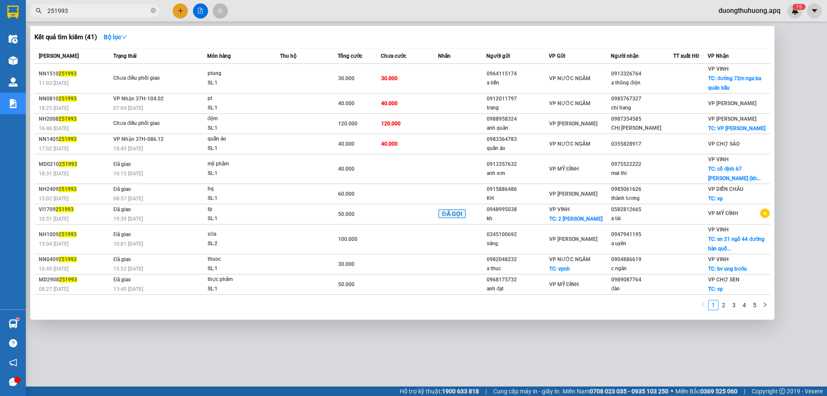
click at [152, 11] on icon "close-circle" at bounding box center [153, 10] width 5 height 5
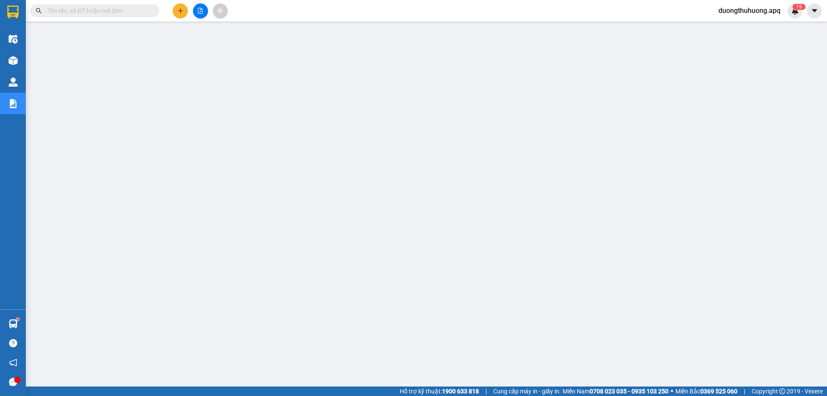
paste input "0971370408"
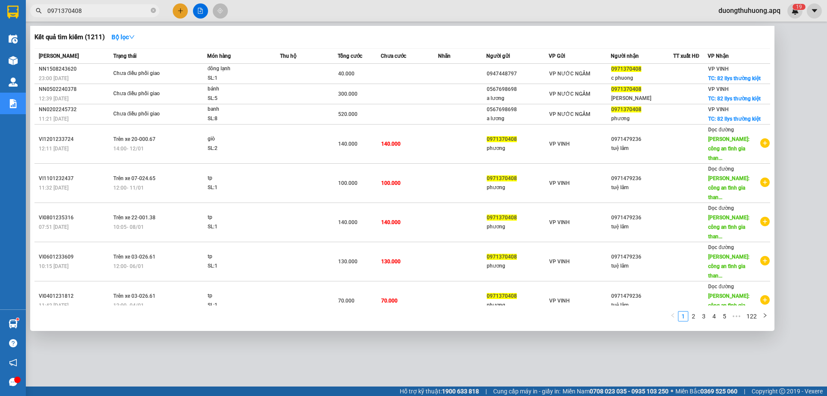
type input "0971370408"
drag, startPoint x: 154, startPoint y: 11, endPoint x: 135, endPoint y: 10, distance: 18.5
click at [153, 11] on icon "close-circle" at bounding box center [153, 10] width 5 height 5
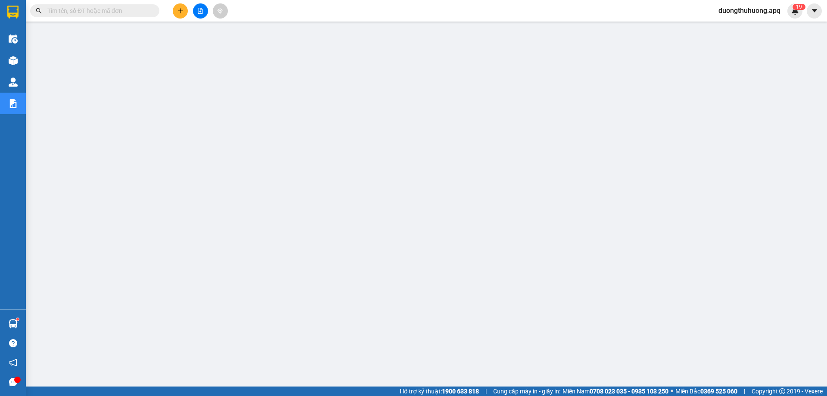
paste input "0389933139"
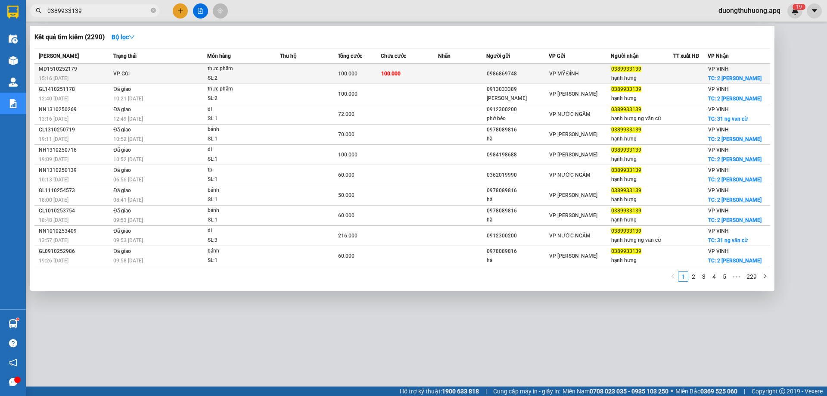
type input "0389933139"
click at [56, 68] on div "MD1510252179" at bounding box center [75, 69] width 72 height 9
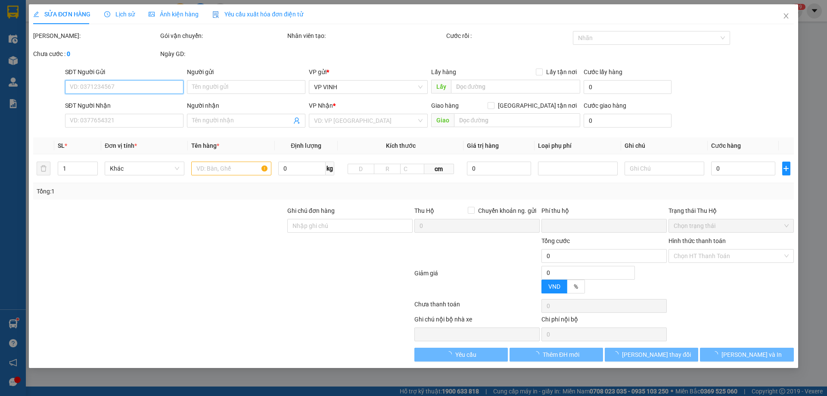
type input "0986869748"
type input "0389933139"
type input "hạnh hưng"
checkbox input "true"
type input "2 nguyễn viết phú"
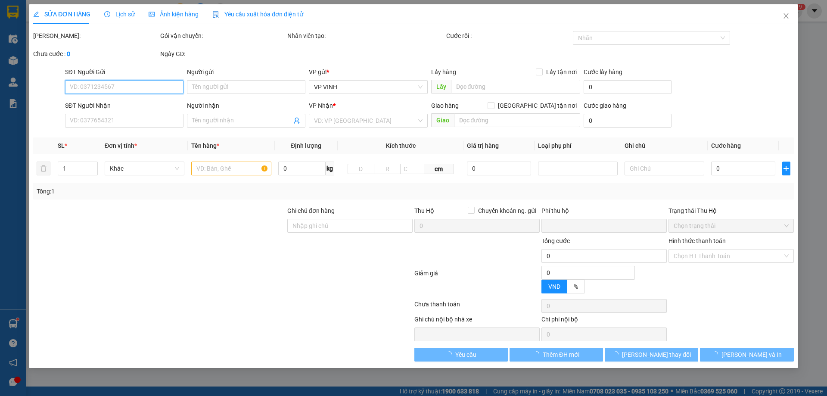
type input "0"
type input "100.000"
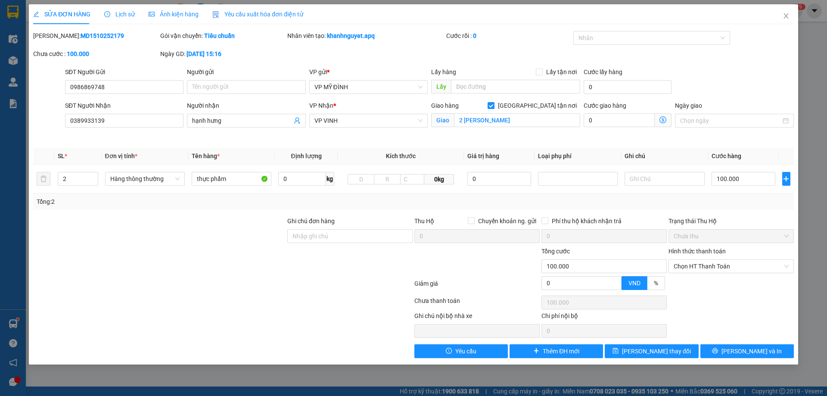
drag, startPoint x: 56, startPoint y: 36, endPoint x: 107, endPoint y: 36, distance: 51.2
click at [107, 36] on div "Mã ĐH: MD1510252179" at bounding box center [95, 35] width 125 height 9
copy b "MD1510252179"
click at [788, 17] on icon "close" at bounding box center [785, 15] width 7 height 7
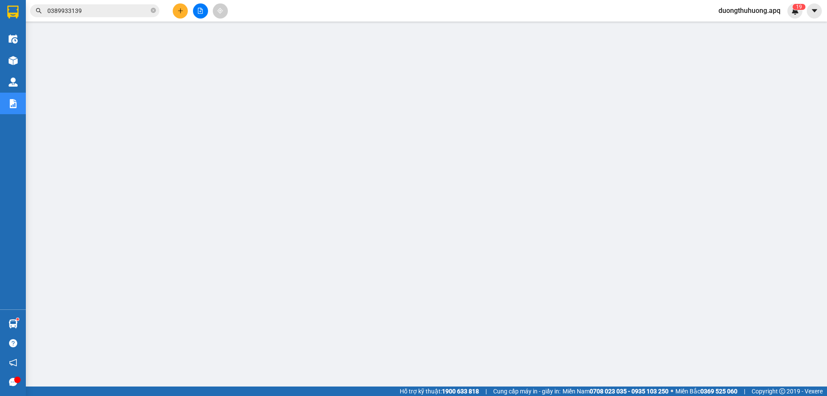
click at [126, 6] on input "0389933139" at bounding box center [98, 10] width 102 height 9
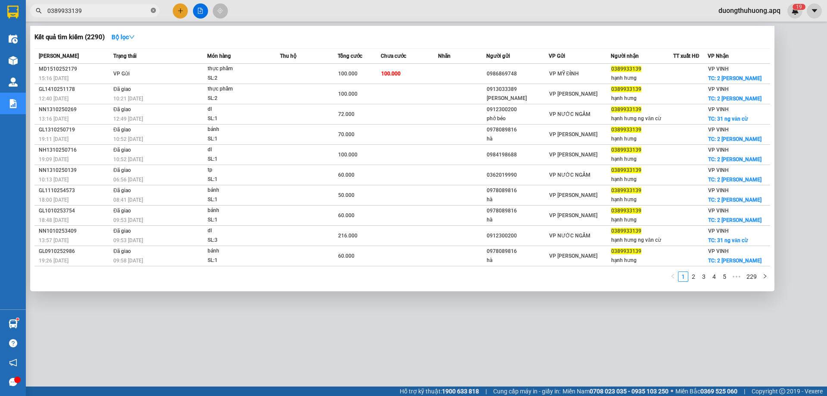
click at [152, 10] on icon "close-circle" at bounding box center [153, 10] width 5 height 5
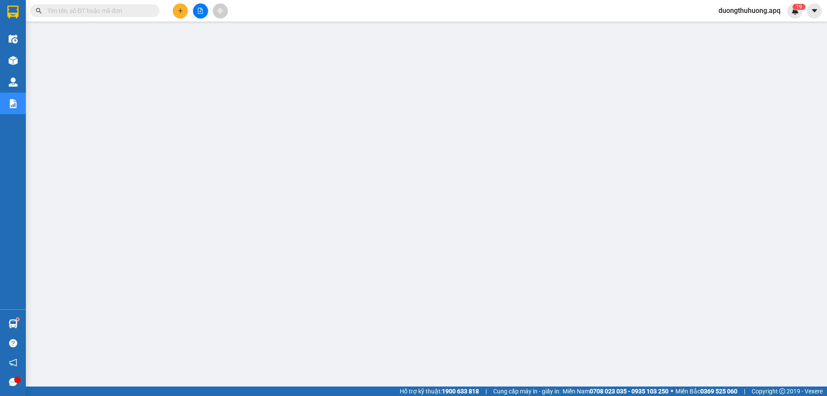
paste input "0969908037"
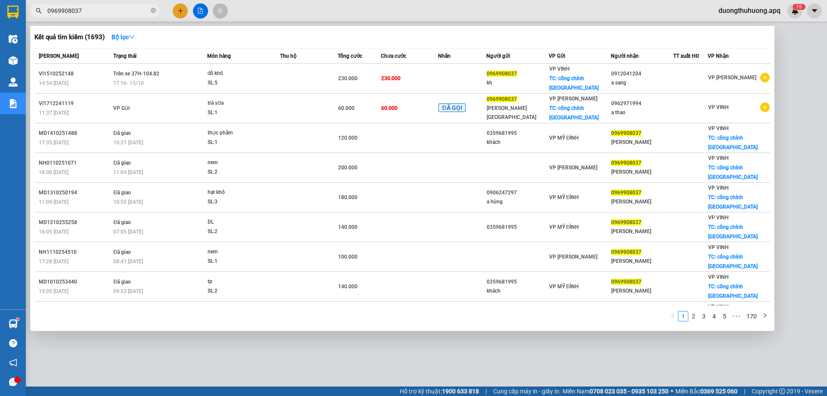
type input "0969908037"
drag, startPoint x: 155, startPoint y: 10, endPoint x: 138, endPoint y: 10, distance: 16.4
click at [154, 9] on icon "close-circle" at bounding box center [153, 10] width 5 height 5
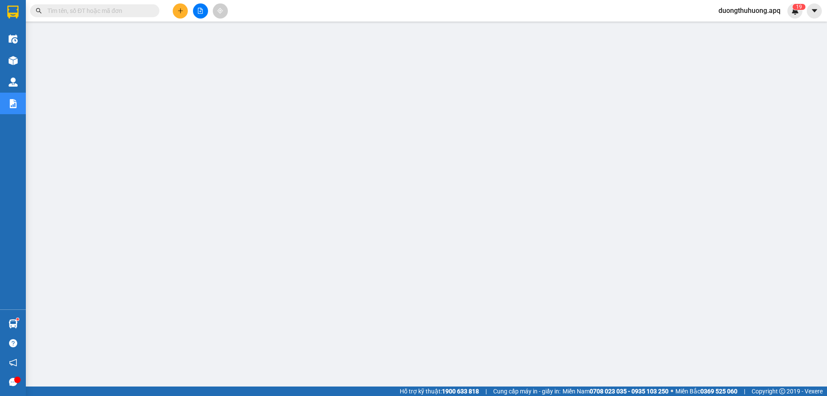
paste input "0917782228"
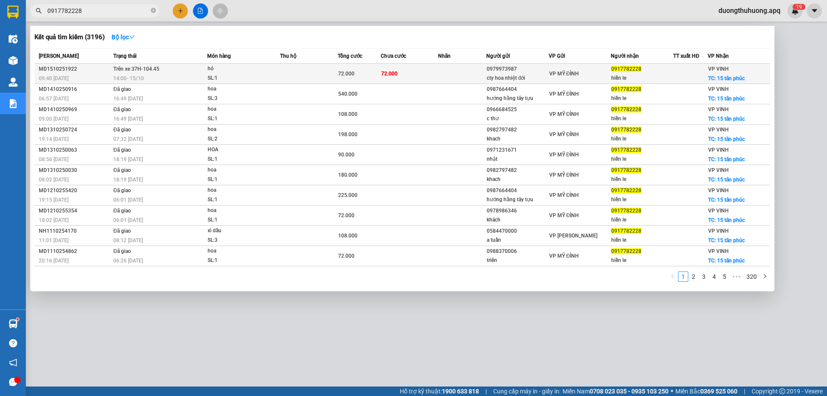
type input "0917782228"
click at [59, 68] on div "MD1510251922" at bounding box center [75, 69] width 72 height 9
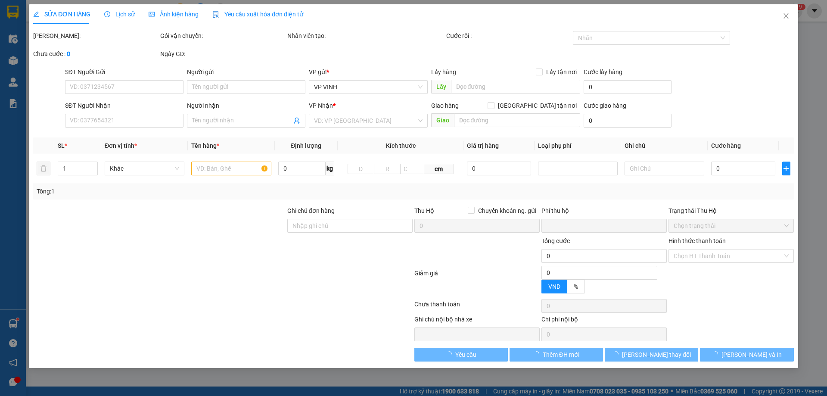
type input "0979973987"
type input "cty hoa nhiệt đới"
type input "0917782228"
type input "hiền le"
checkbox input "true"
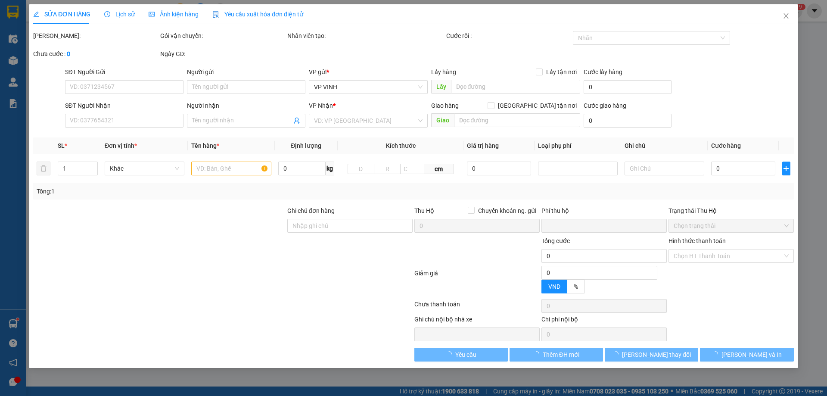
type input "15 tân phúc"
type input "0"
type input "72.000"
type input "10"
type input "72.000"
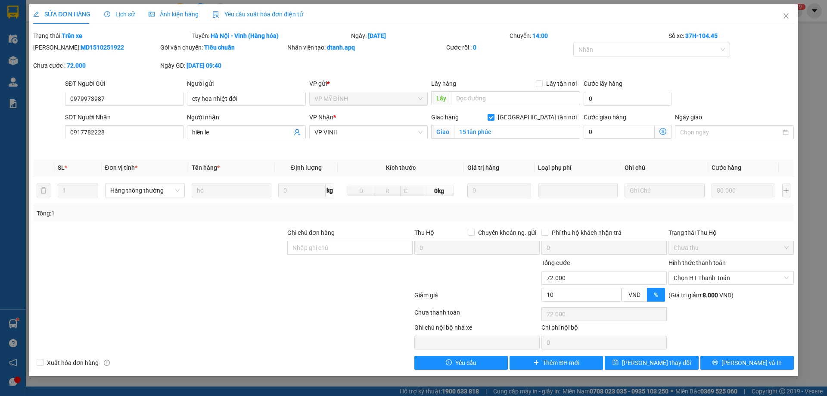
drag, startPoint x: 56, startPoint y: 47, endPoint x: 101, endPoint y: 47, distance: 45.6
click at [105, 47] on div "Mã ĐH: MD1510251922" at bounding box center [95, 47] width 125 height 9
copy b "MD1510251922"
click at [785, 18] on icon "close" at bounding box center [785, 15] width 5 height 5
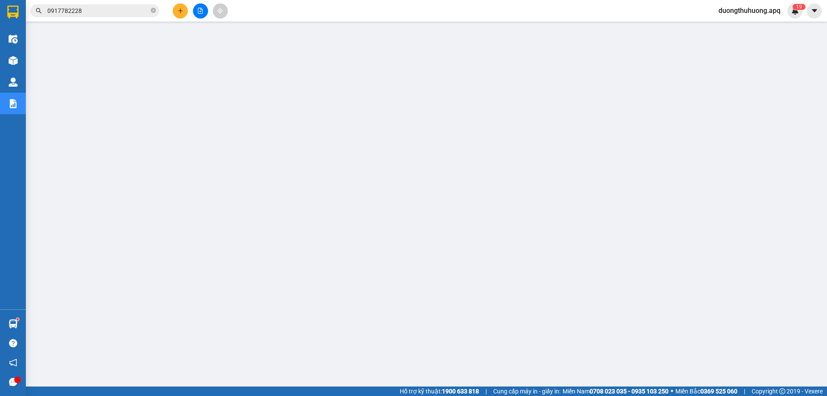
click at [118, 13] on input "0917782228" at bounding box center [98, 10] width 102 height 9
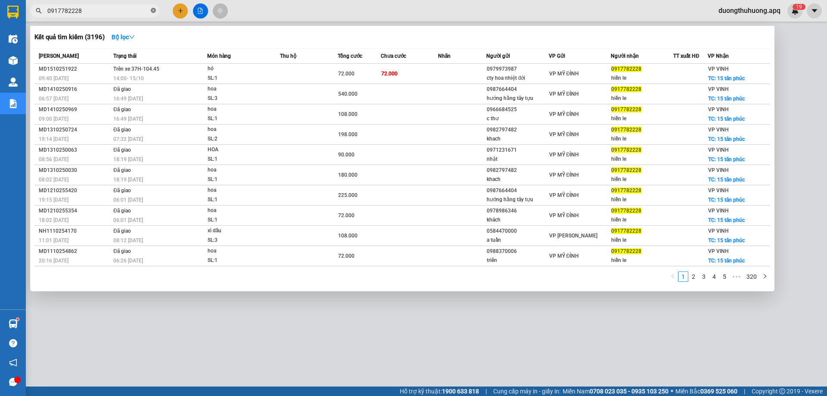
click at [154, 10] on icon "close-circle" at bounding box center [153, 10] width 5 height 5
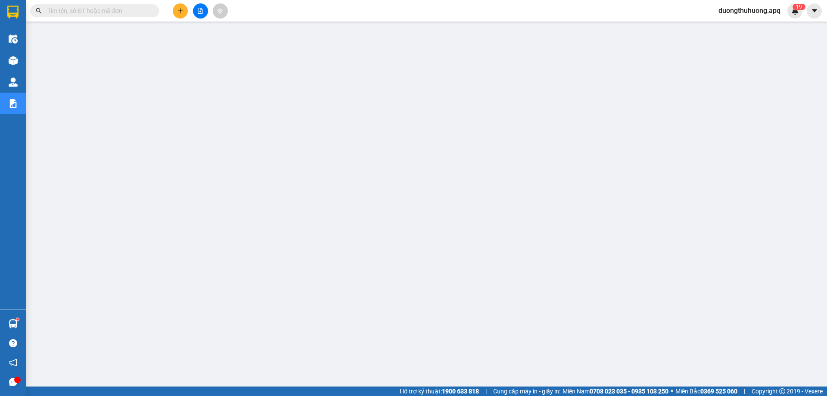
paste input "0942271988"
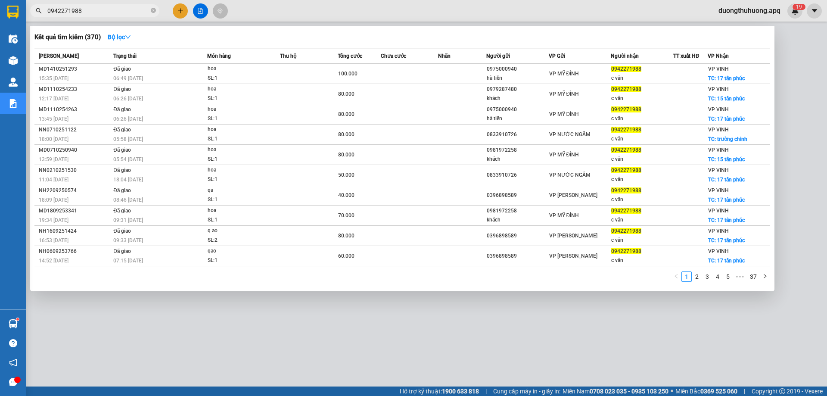
type input "0942271988"
drag, startPoint x: 154, startPoint y: 10, endPoint x: 135, endPoint y: 16, distance: 20.1
click at [149, 12] on span "0942271988" at bounding box center [94, 10] width 129 height 13
drag, startPoint x: 152, startPoint y: 10, endPoint x: 138, endPoint y: 10, distance: 14.2
click at [152, 10] on icon "close-circle" at bounding box center [153, 10] width 5 height 5
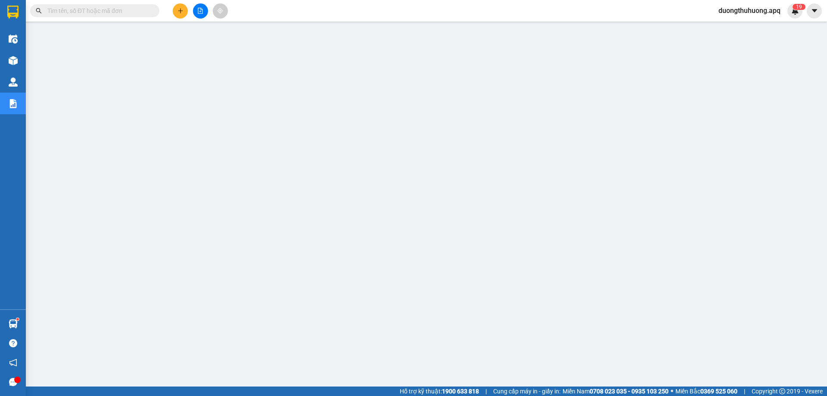
paste input "0986666878"
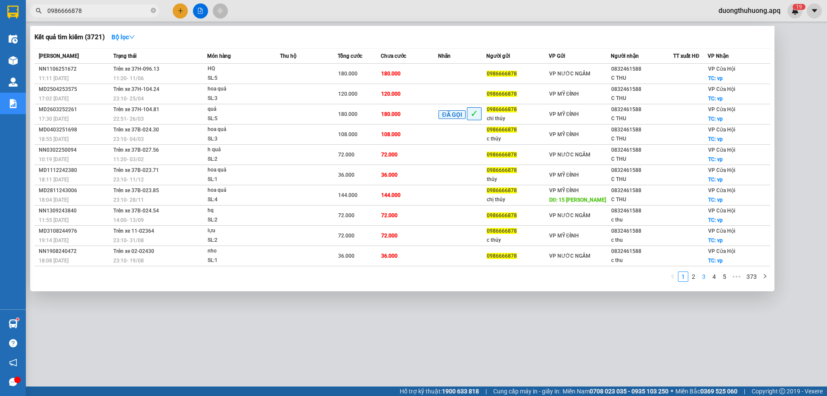
type input "0986666878"
click at [703, 276] on link "3" at bounding box center [703, 276] width 9 height 9
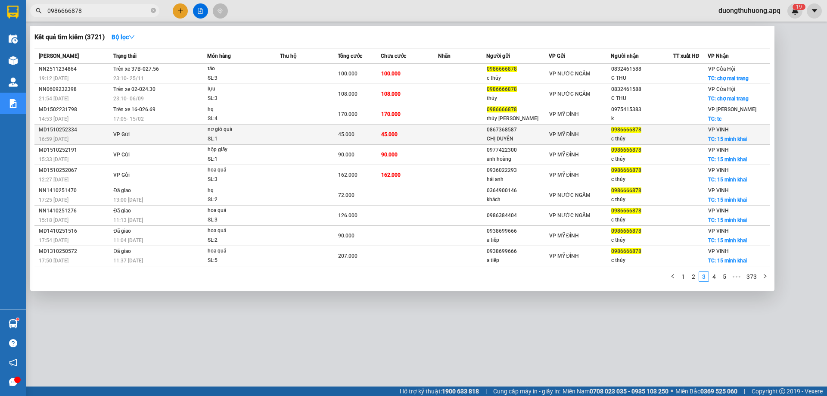
click at [47, 130] on div "MD1510252334" at bounding box center [75, 129] width 72 height 9
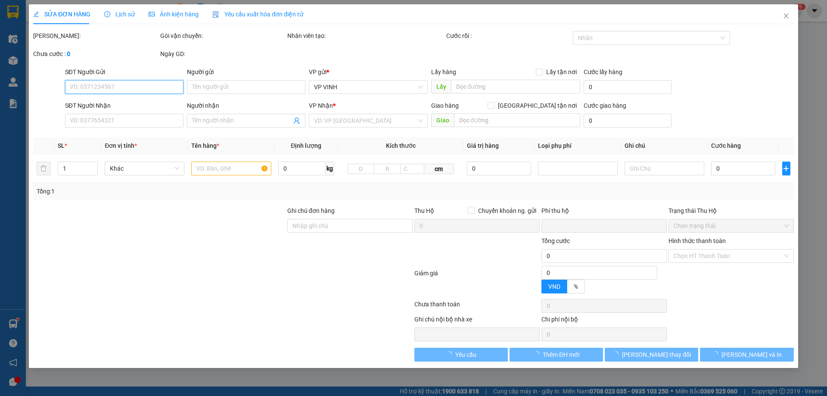
type input "0867368587"
type input "CHỊ DUYÊN"
type input "0986666878"
type input "c thủy"
checkbox input "true"
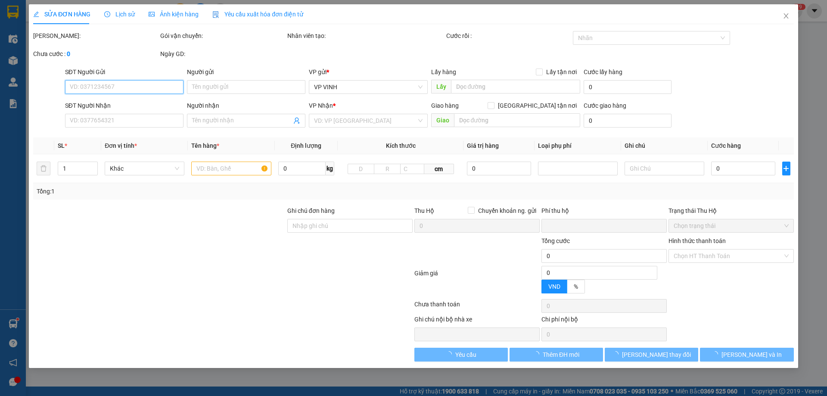
type input "15 minh khai"
type input "0"
type input "45.000"
type input "10"
type input "45.000"
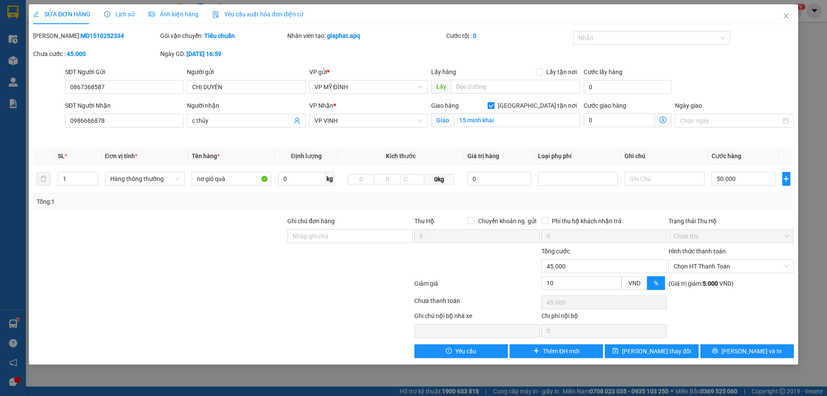
drag, startPoint x: 59, startPoint y: 35, endPoint x: 112, endPoint y: 35, distance: 52.5
click at [112, 35] on div "Mã ĐH: MD1510252334" at bounding box center [95, 35] width 125 height 9
copy b "MD1510252334"
click at [785, 15] on icon "close" at bounding box center [785, 15] width 5 height 5
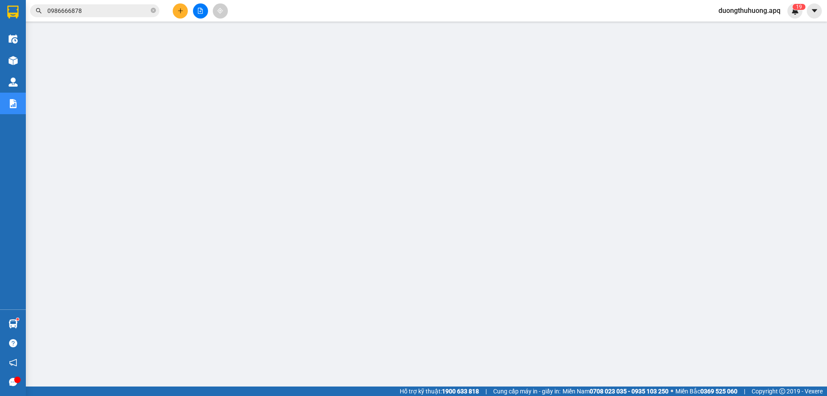
click at [116, 5] on span "0986666878" at bounding box center [94, 10] width 129 height 13
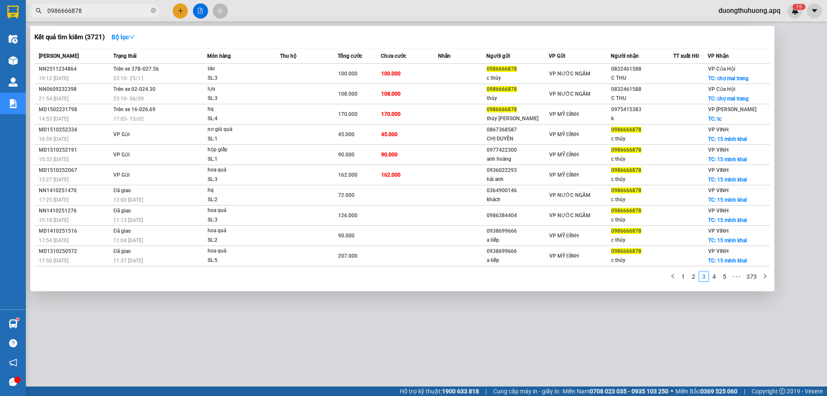
click at [115, 8] on input "0986666878" at bounding box center [98, 10] width 102 height 9
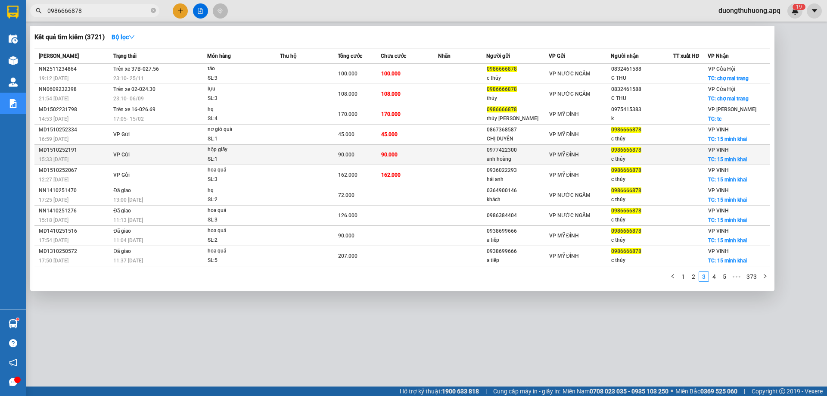
click at [59, 149] on div "MD1510252191" at bounding box center [75, 150] width 72 height 9
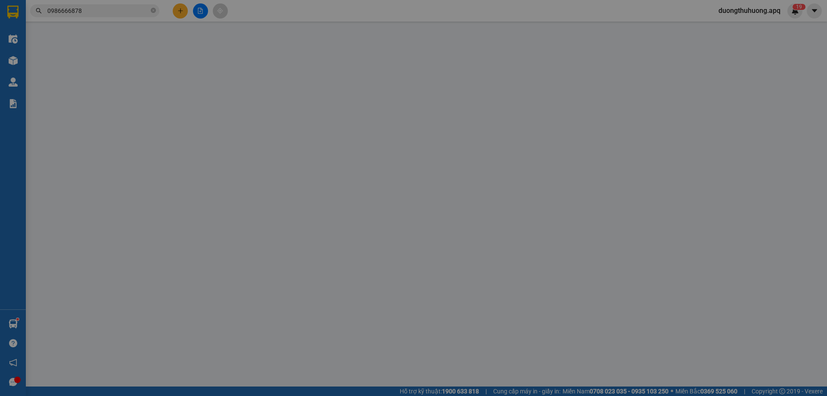
type input "0977422300"
type input "anh hoàng"
type input "0986666878"
type input "c thủy"
checkbox input "true"
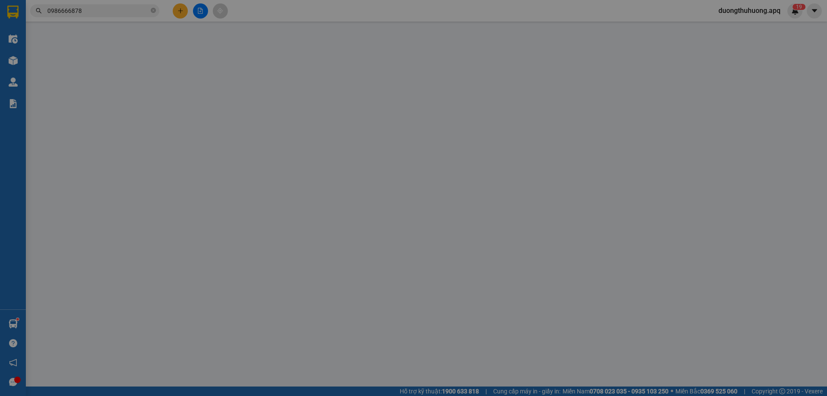
type input "15 minh khai"
type input "0"
type input "90.000"
type input "10"
type input "90.000"
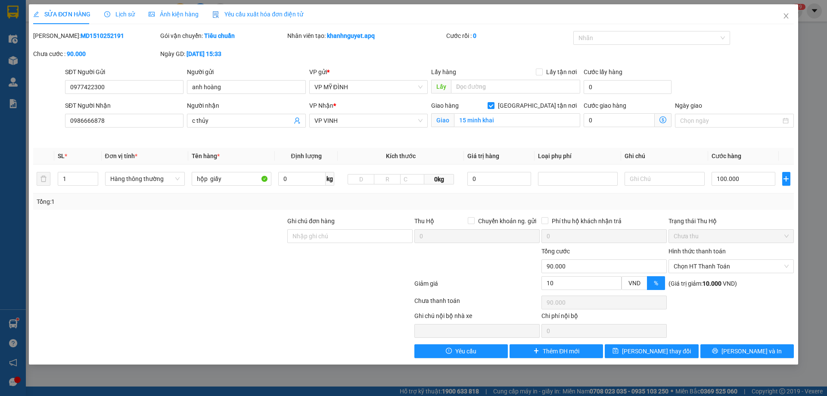
drag, startPoint x: 87, startPoint y: 37, endPoint x: 102, endPoint y: 34, distance: 15.7
click at [108, 35] on div "Mã ĐH: MD1510252191" at bounding box center [95, 35] width 125 height 9
copy b "MD1510252191"
click at [786, 15] on icon "close" at bounding box center [785, 15] width 7 height 7
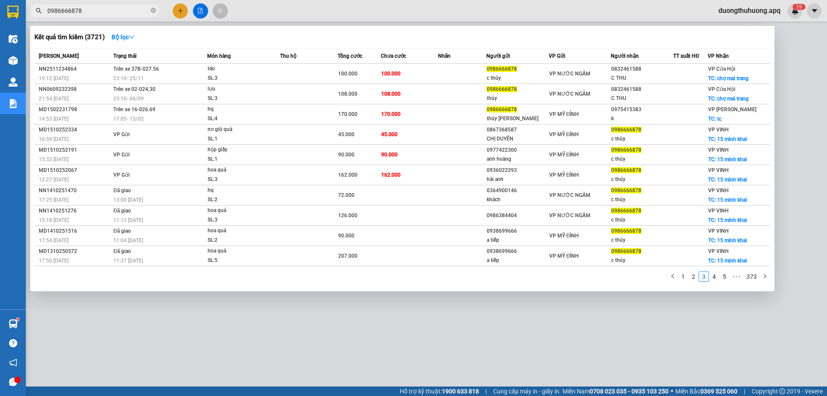
click at [138, 12] on input "0986666878" at bounding box center [98, 10] width 102 height 9
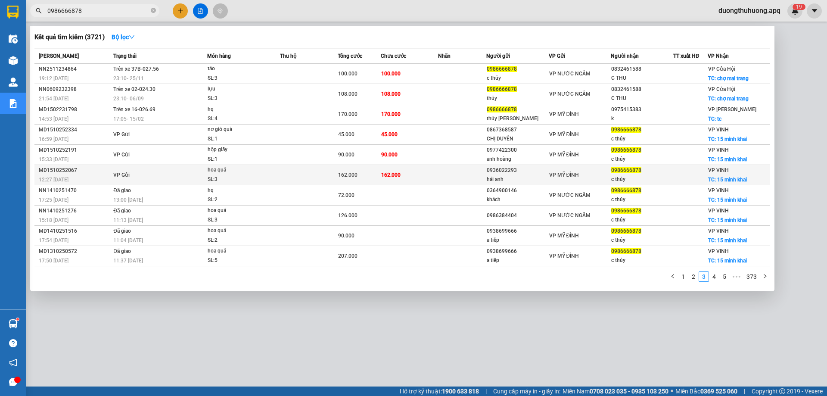
click at [52, 171] on div "MD1510252067" at bounding box center [75, 170] width 72 height 9
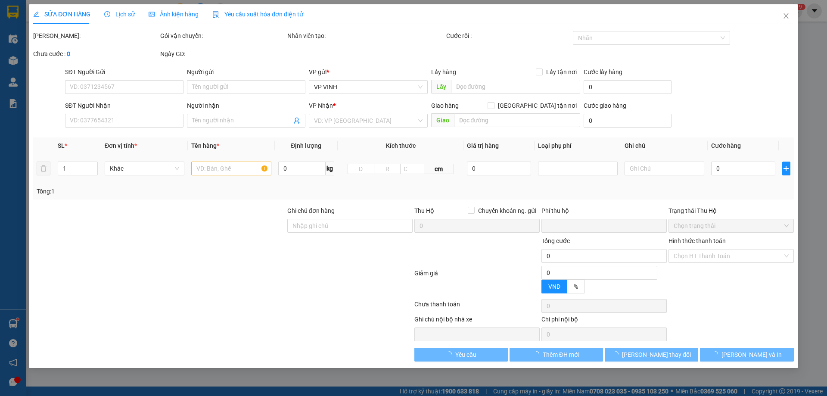
type input "0936022293"
type input "hải anh"
type input "0986666878"
type input "c thủy"
checkbox input "true"
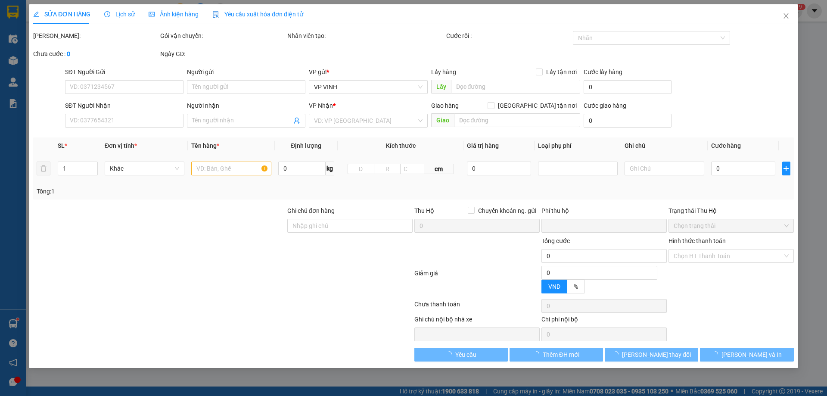
type input "15 minh khai"
type input "0"
type input "162.000"
type input "10"
type input "162.000"
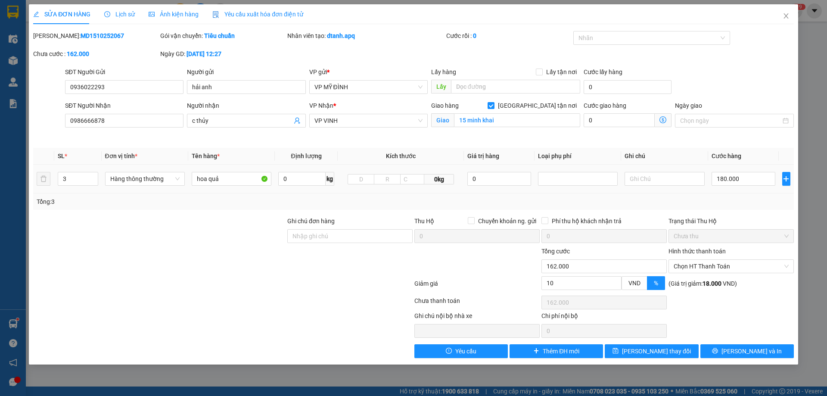
drag, startPoint x: 56, startPoint y: 34, endPoint x: 106, endPoint y: 34, distance: 50.4
click at [106, 34] on div "Mã ĐH: MD1510252067" at bounding box center [95, 35] width 125 height 9
copy b "MD1510252067"
click at [785, 15] on icon "close" at bounding box center [785, 15] width 7 height 7
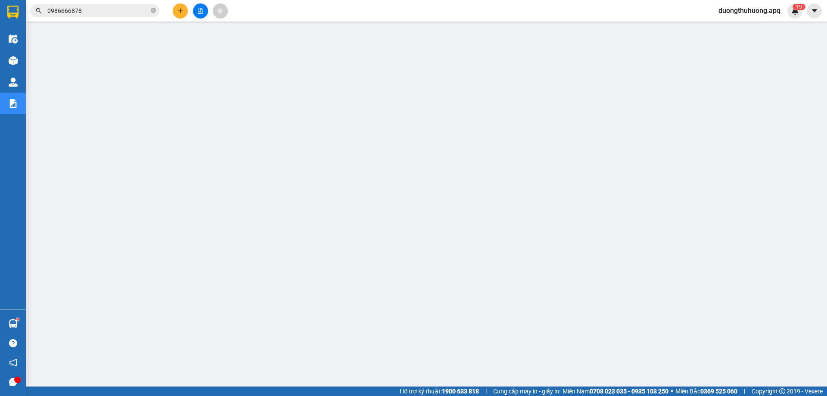
click at [116, 14] on input "0986666878" at bounding box center [98, 10] width 102 height 9
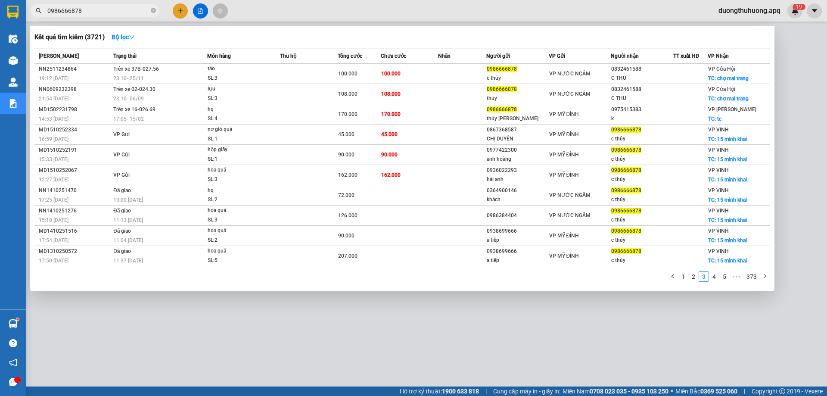
click at [152, 9] on icon "close-circle" at bounding box center [153, 10] width 5 height 5
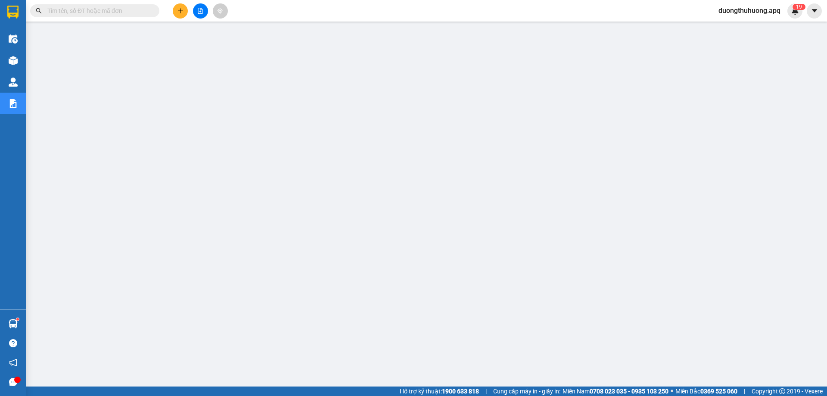
paste input "0914560807"
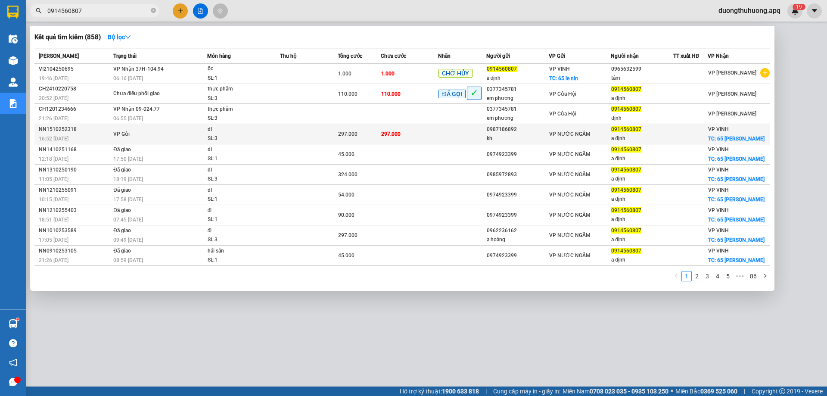
type input "0914560807"
click at [48, 131] on div "NN1510252318" at bounding box center [75, 129] width 72 height 9
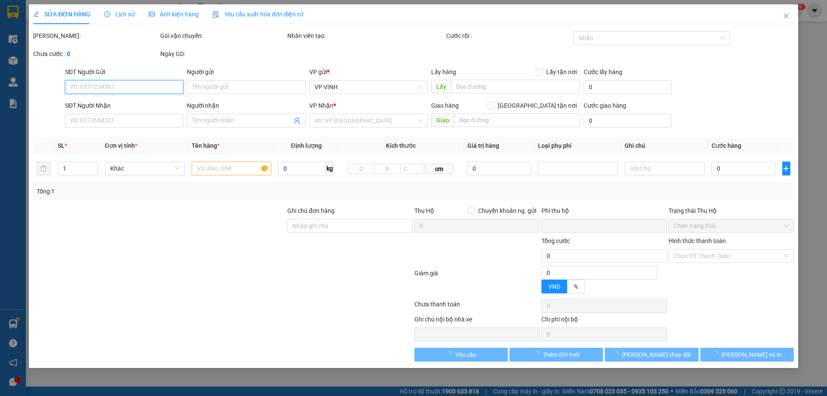
type input "0987186892"
type input "kh"
type input "0914560807"
type input "a định"
checkbox input "true"
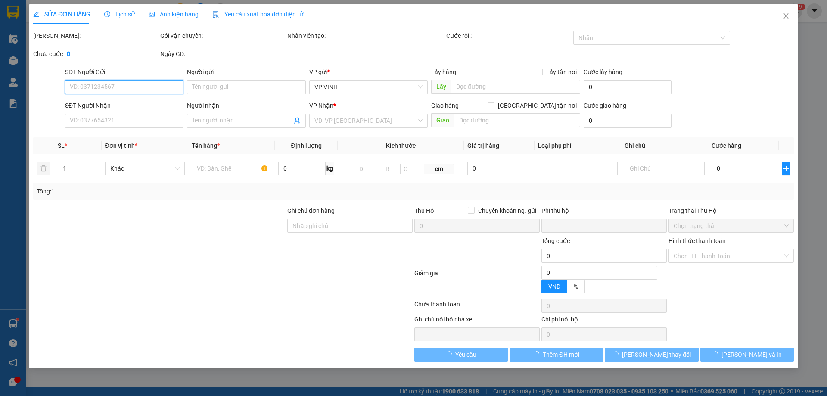
type input "65 lê nin"
type input "0"
type input "297.000"
type input "10"
type input "297.000"
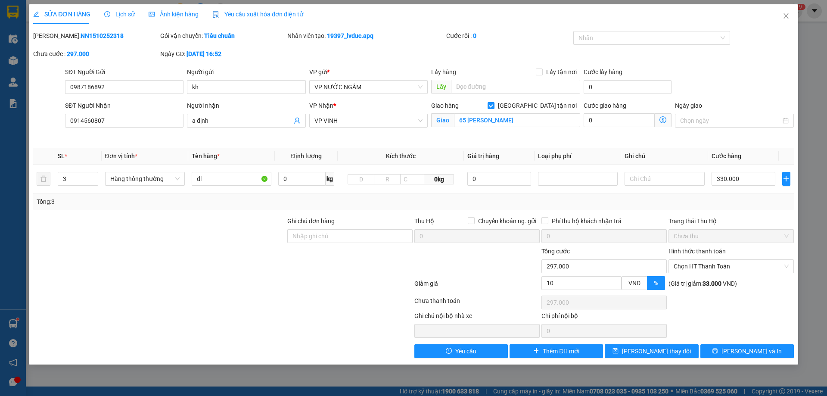
drag, startPoint x: 55, startPoint y: 35, endPoint x: 106, endPoint y: 35, distance: 51.2
click at [106, 35] on div "Mã ĐH: NN1510252318" at bounding box center [95, 35] width 125 height 9
copy b "NN1510252318"
click at [788, 18] on icon "close" at bounding box center [785, 15] width 7 height 7
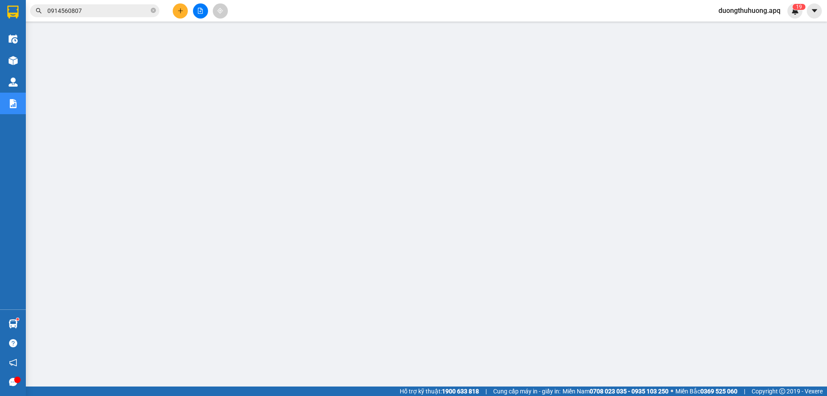
click at [109, 10] on input "0914560807" at bounding box center [98, 10] width 102 height 9
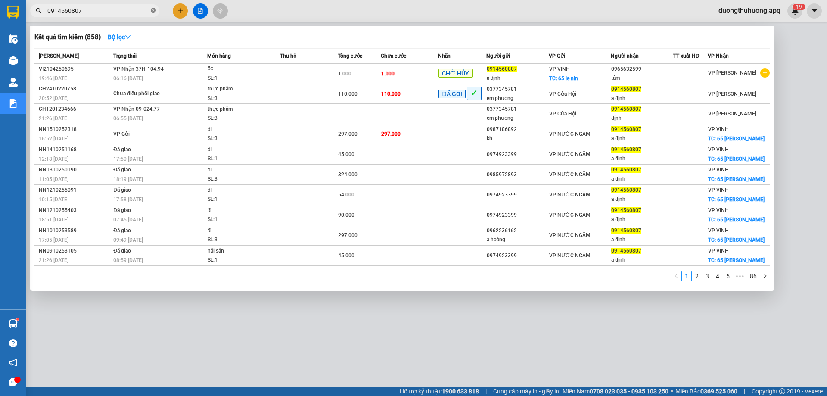
click at [152, 12] on icon "close-circle" at bounding box center [153, 10] width 5 height 5
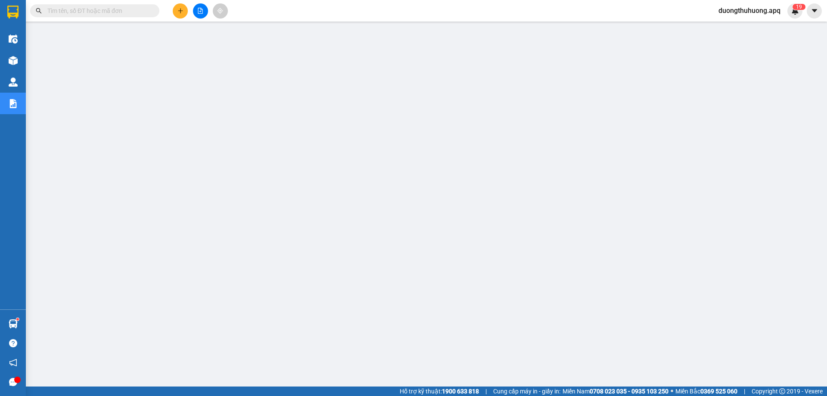
paste input "0979604207"
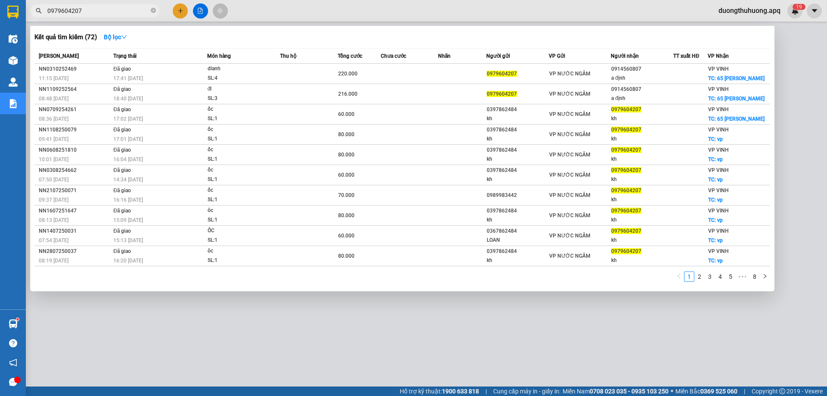
type input "0979604207"
click at [152, 9] on icon "close-circle" at bounding box center [153, 10] width 5 height 5
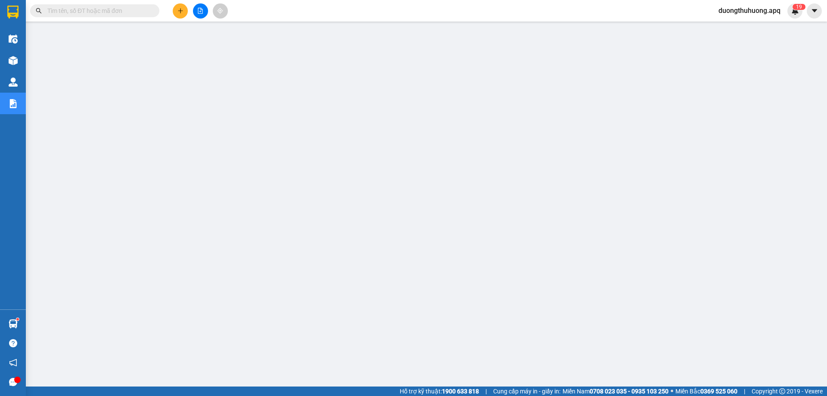
paste input "0973417352"
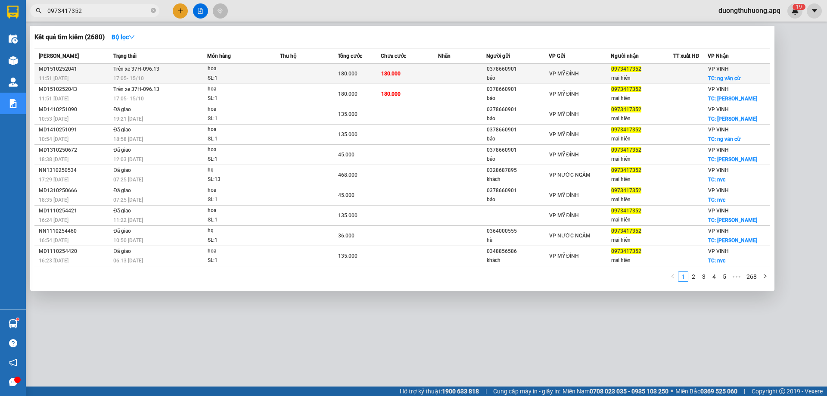
type input "0973417352"
click at [58, 69] on div "MD1510252041" at bounding box center [75, 69] width 72 height 9
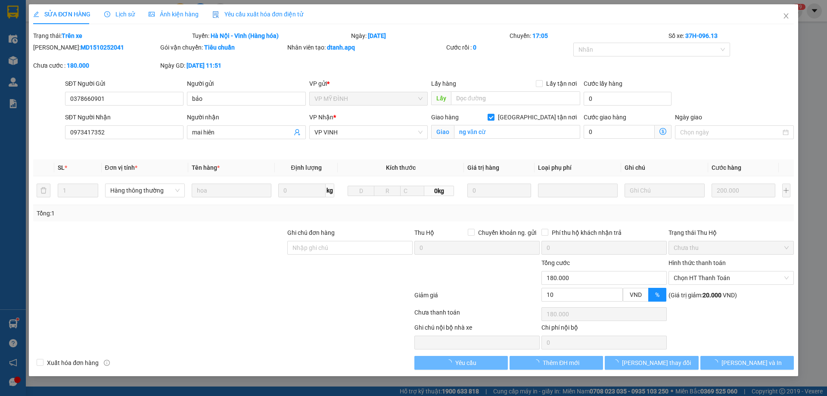
type input "0378660901"
type input "bảo"
type input "0973417352"
type input "mai hiên"
checkbox input "true"
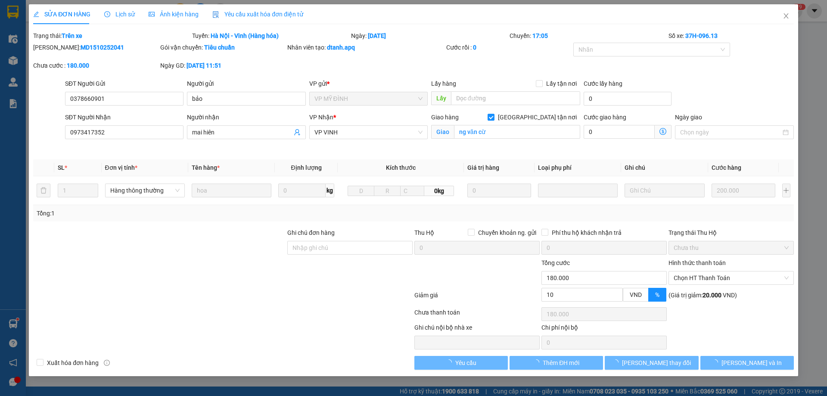
type input "ng văn cừ"
type input "0"
type input "180.000"
type input "10"
type input "180.000"
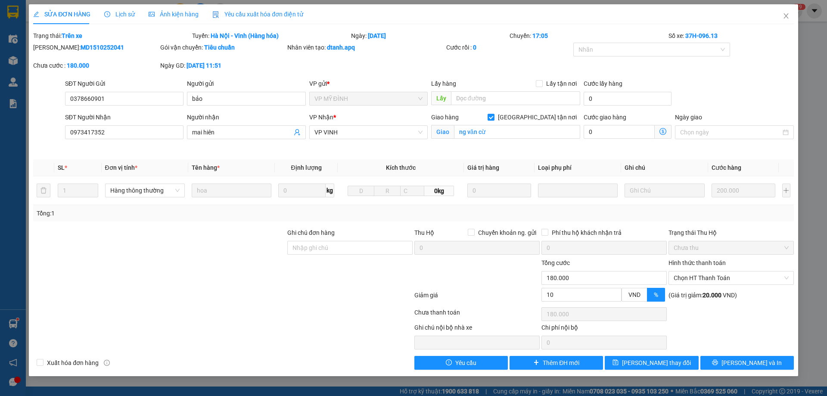
drag, startPoint x: 55, startPoint y: 47, endPoint x: 104, endPoint y: 44, distance: 48.7
click at [104, 44] on div "Mã ĐH: MD1510252041" at bounding box center [95, 47] width 125 height 9
copy b "MD1510252041"
click at [785, 15] on icon "close" at bounding box center [785, 15] width 7 height 7
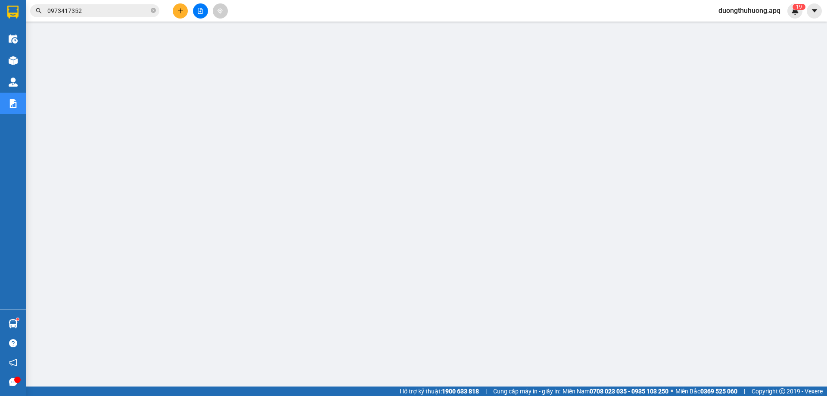
click at [131, 12] on input "0973417352" at bounding box center [98, 10] width 102 height 9
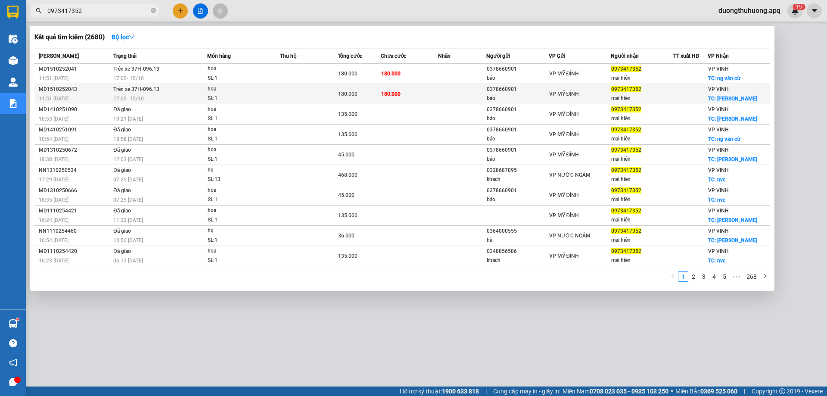
click at [55, 90] on div "MD1510252043" at bounding box center [75, 89] width 72 height 9
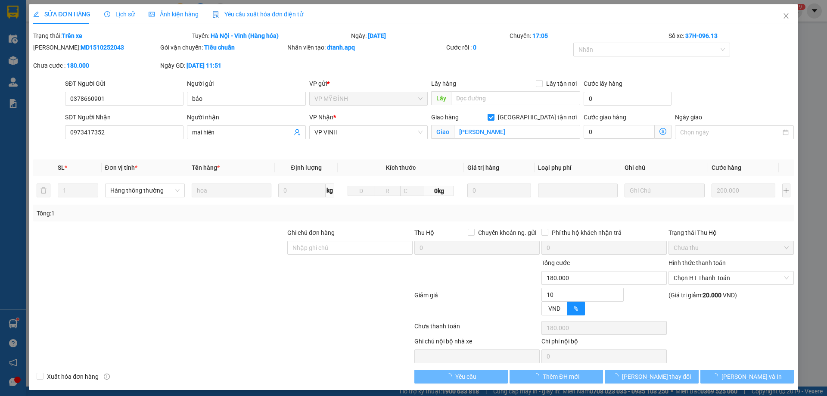
type input "0378660901"
type input "bảo"
type input "0973417352"
type input "mai hiên"
checkbox input "true"
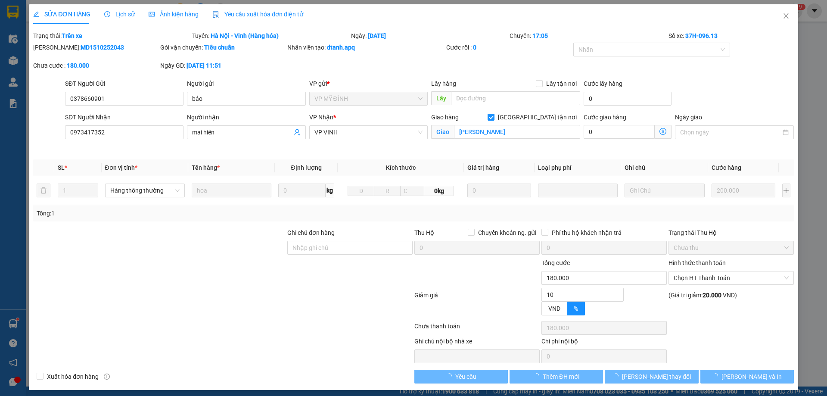
type input "minh khai"
type input "0"
type input "180.000"
type input "10"
type input "180.000"
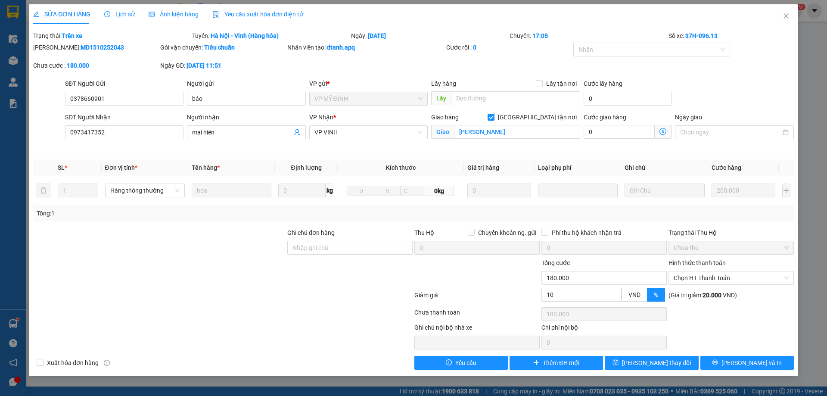
drag, startPoint x: 76, startPoint y: 47, endPoint x: 111, endPoint y: 47, distance: 35.3
click at [111, 47] on div "Mã ĐH: MD1510252043" at bounding box center [95, 47] width 125 height 9
copy b "MD1510252043"
click at [787, 16] on icon "close" at bounding box center [785, 15] width 5 height 5
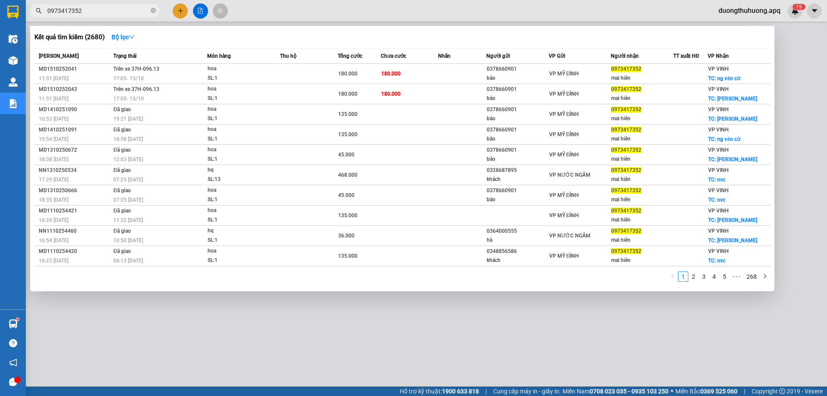
click at [122, 9] on input "0973417352" at bounding box center [98, 10] width 102 height 9
click at [91, 7] on input "0973417352" at bounding box center [98, 10] width 102 height 9
click at [151, 11] on icon "close-circle" at bounding box center [153, 10] width 5 height 5
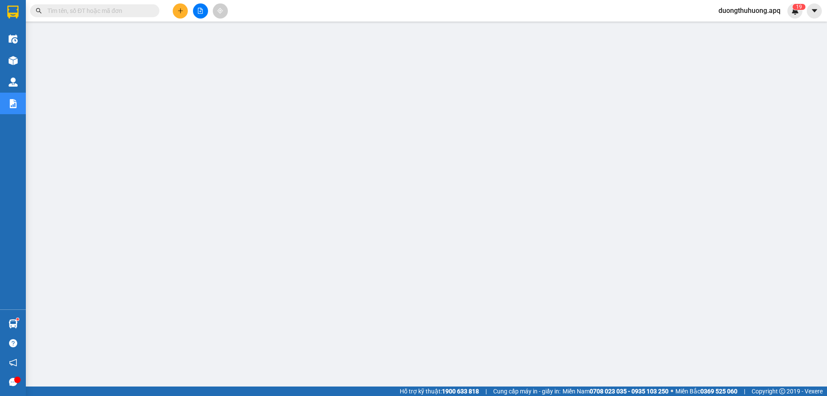
paste input "0983548956"
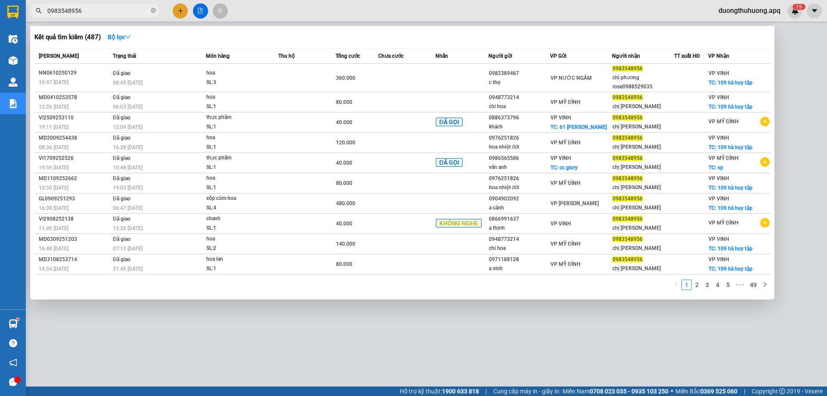
type input "0983548956"
click at [151, 10] on span "0983548956" at bounding box center [94, 10] width 129 height 13
click at [151, 9] on icon "close-circle" at bounding box center [153, 10] width 5 height 5
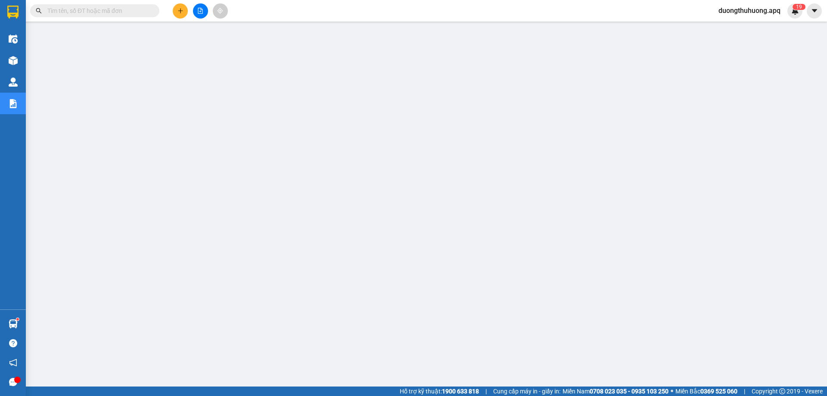
paste input "0988529035"
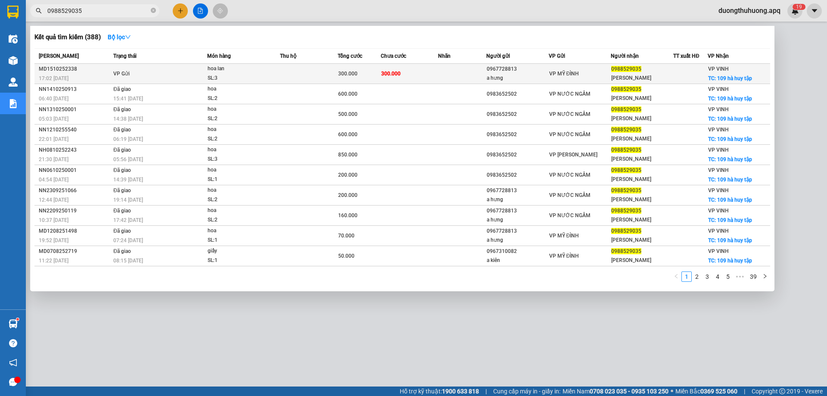
type input "0988529035"
click at [63, 67] on div "MD1510252338" at bounding box center [75, 69] width 72 height 9
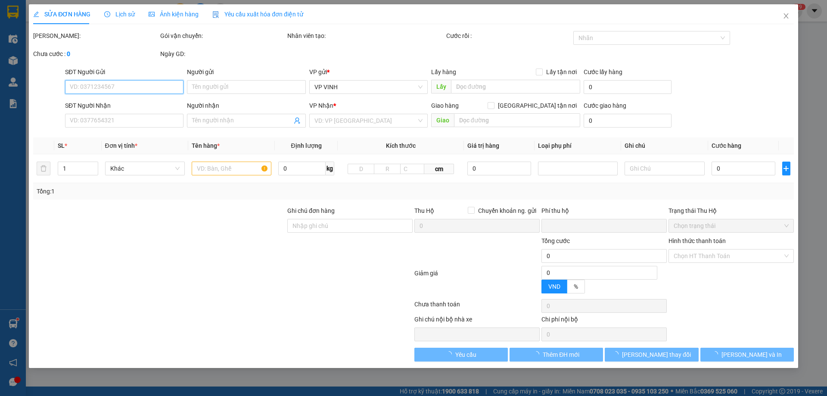
type input "0967728813"
type input "a hưng"
type input "0988529035"
type input "chi phương"
checkbox input "true"
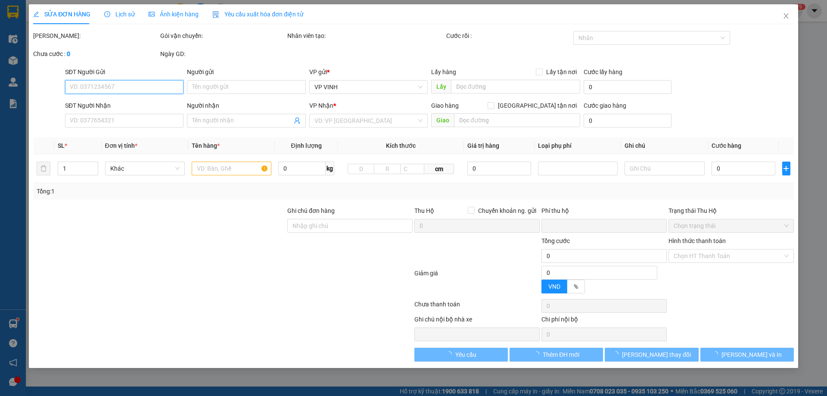
type input "109 hà huy tập"
type input "0"
type input "300.000"
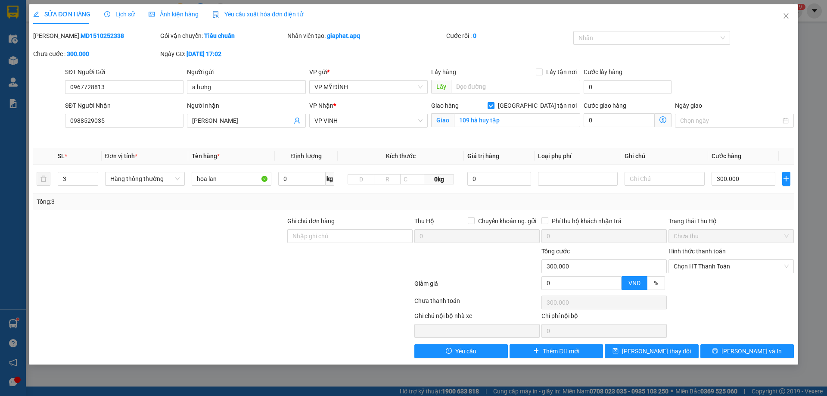
drag, startPoint x: 57, startPoint y: 36, endPoint x: 112, endPoint y: 31, distance: 54.4
click at [112, 31] on div "Mã ĐH: MD1510252338" at bounding box center [95, 35] width 125 height 9
copy b "MD1510252338"
click at [789, 16] on icon "close" at bounding box center [785, 15] width 7 height 7
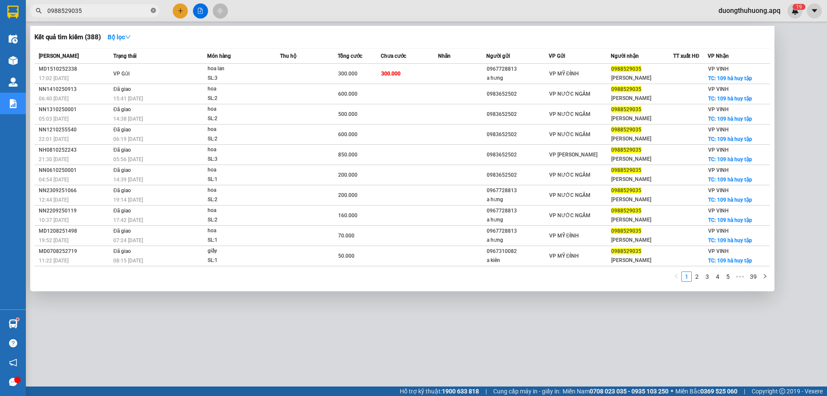
drag, startPoint x: 152, startPoint y: 9, endPoint x: 133, endPoint y: 11, distance: 19.1
click at [152, 9] on icon "close-circle" at bounding box center [153, 10] width 5 height 5
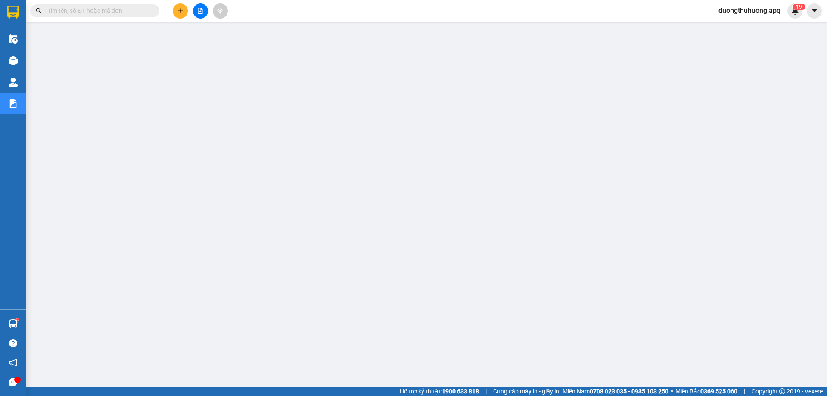
paste input "0983695936"
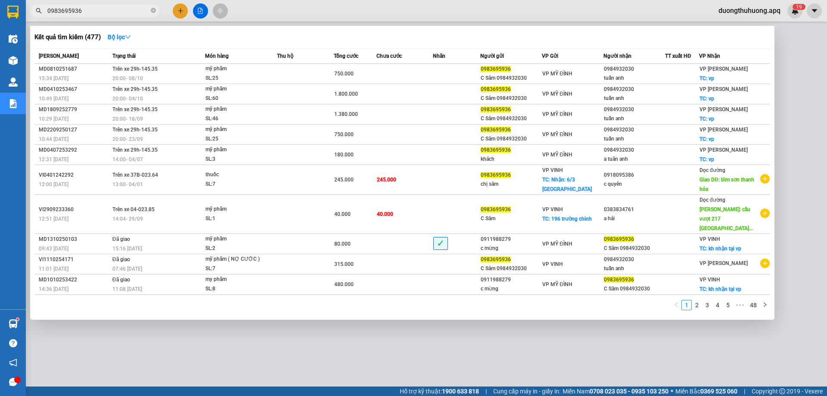
type input "0983695936"
click at [155, 10] on icon "close-circle" at bounding box center [153, 10] width 5 height 5
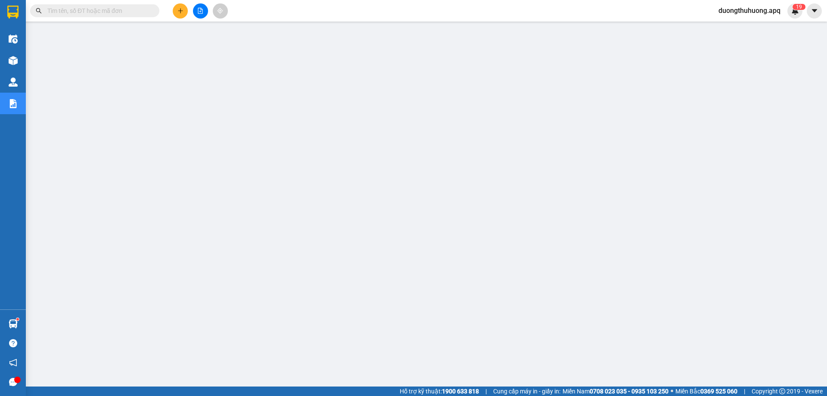
paste input "0389899999"
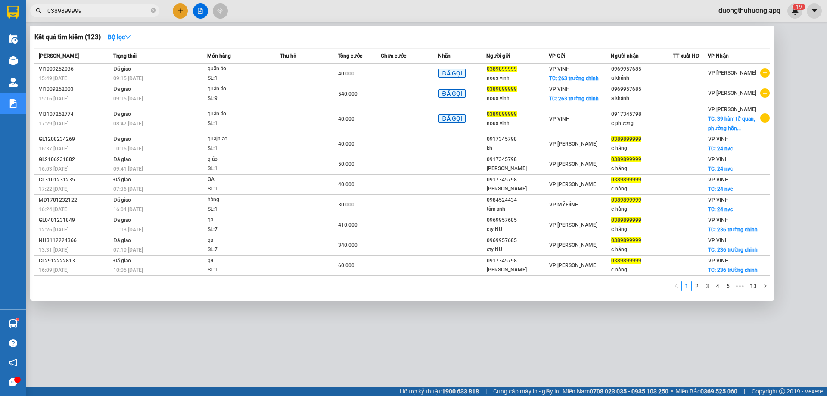
type input "0389899999"
click at [152, 9] on icon "close-circle" at bounding box center [153, 10] width 5 height 5
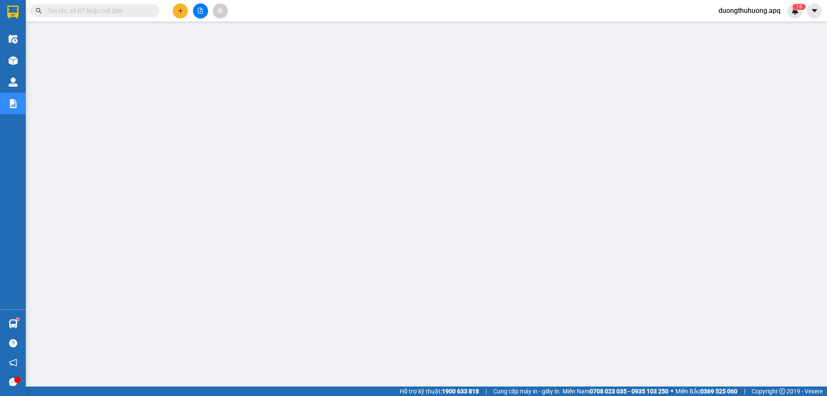
paste input "0913272621"
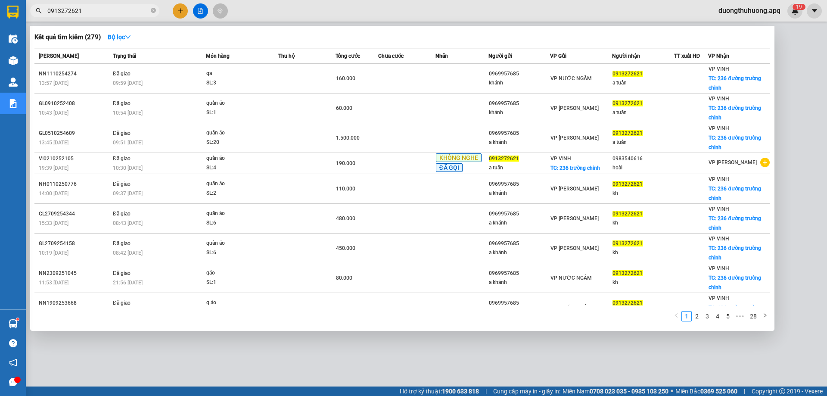
type input "0913272621"
click at [152, 11] on icon "close-circle" at bounding box center [153, 10] width 5 height 5
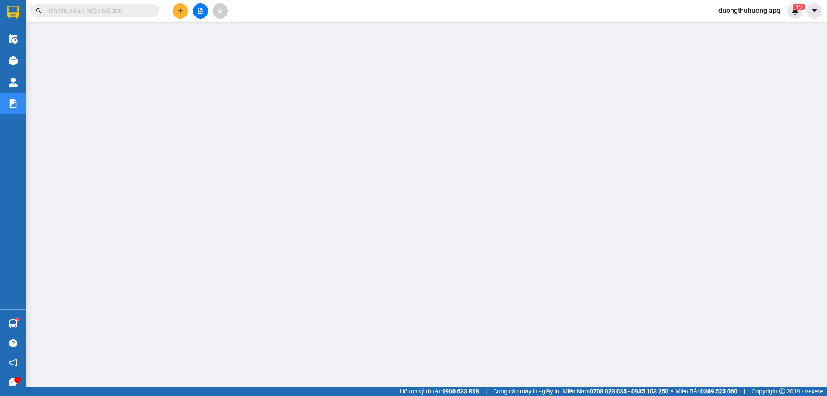
paste input "0934777959"
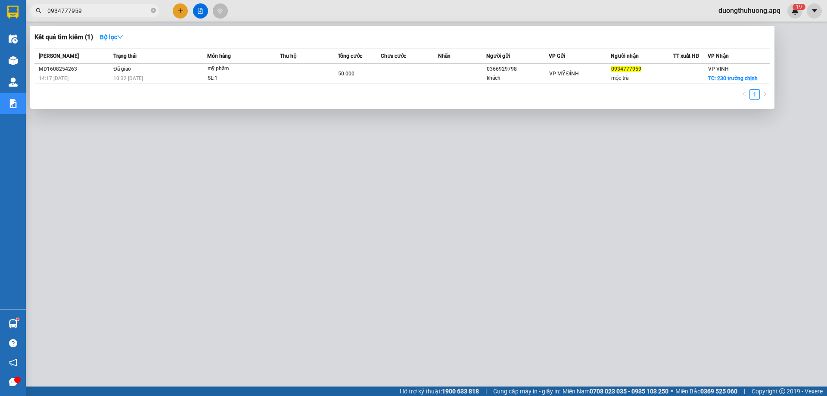
type input "0934777959"
click at [152, 11] on icon "close-circle" at bounding box center [153, 10] width 5 height 5
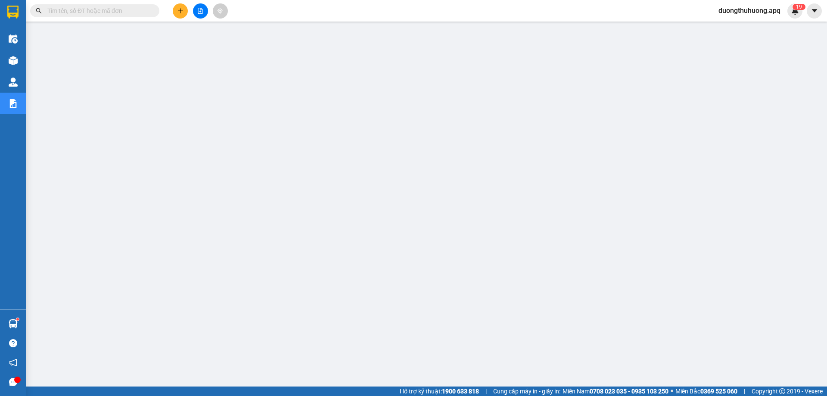
paste input "0366529948"
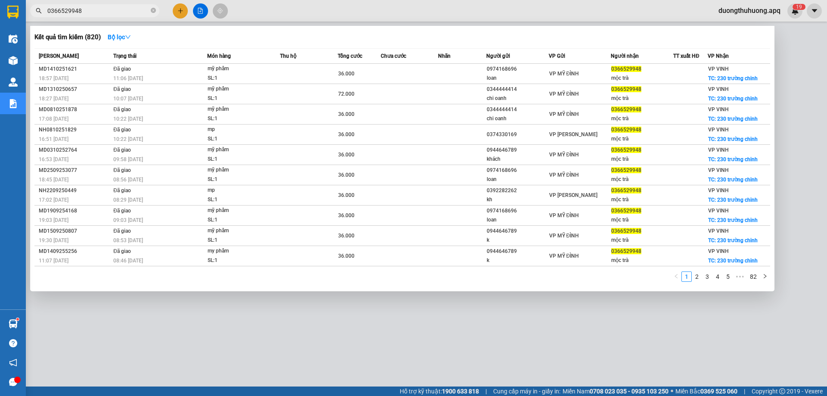
type input "0366529948"
click at [153, 8] on span at bounding box center [153, 11] width 5 height 8
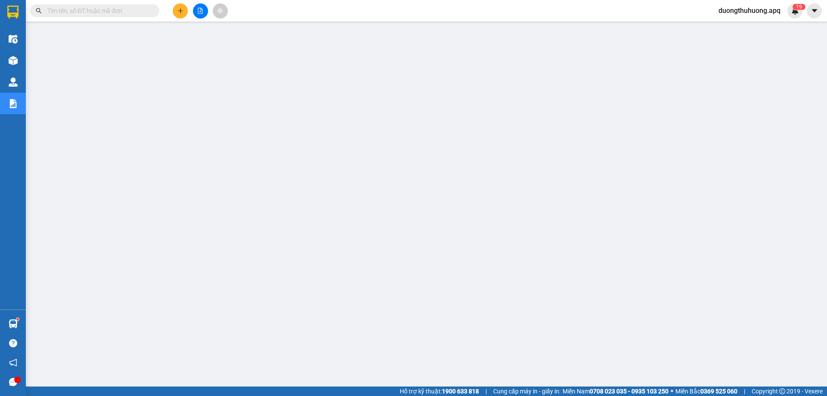
paste input "0832833444"
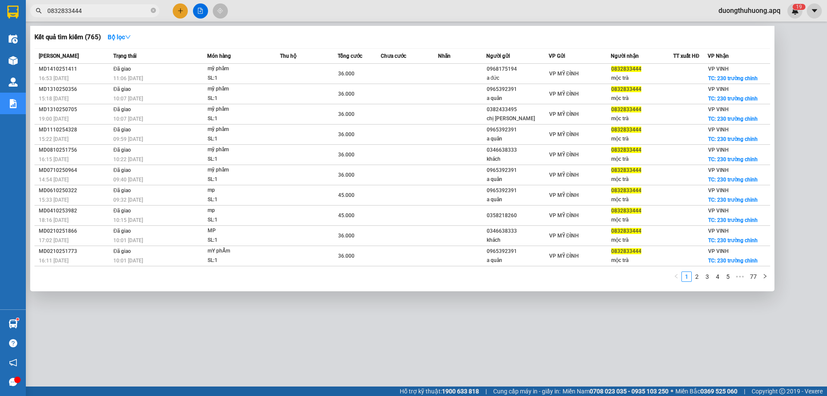
type input "0832833444"
click at [152, 9] on icon "close-circle" at bounding box center [153, 10] width 5 height 5
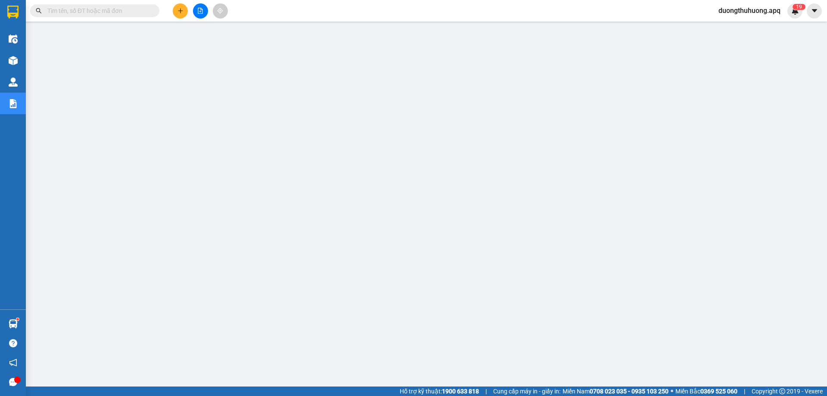
paste input "0359150687"
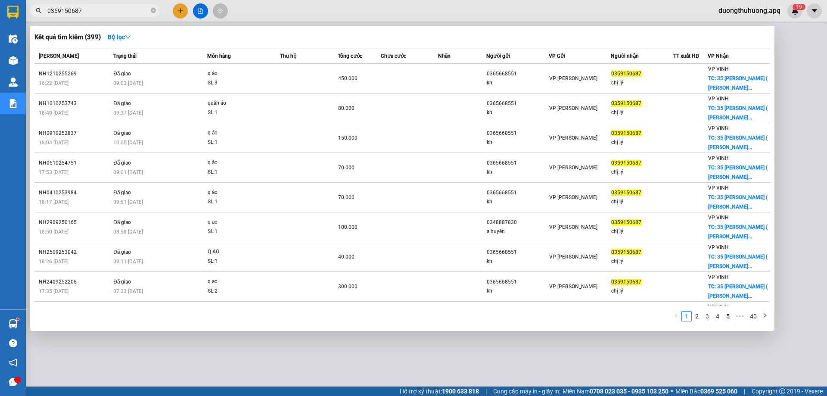
type input "0359150687"
click at [153, 12] on icon "close-circle" at bounding box center [153, 10] width 5 height 5
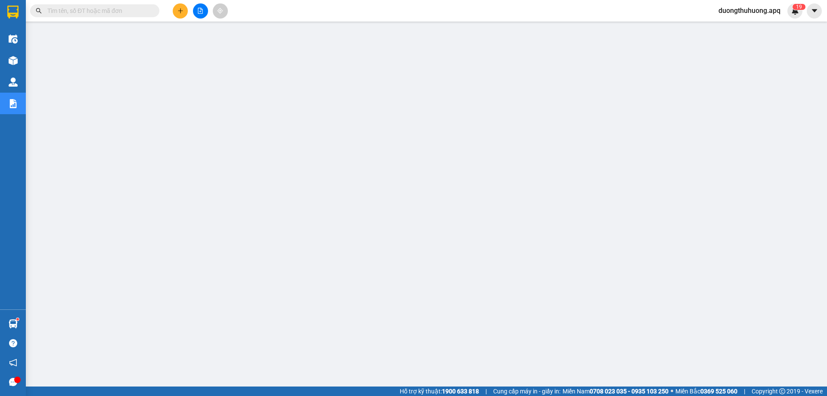
paste input "0971665999"
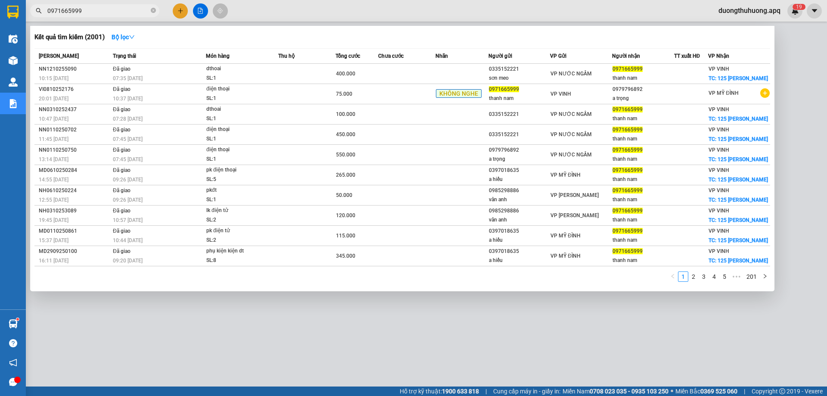
type input "0971665999"
drag, startPoint x: 154, startPoint y: 9, endPoint x: 134, endPoint y: 12, distance: 20.0
click at [154, 9] on icon "close-circle" at bounding box center [153, 10] width 5 height 5
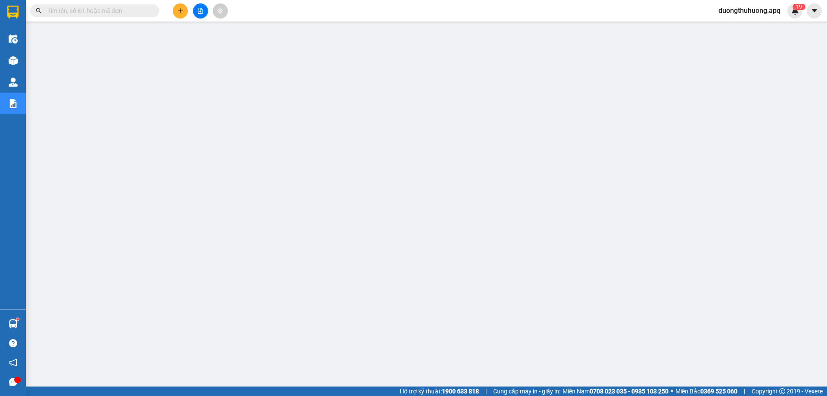
paste input "0984428888"
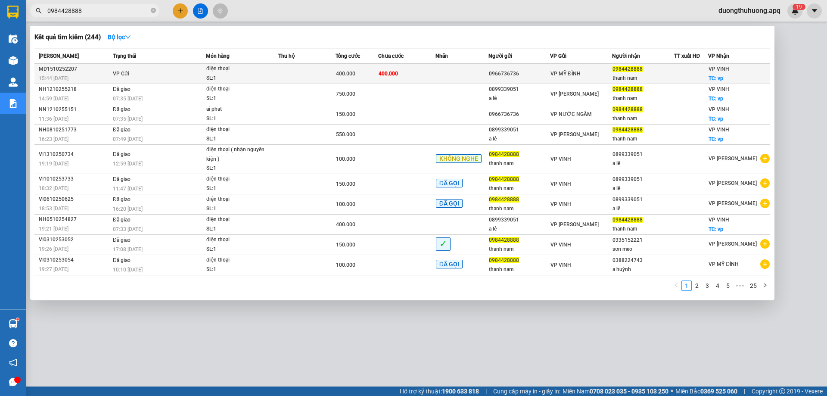
type input "0984428888"
click at [56, 68] on div "MD1510252207" at bounding box center [74, 69] width 71 height 9
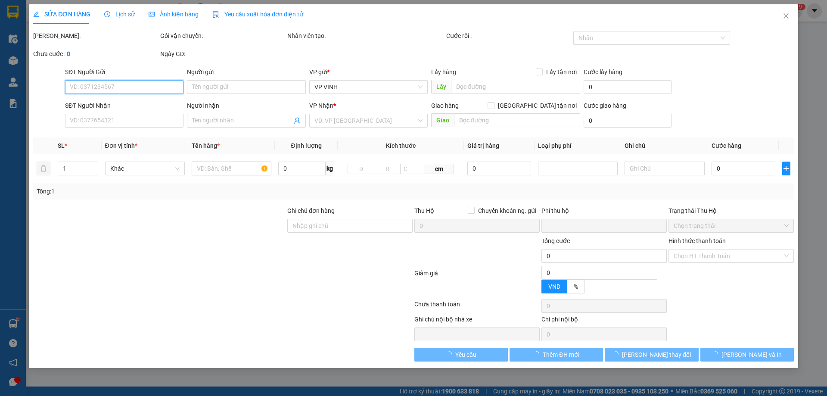
type input "0966736736"
type input "0984428888"
type input "thanh nam"
checkbox input "true"
type input "vp"
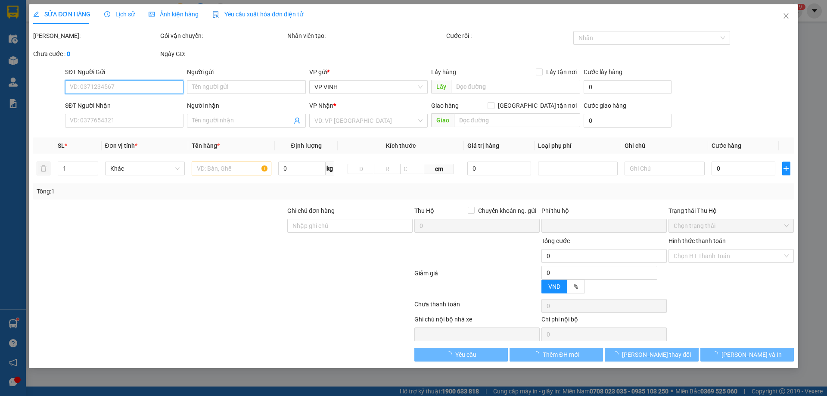
type input "0"
type input "400.000"
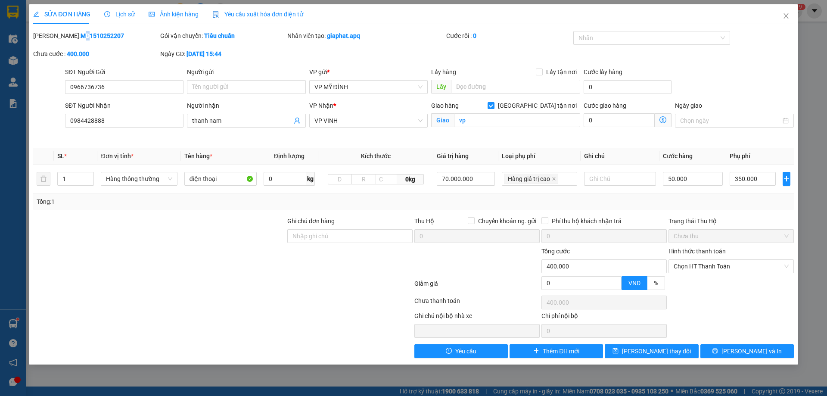
click at [81, 35] on b "MD1510252207" at bounding box center [102, 35] width 43 height 7
click at [87, 51] on b "400.000" at bounding box center [78, 53] width 22 height 7
drag, startPoint x: 55, startPoint y: 35, endPoint x: 109, endPoint y: 33, distance: 53.4
click at [109, 33] on div "Mã ĐH: MD1510252207" at bounding box center [95, 35] width 125 height 9
copy b "MD1510252207"
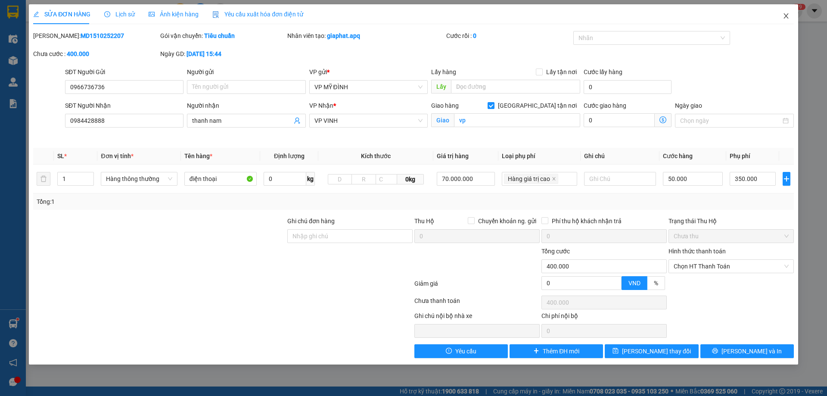
click at [784, 15] on icon "close" at bounding box center [785, 15] width 5 height 5
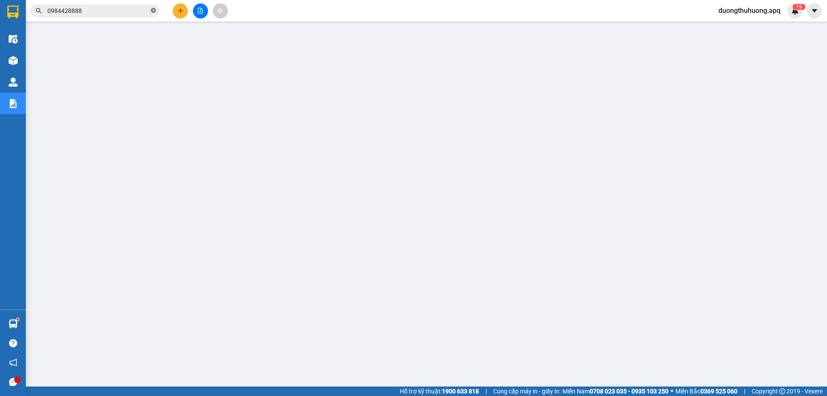
click at [152, 10] on icon "close-circle" at bounding box center [153, 10] width 5 height 5
paste input "0961009595"
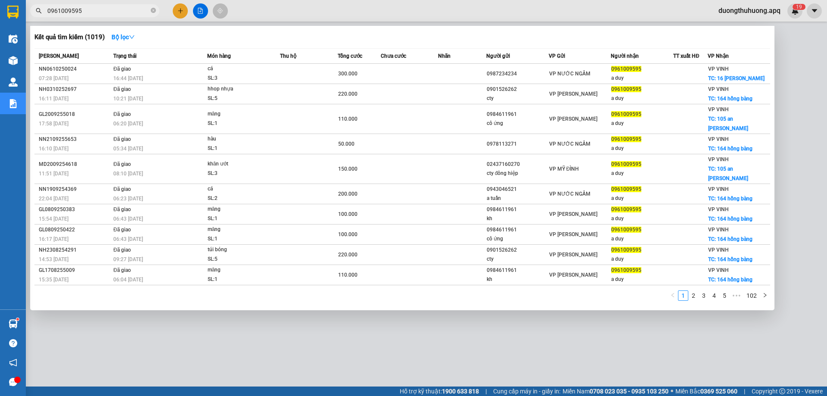
type input "0961009595"
click at [154, 10] on icon "close-circle" at bounding box center [153, 10] width 5 height 5
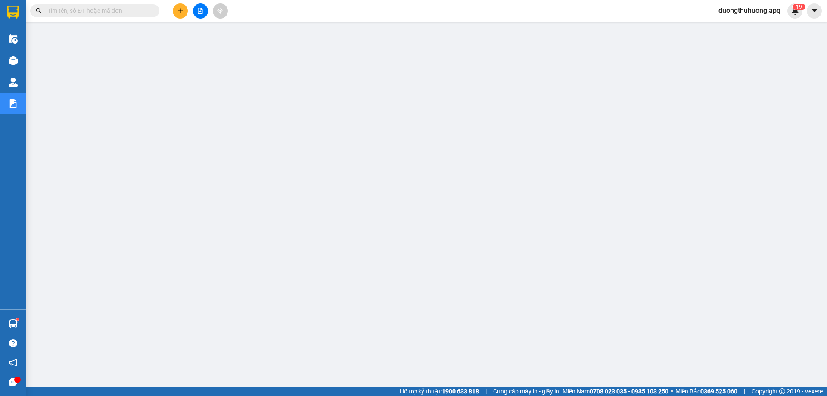
paste input "0985636629"
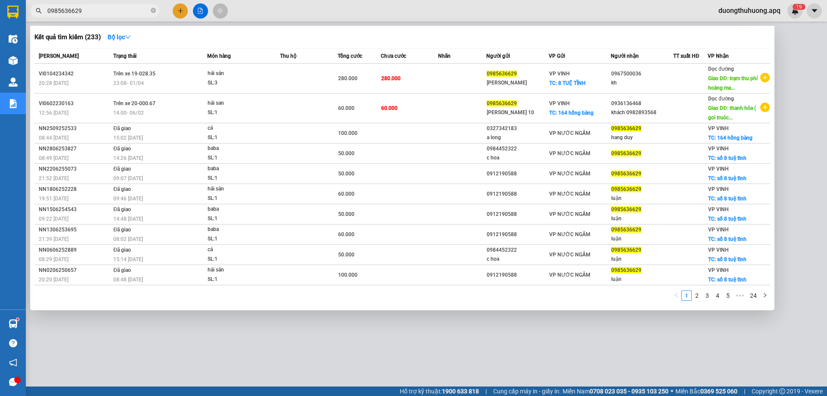
type input "0985636629"
click at [152, 9] on icon "close-circle" at bounding box center [153, 10] width 5 height 5
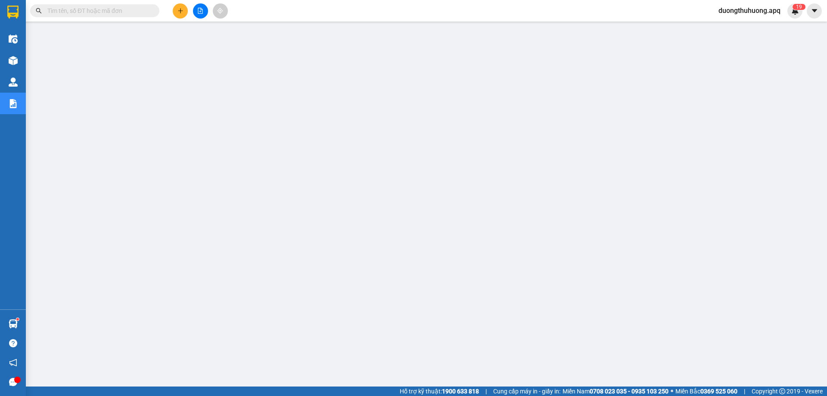
paste input "0989793333"
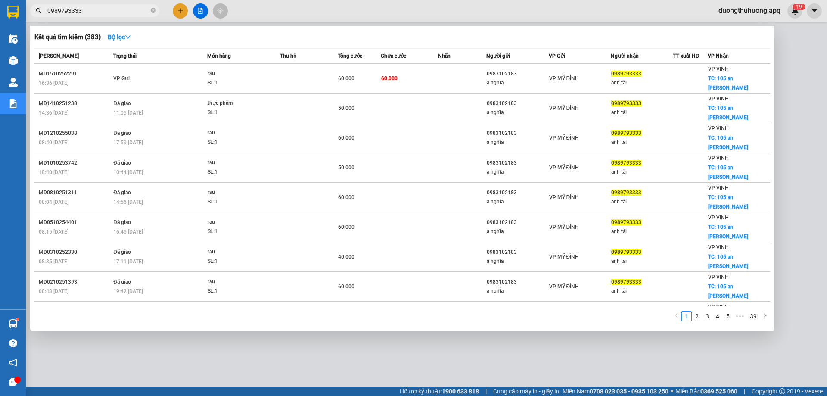
type input "0989793333"
click at [151, 11] on icon "close-circle" at bounding box center [153, 10] width 5 height 5
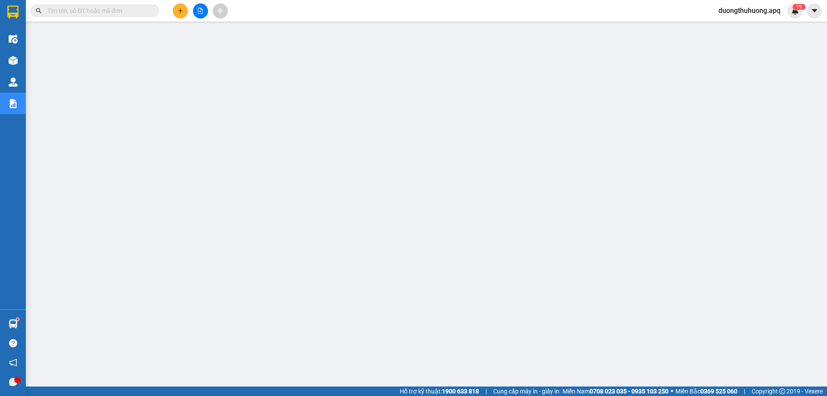
paste input "0983509595"
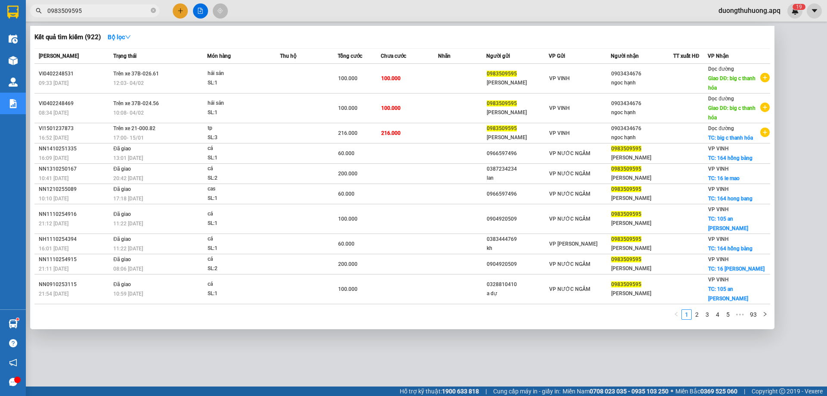
type input "0983509595"
click at [152, 10] on icon "close-circle" at bounding box center [153, 10] width 5 height 5
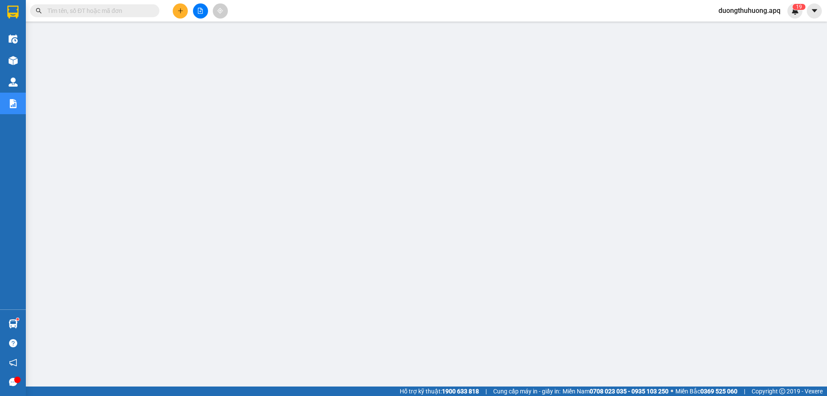
paste input "0979509595"
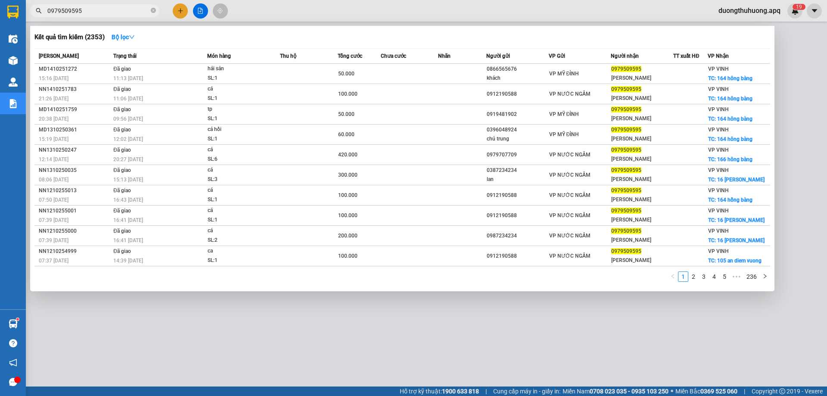
type input "0979509595"
drag, startPoint x: 155, startPoint y: 10, endPoint x: 147, endPoint y: 11, distance: 7.8
click at [149, 11] on span "0979509595" at bounding box center [94, 10] width 129 height 13
click at [153, 11] on icon "close-circle" at bounding box center [153, 10] width 5 height 5
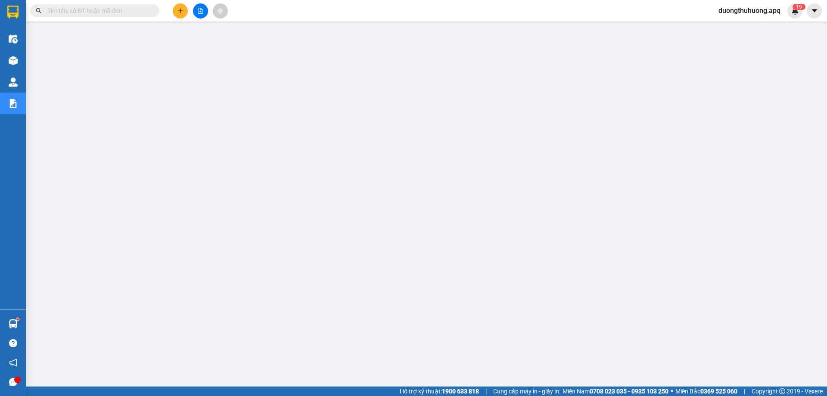
paste input "0971825555"
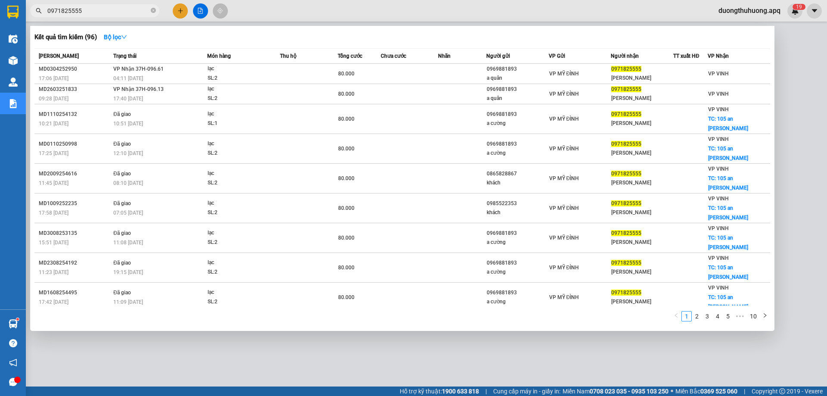
type input "0971825555"
drag, startPoint x: 154, startPoint y: 11, endPoint x: 144, endPoint y: 10, distance: 10.4
click at [153, 11] on icon "close-circle" at bounding box center [153, 10] width 5 height 5
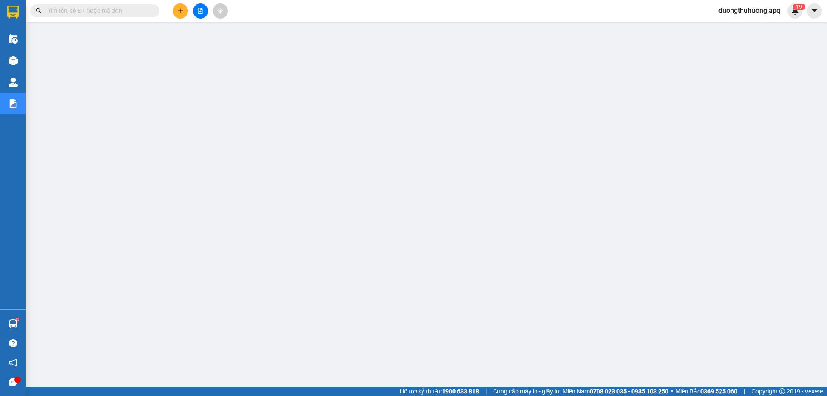
paste input "0978254459"
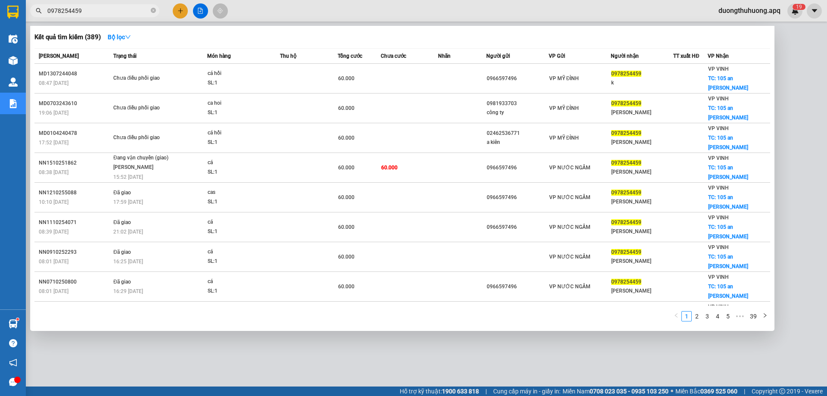
type input "0978254459"
click at [152, 10] on icon "close-circle" at bounding box center [153, 10] width 5 height 5
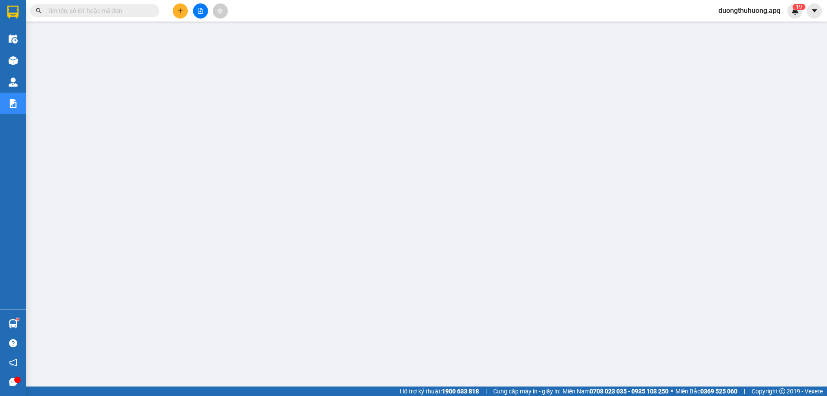
paste input "0983179595"
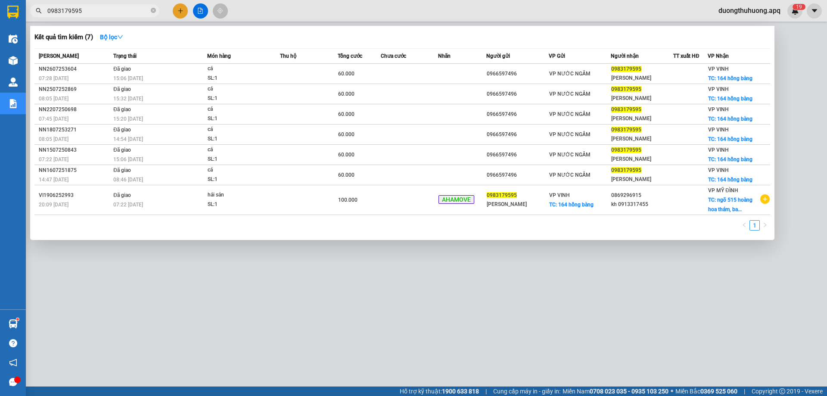
type input "0983179595"
drag, startPoint x: 189, startPoint y: 299, endPoint x: 191, endPoint y: 295, distance: 5.0
click at [191, 295] on div at bounding box center [413, 198] width 827 height 396
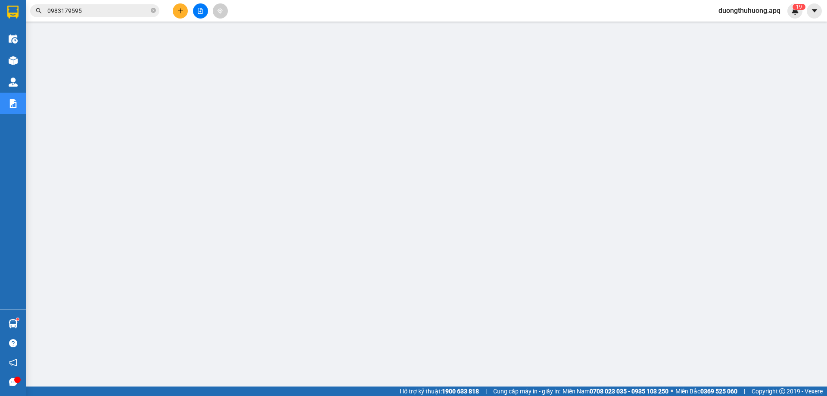
click at [753, 9] on span "duongthuhuong.apq" at bounding box center [749, 10] width 76 height 11
click at [743, 26] on span "Đăng xuất" at bounding box center [752, 26] width 60 height 9
